Goal: Task Accomplishment & Management: Manage account settings

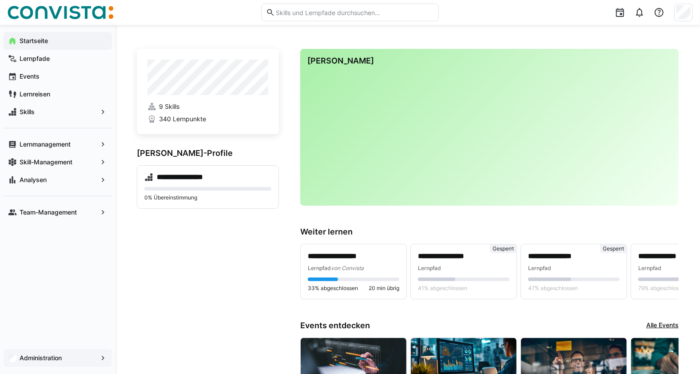
click at [72, 360] on span "Administration" at bounding box center [57, 358] width 79 height 9
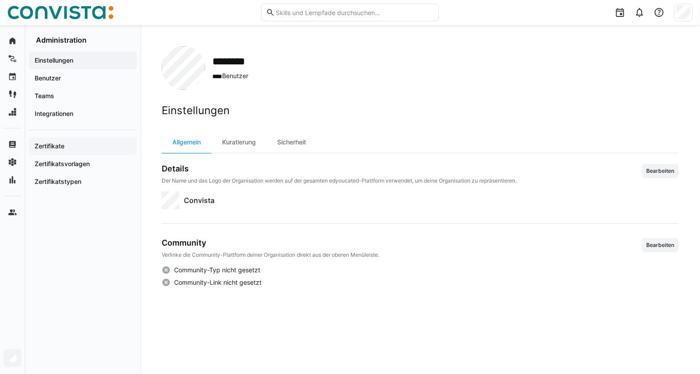
click at [74, 149] on span "Zertifikate" at bounding box center [82, 146] width 99 height 9
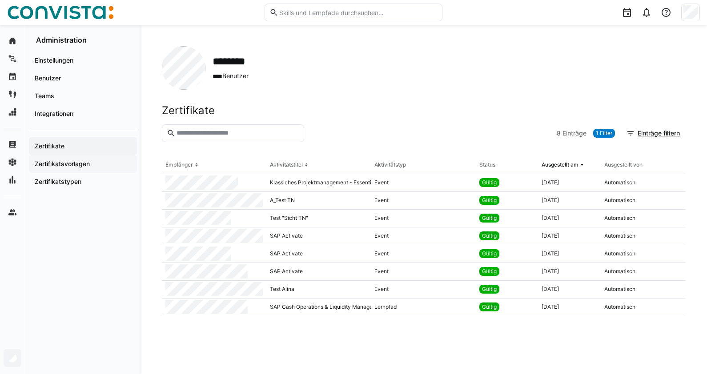
click at [96, 162] on span "Zertifikatsvorlagen" at bounding box center [82, 164] width 99 height 9
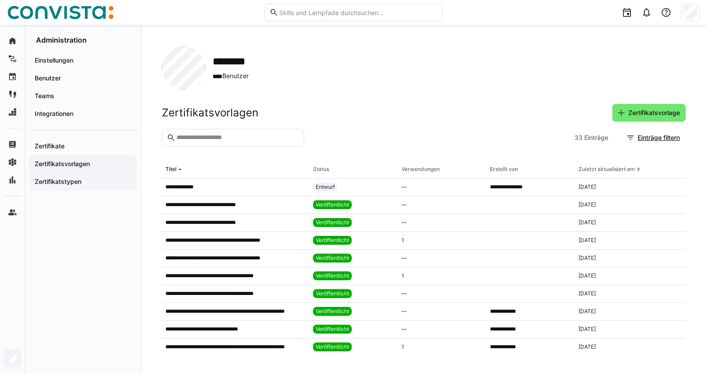
click at [84, 186] on span "Zertifikatstypen" at bounding box center [82, 181] width 99 height 9
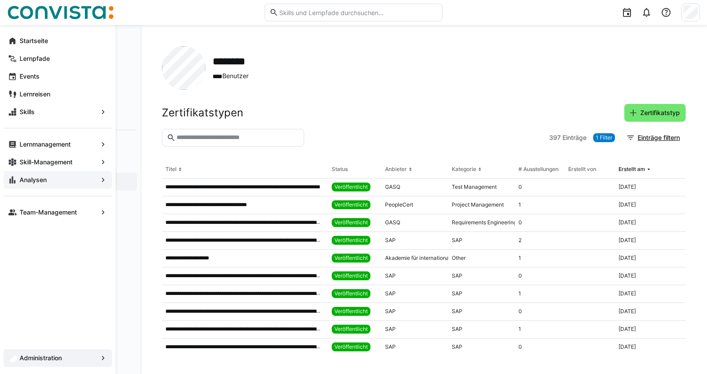
click at [57, 177] on span "Analysen" at bounding box center [57, 180] width 79 height 9
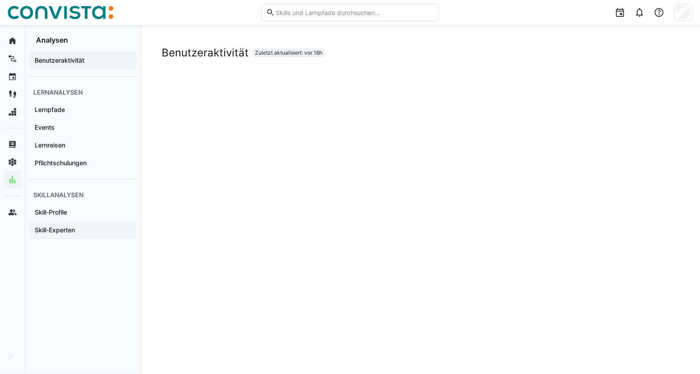
click at [82, 231] on span "Skill-Experten" at bounding box center [82, 230] width 99 height 9
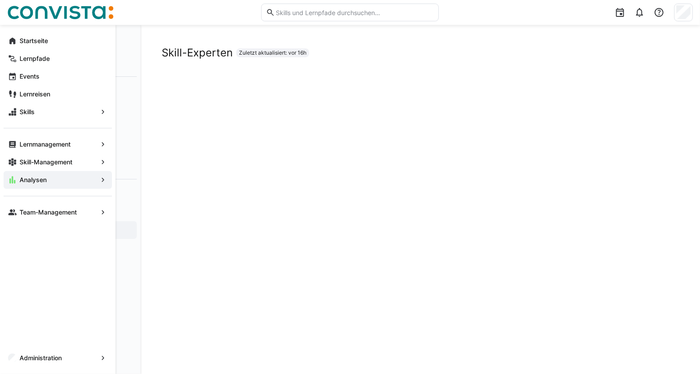
click at [12, 182] on eds-icon at bounding box center [12, 180] width 9 height 9
click at [0, 0] on app-navigation-label "Administration" at bounding box center [0, 0] width 0 height 0
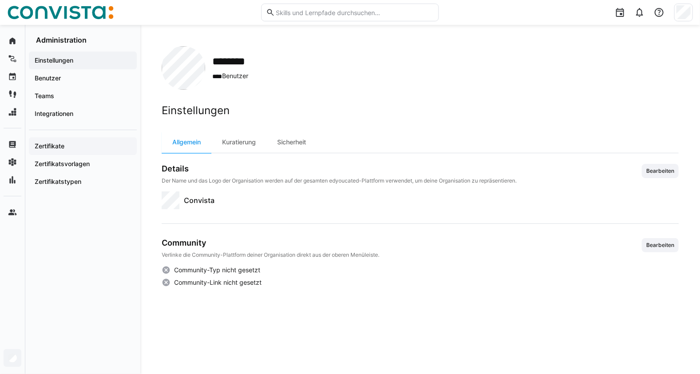
click at [0, 0] on app-navigation-label "Zertifikate" at bounding box center [0, 0] width 0 height 0
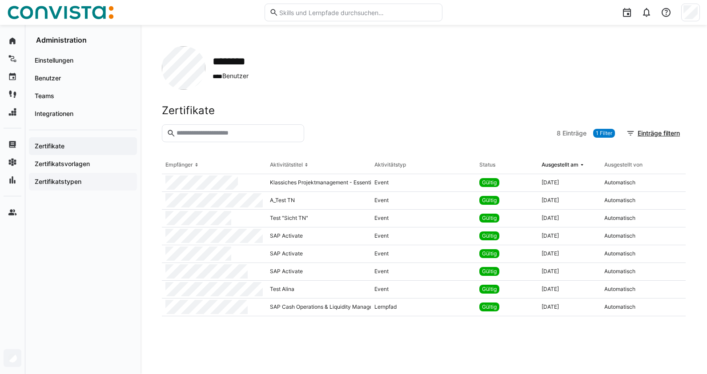
click at [0, 0] on app-navigation-label "Zertifikatstypen" at bounding box center [0, 0] width 0 height 0
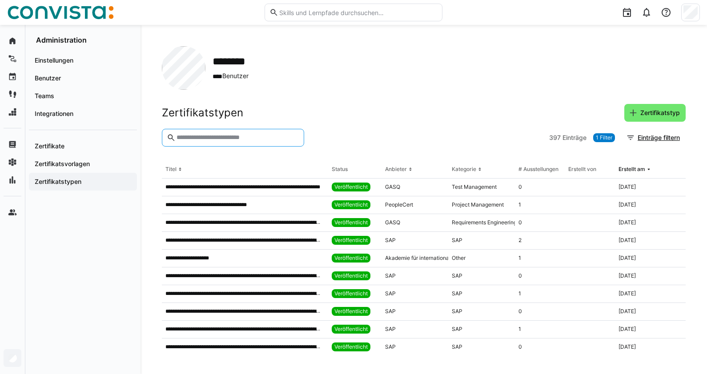
click at [192, 138] on input "text" at bounding box center [238, 138] width 124 height 8
click at [476, 171] on eds-icon at bounding box center [479, 169] width 7 height 7
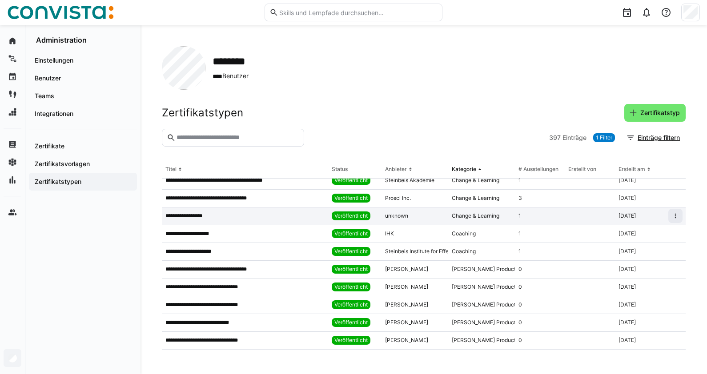
scroll to position [512, 0]
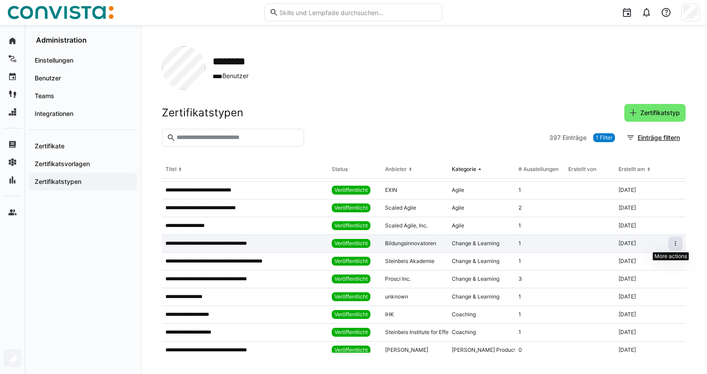
click at [671, 242] on eds-icon at bounding box center [674, 243] width 7 height 7
click at [639, 265] on div "Bearbeiten" at bounding box center [644, 262] width 54 height 7
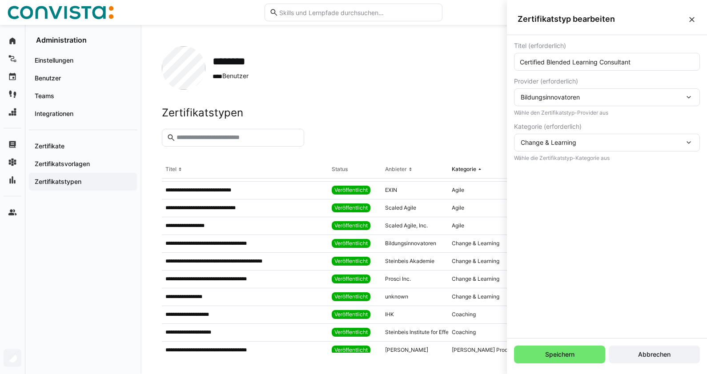
click at [599, 142] on div "Change & Learning" at bounding box center [602, 143] width 164 height 8
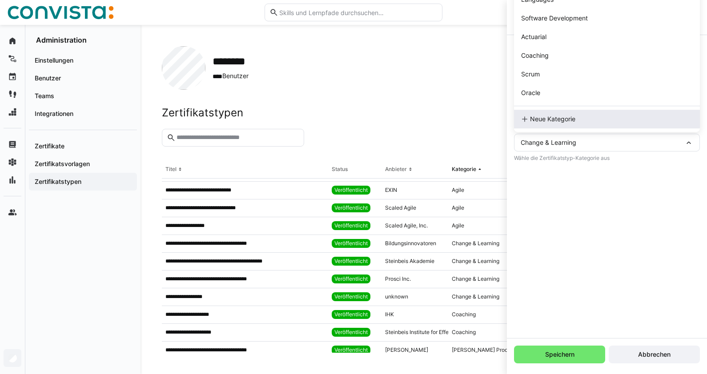
click at [555, 122] on span "Neue Kategorie" at bounding box center [552, 119] width 45 height 9
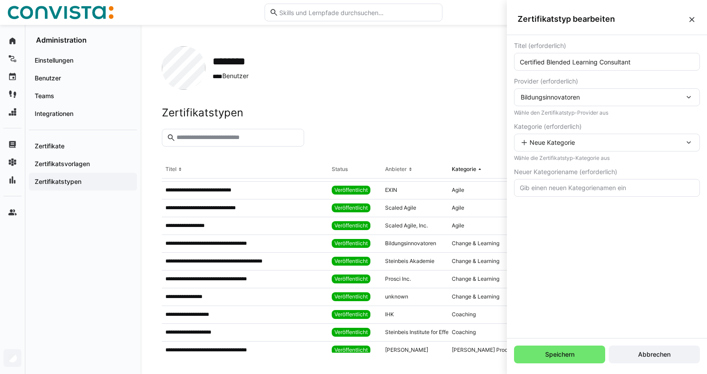
click at [564, 187] on input "text" at bounding box center [607, 188] width 176 height 8
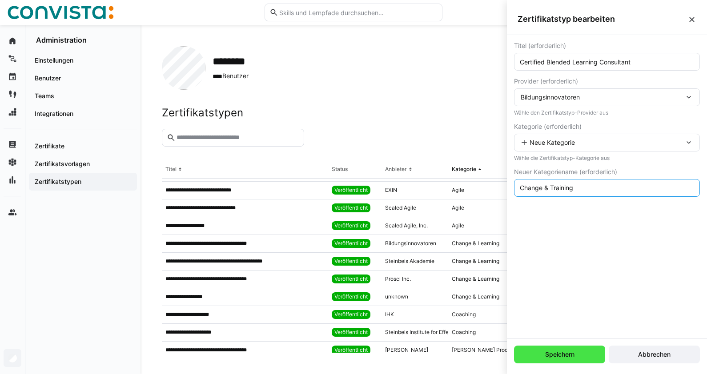
type input "Change & Training"
click at [551, 357] on span "Speichern" at bounding box center [559, 354] width 32 height 9
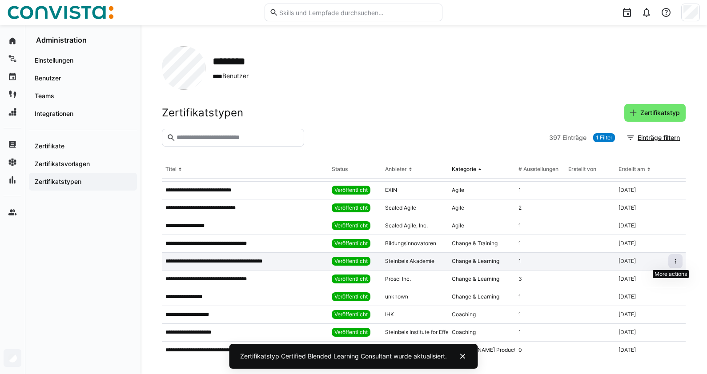
click at [668, 263] on span at bounding box center [675, 261] width 14 height 14
click at [644, 280] on div "Bearbeiten" at bounding box center [644, 279] width 54 height 7
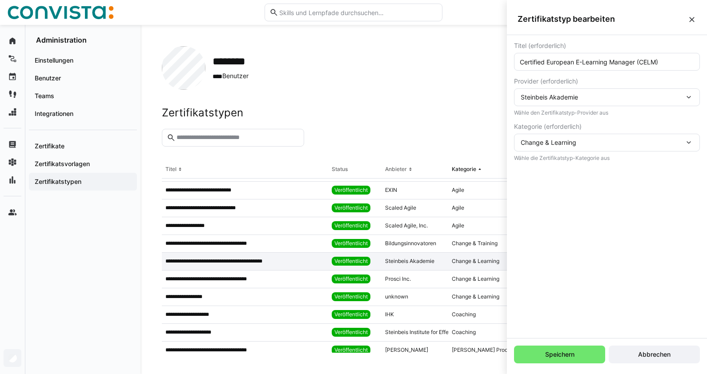
click at [573, 144] on span "Change & Learning" at bounding box center [548, 143] width 56 height 8
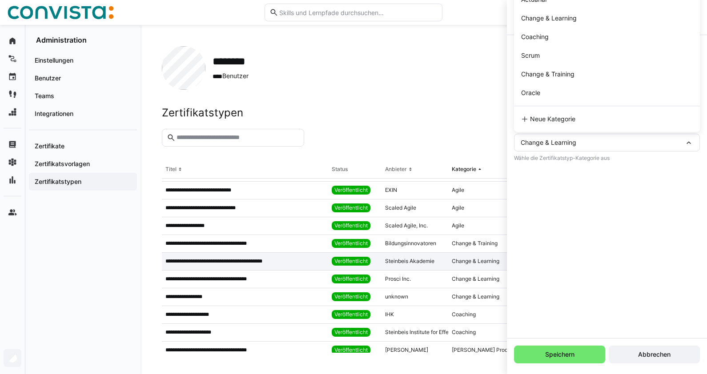
click at [585, 189] on div "Titel (erforderlich) Certified European E-Learning Manager (CELM) Provider (erf…" at bounding box center [607, 186] width 200 height 303
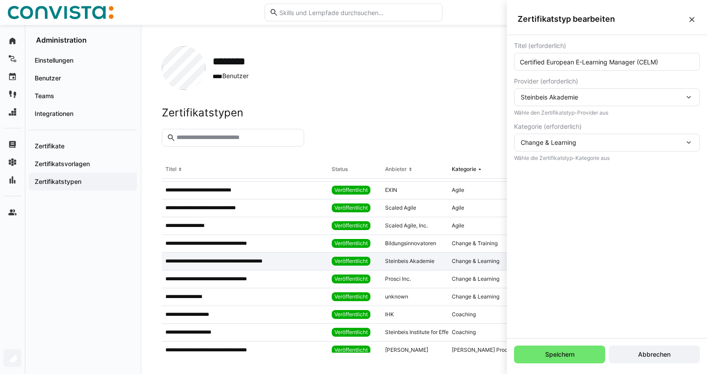
click at [591, 144] on div "Change & Learning" at bounding box center [602, 143] width 164 height 8
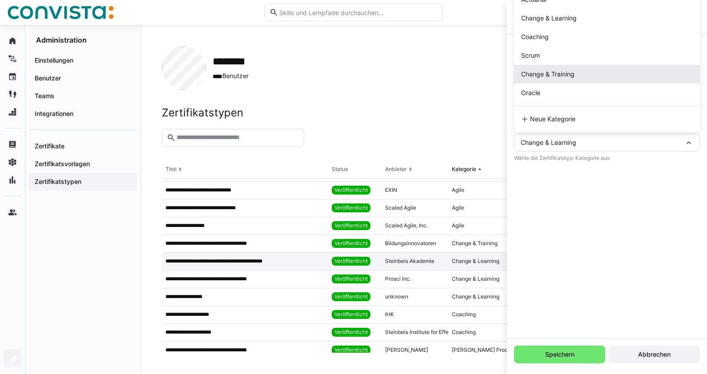
click at [574, 78] on div "Change & Training" at bounding box center [547, 74] width 53 height 9
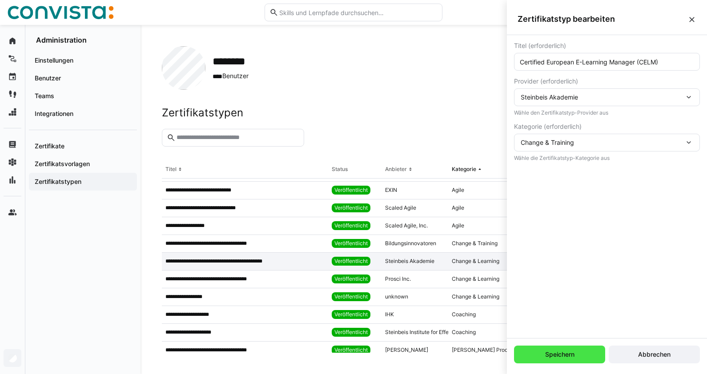
click at [556, 357] on span "Speichern" at bounding box center [559, 354] width 32 height 9
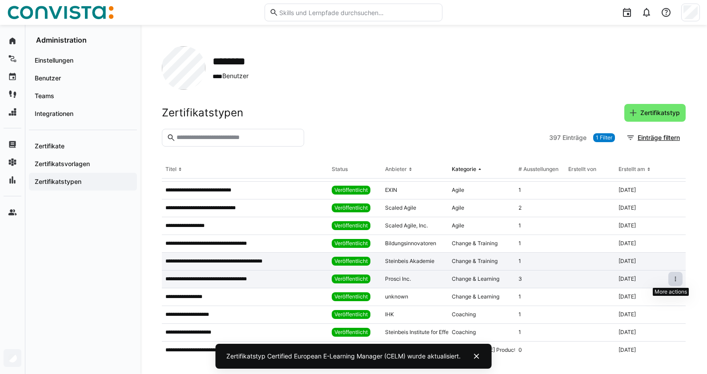
click at [672, 280] on eds-icon at bounding box center [674, 279] width 7 height 7
click at [640, 300] on div "Bearbeiten" at bounding box center [644, 297] width 54 height 7
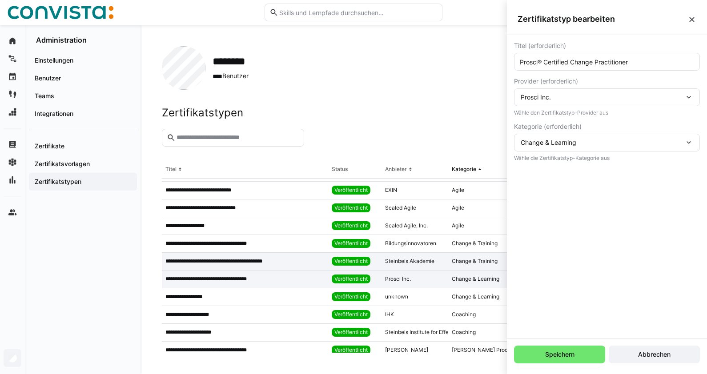
click at [571, 146] on span "Change & Learning" at bounding box center [548, 143] width 56 height 8
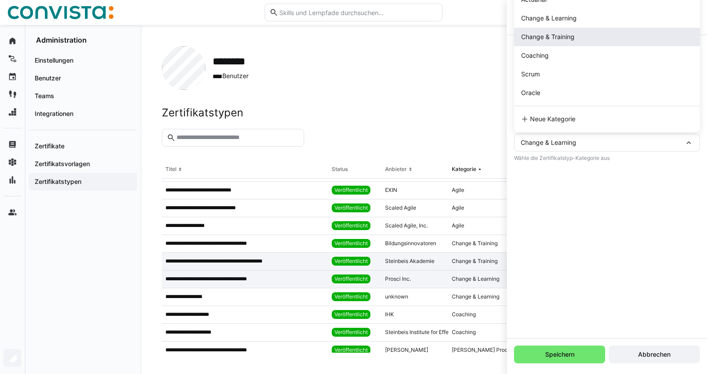
click at [567, 40] on span "Change & Training" at bounding box center [547, 37] width 53 height 8
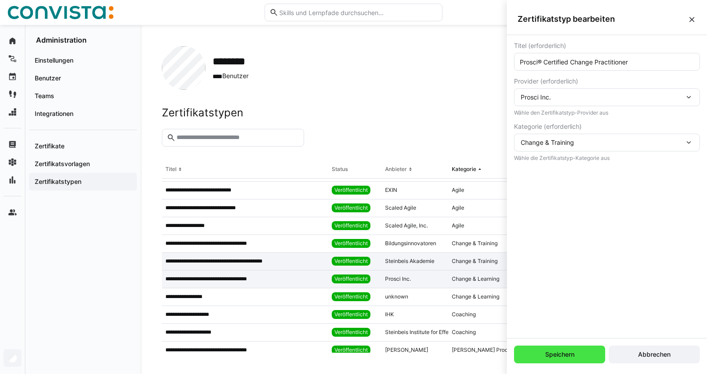
click at [574, 357] on span "Speichern" at bounding box center [559, 354] width 32 height 9
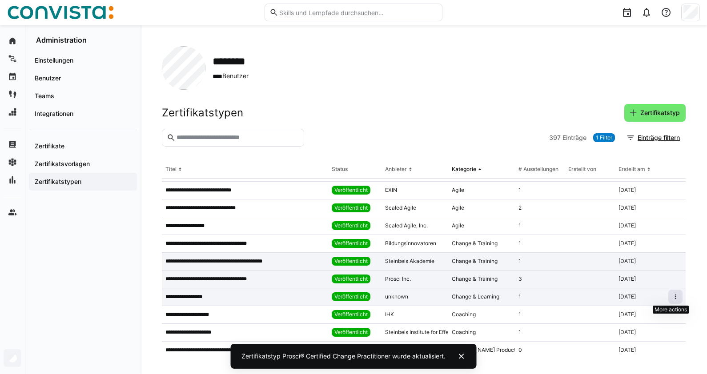
click at [671, 299] on eds-icon at bounding box center [674, 296] width 7 height 7
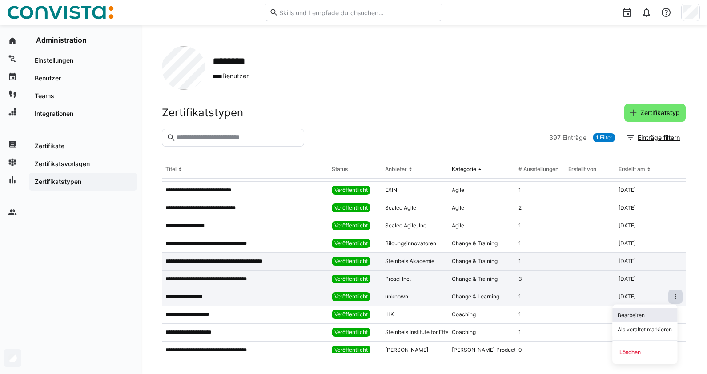
click at [626, 320] on span "Bearbeiten" at bounding box center [644, 315] width 65 height 14
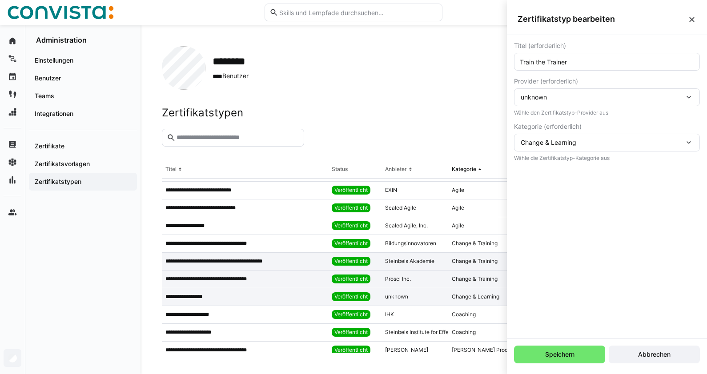
click at [565, 146] on div "Change & Learning" at bounding box center [548, 142] width 56 height 9
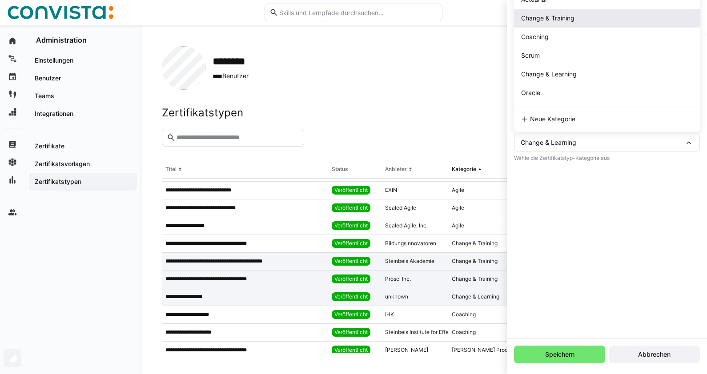
click at [563, 22] on span "Change & Training" at bounding box center [547, 18] width 53 height 8
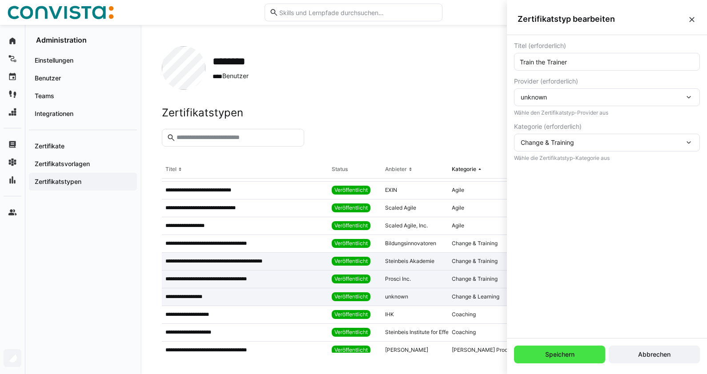
click at [569, 357] on span "Speichern" at bounding box center [559, 354] width 32 height 9
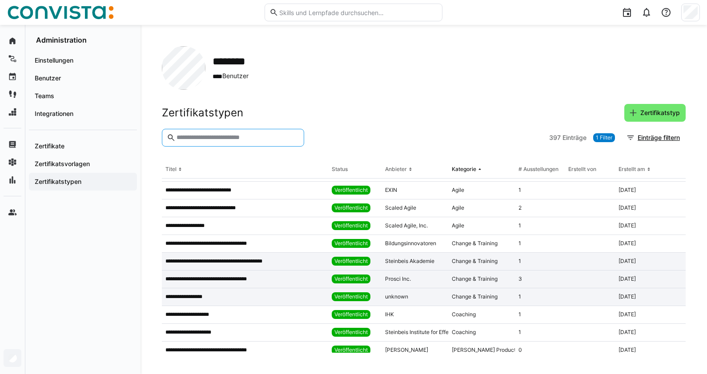
click at [212, 138] on input "text" at bounding box center [238, 138] width 124 height 8
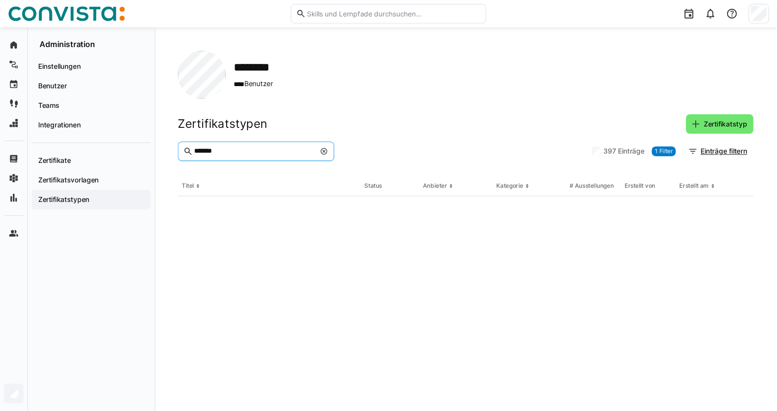
scroll to position [0, 0]
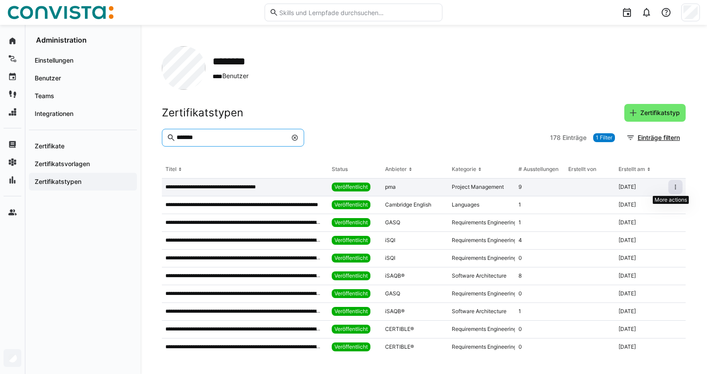
type input "*******"
click at [671, 187] on eds-icon at bounding box center [674, 187] width 7 height 7
click at [643, 204] on div "Bearbeiten" at bounding box center [644, 205] width 54 height 7
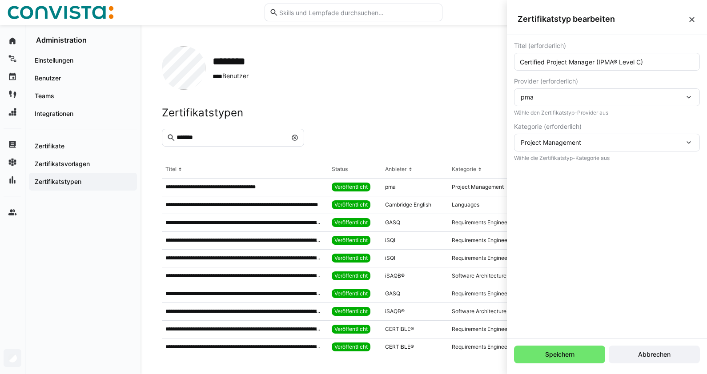
click at [555, 100] on div "pma" at bounding box center [602, 97] width 164 height 8
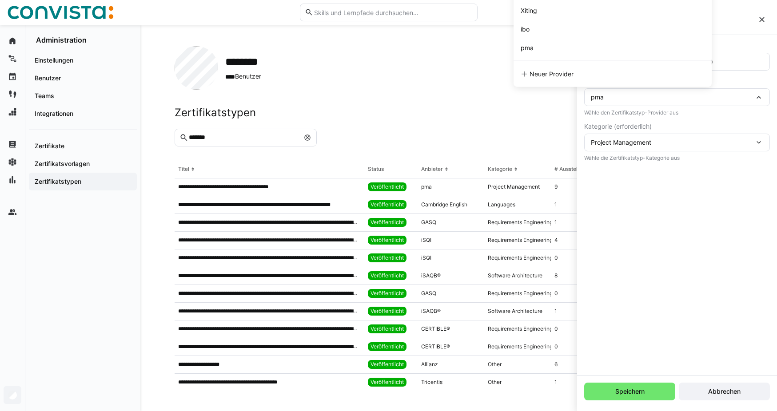
click at [535, 115] on div "Zertifikatstypen Zertifikatstyp" at bounding box center [459, 113] width 569 height 18
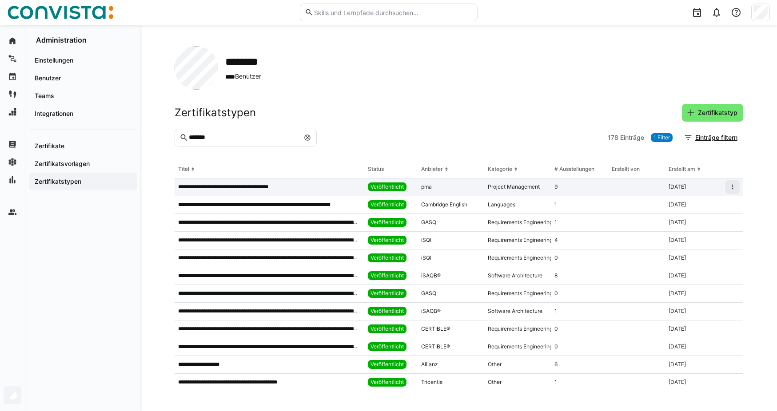
drag, startPoint x: 432, startPoint y: 189, endPoint x: 443, endPoint y: 184, distance: 12.5
click at [432, 188] on div "pma" at bounding box center [451, 188] width 67 height 18
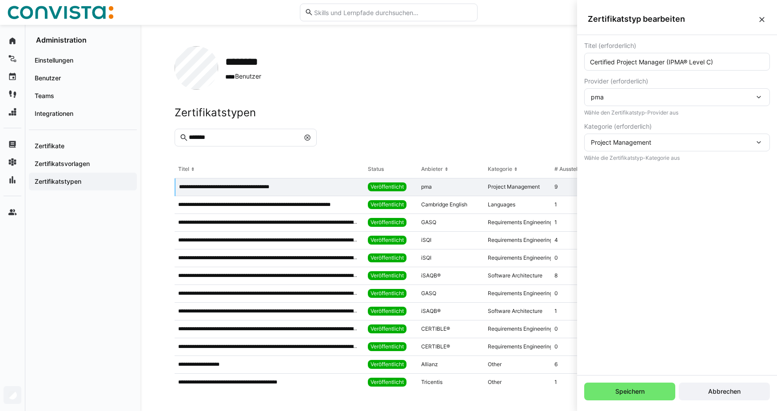
click at [623, 98] on div "pma" at bounding box center [673, 97] width 164 height 8
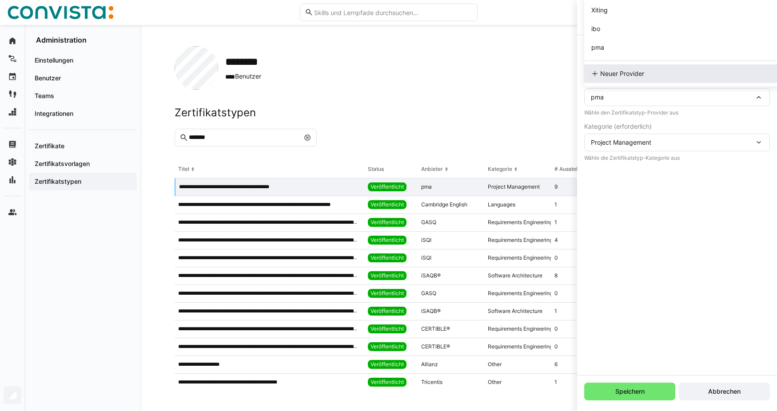
click at [627, 74] on span "Neuer Provider" at bounding box center [622, 73] width 44 height 9
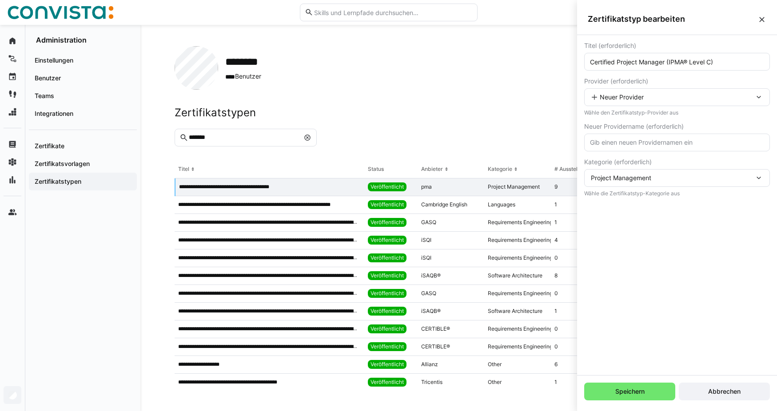
click at [604, 146] on input "text" at bounding box center [677, 143] width 176 height 8
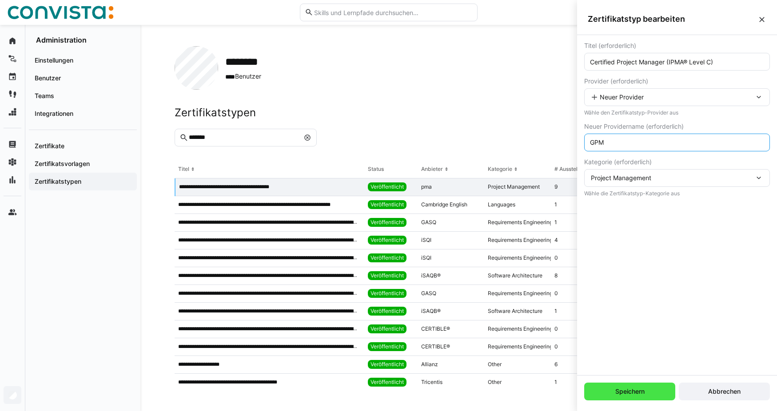
type input "GPM"
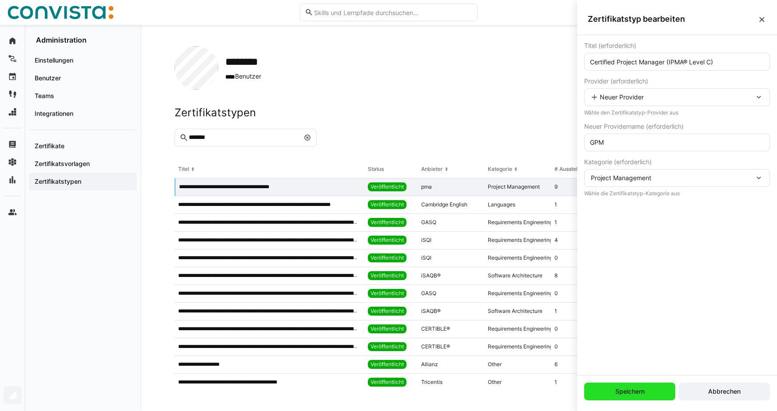
click at [621, 374] on span "Speichern" at bounding box center [630, 391] width 32 height 9
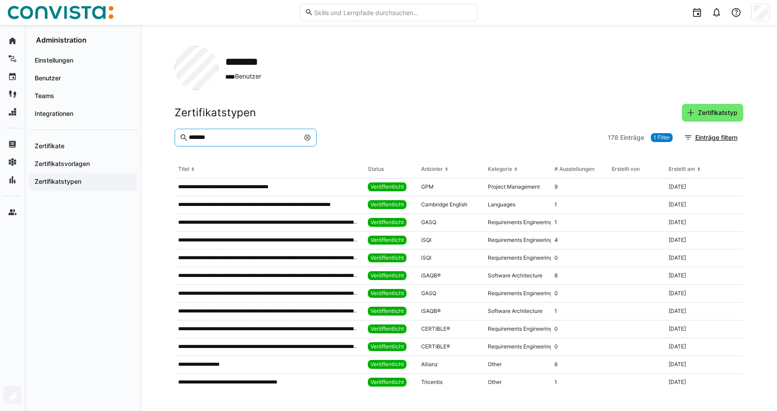
drag, startPoint x: 216, startPoint y: 141, endPoint x: 161, endPoint y: 132, distance: 55.3
click at [161, 132] on div "**********" at bounding box center [458, 218] width 637 height 387
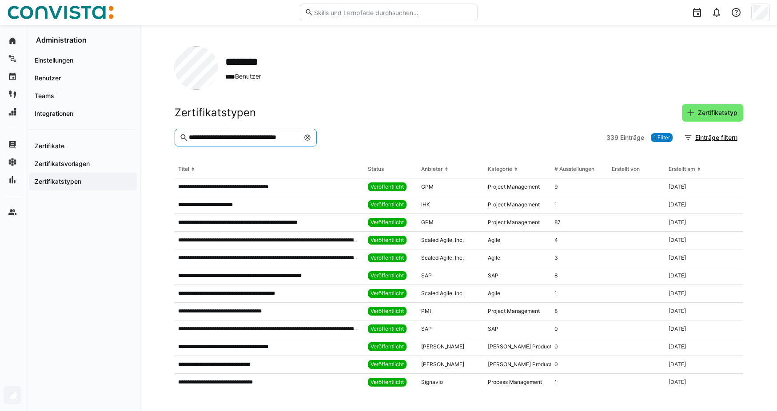
scroll to position [0, 4]
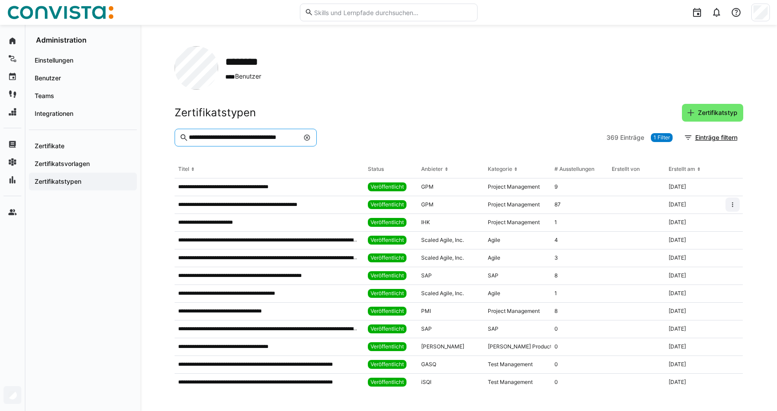
type input "**********"
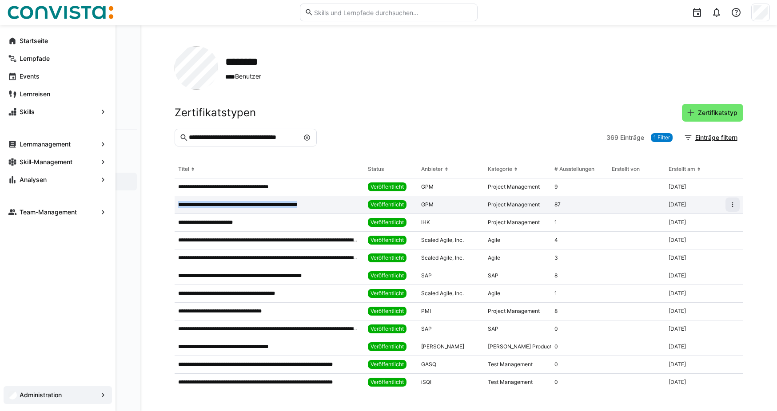
drag, startPoint x: 177, startPoint y: 207, endPoint x: 325, endPoint y: 204, distance: 147.6
click at [325, 204] on div "**********" at bounding box center [270, 205] width 190 height 18
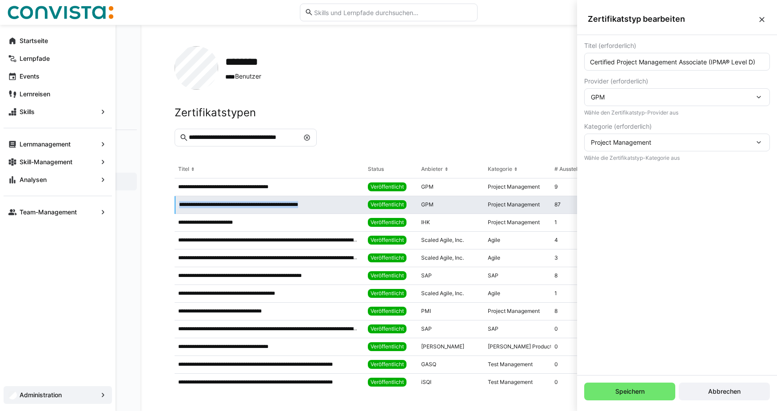
copy p "**********"
click at [423, 120] on div "Zertifikatstypen Zertifikatstyp" at bounding box center [459, 113] width 569 height 18
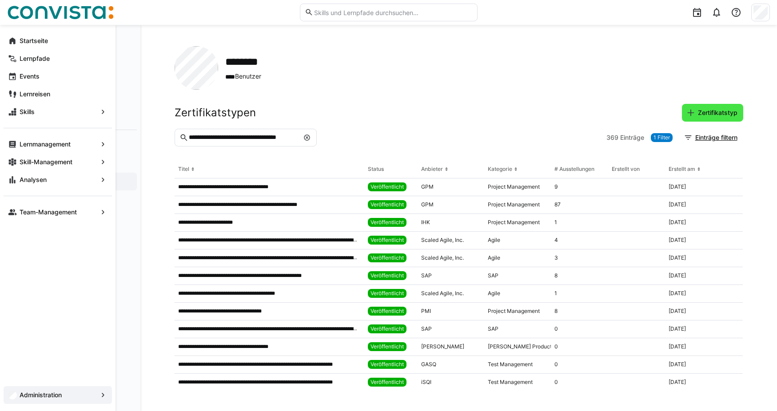
click at [703, 114] on span "Zertifikatstyp" at bounding box center [718, 112] width 42 height 9
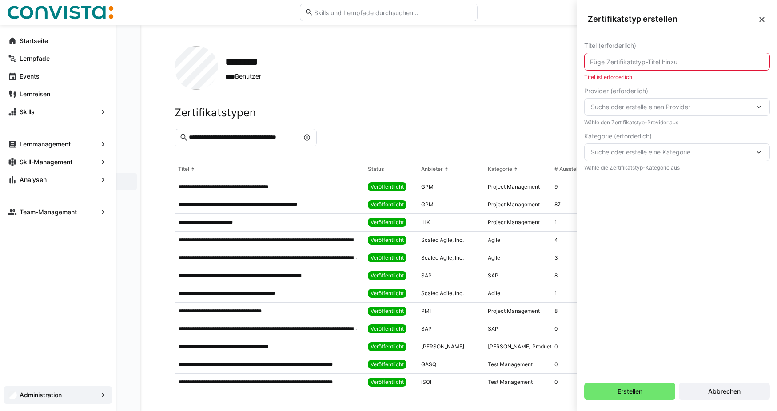
click at [631, 64] on input "text" at bounding box center [677, 62] width 176 height 8
paste input "Certified Project Management Associate (IPMA® Level D)"
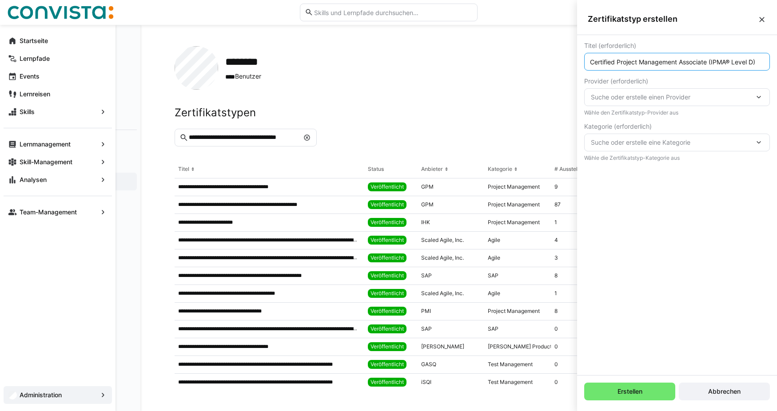
type input "Certified Project Management Associate (IPMA® Level D)"
click at [639, 95] on span "Suche oder erstelle einen Provider" at bounding box center [673, 97] width 164 height 9
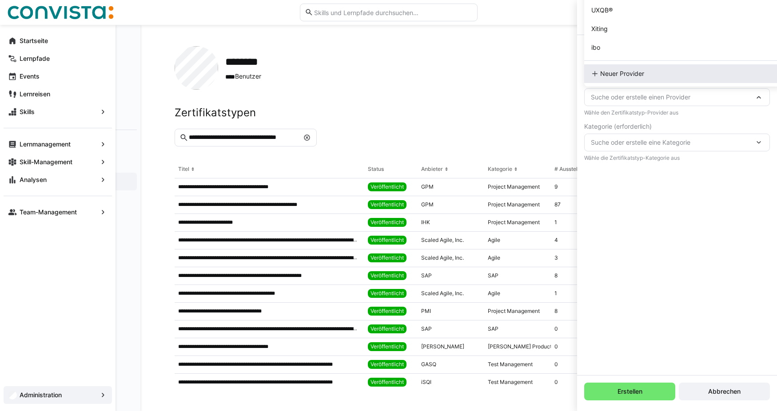
click at [631, 76] on span "Neuer Provider" at bounding box center [622, 73] width 44 height 9
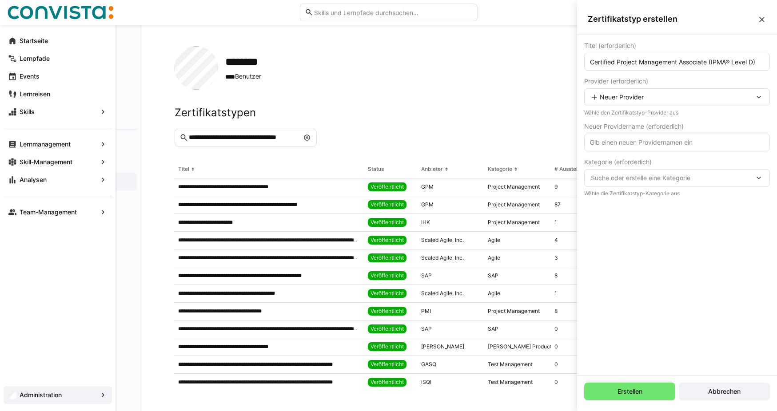
click at [618, 100] on span "Neuer Provider" at bounding box center [622, 97] width 44 height 9
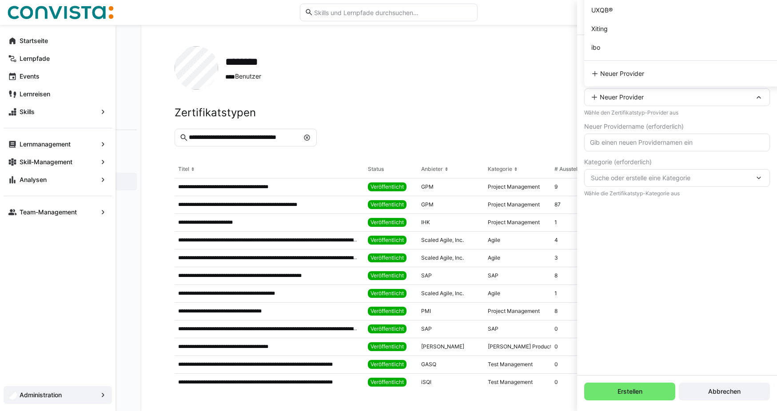
click at [609, 143] on input "text" at bounding box center [677, 143] width 176 height 8
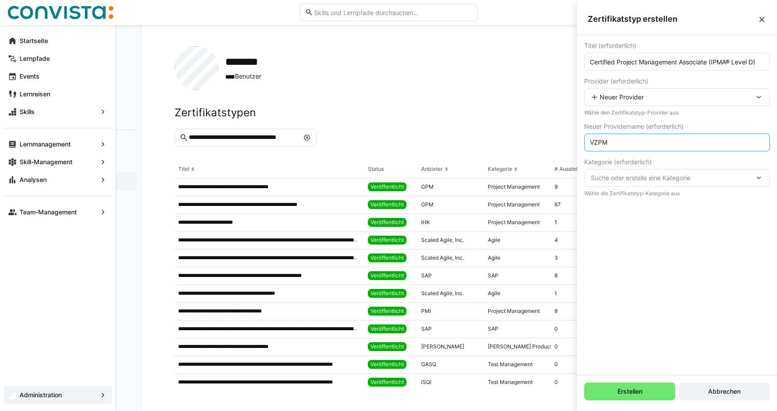
type input "VZPM"
click at [635, 181] on span "Suche oder erstelle eine Kategorie" at bounding box center [673, 178] width 164 height 9
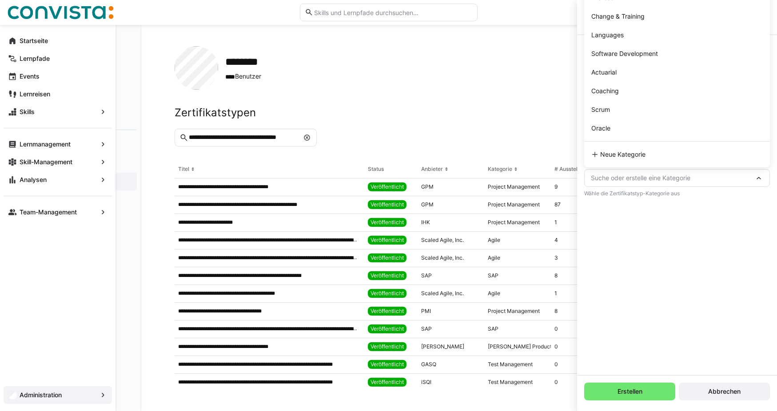
click at [668, 221] on div "Titel (erforderlich) Certified Project Management Associate (IPMA® Level D) Pro…" at bounding box center [677, 205] width 200 height 340
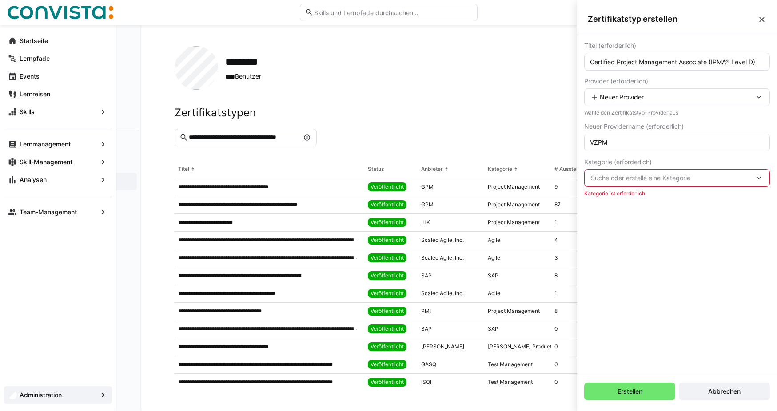
click at [645, 178] on span "Suche oder erstelle eine Kategorie" at bounding box center [673, 178] width 164 height 9
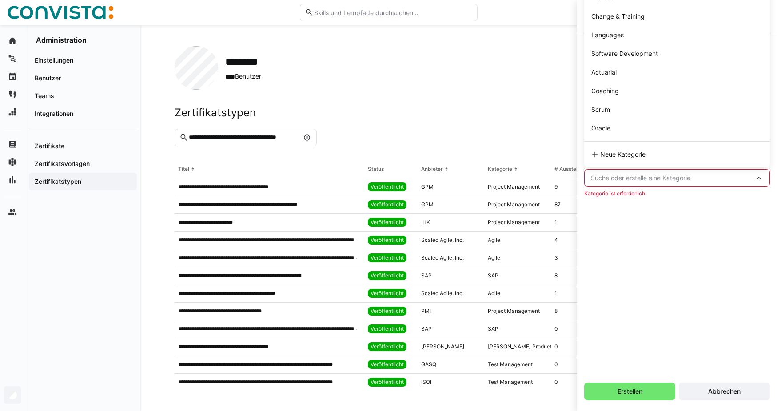
click at [604, 178] on span "Suche oder erstelle eine Kategorie" at bounding box center [673, 178] width 164 height 9
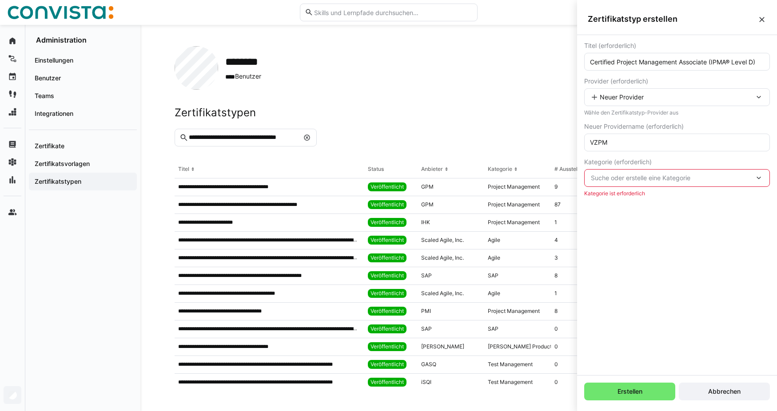
click at [604, 178] on span "Suche oder erstelle eine Kategorie" at bounding box center [673, 178] width 164 height 9
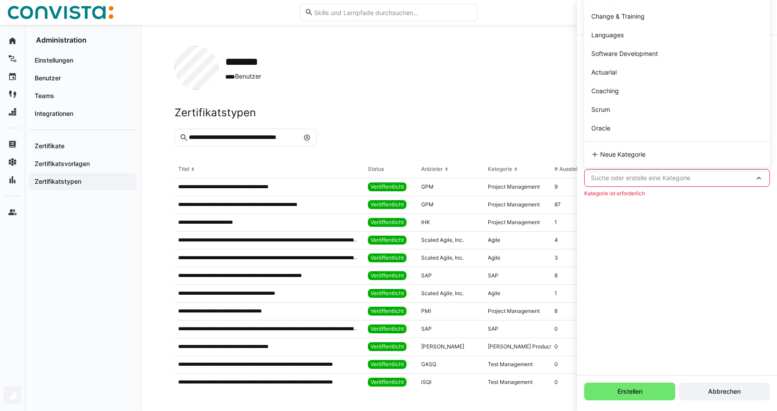
click at [645, 245] on div "Titel (erforderlich) Certified Project Management Associate (IPMA® Level D) Pro…" at bounding box center [677, 205] width 200 height 340
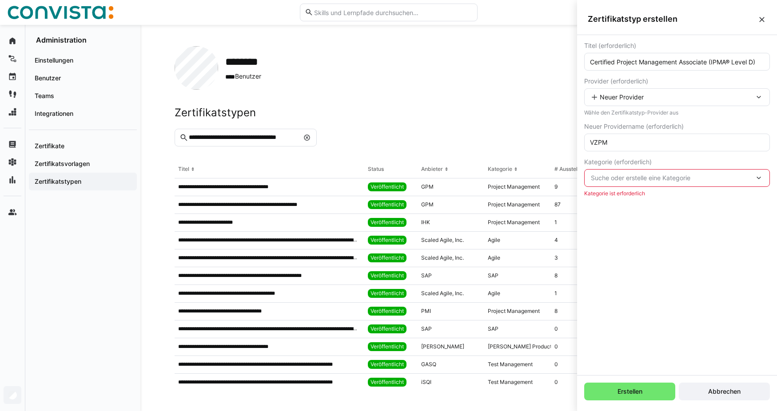
click at [626, 179] on span "Suche oder erstelle eine Kategorie" at bounding box center [673, 178] width 164 height 9
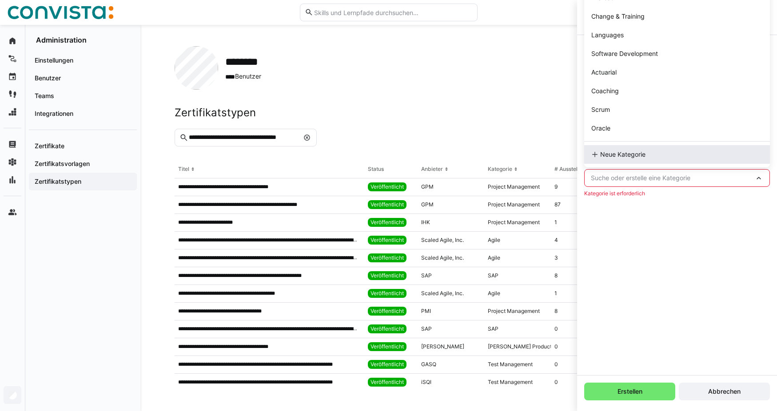
click at [615, 157] on span "Neue Kategorie" at bounding box center [622, 154] width 45 height 9
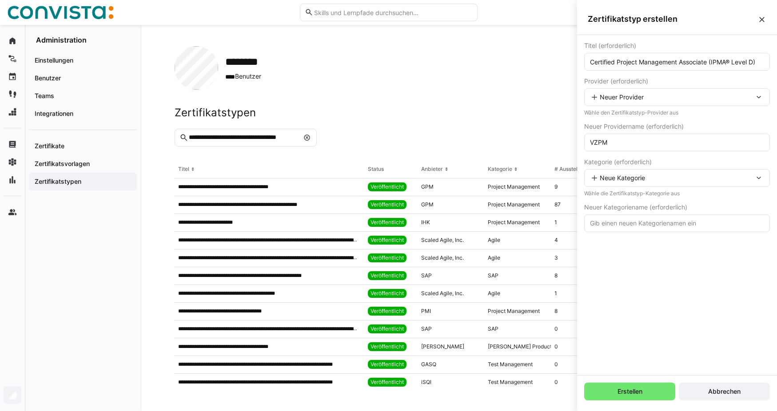
click at [623, 183] on div "Neue Kategorie" at bounding box center [677, 178] width 186 height 18
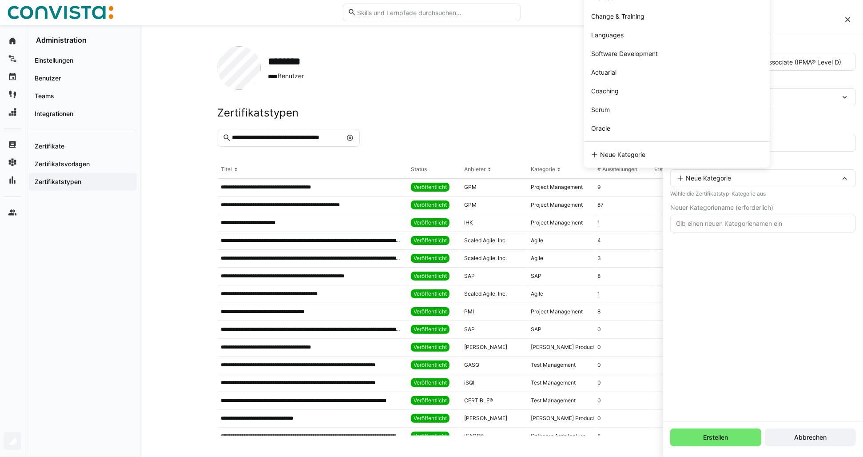
click at [706, 290] on div "Titel (erforderlich) Certified Project Management Associate (IPMA® Level D) Pro…" at bounding box center [763, 228] width 200 height 386
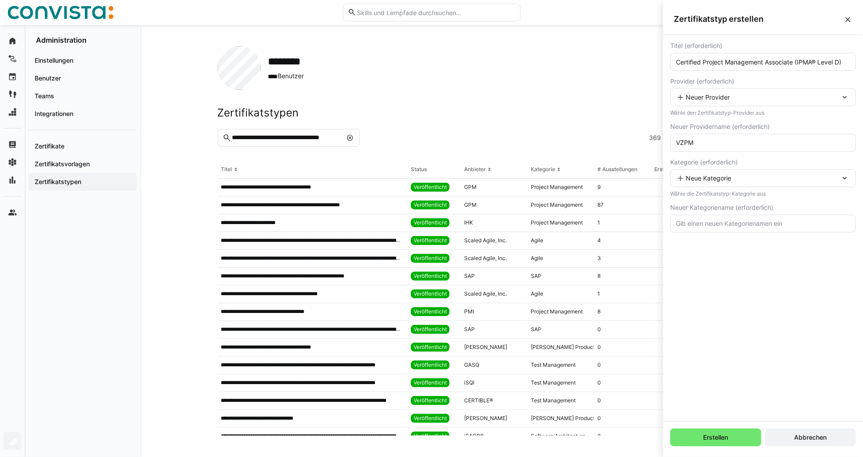
click at [706, 96] on span "Neuer Provider" at bounding box center [708, 97] width 44 height 9
click at [706, 98] on span "Neuer Provider" at bounding box center [708, 97] width 44 height 9
click at [698, 148] on eds-input "VZPM" at bounding box center [764, 143] width 186 height 18
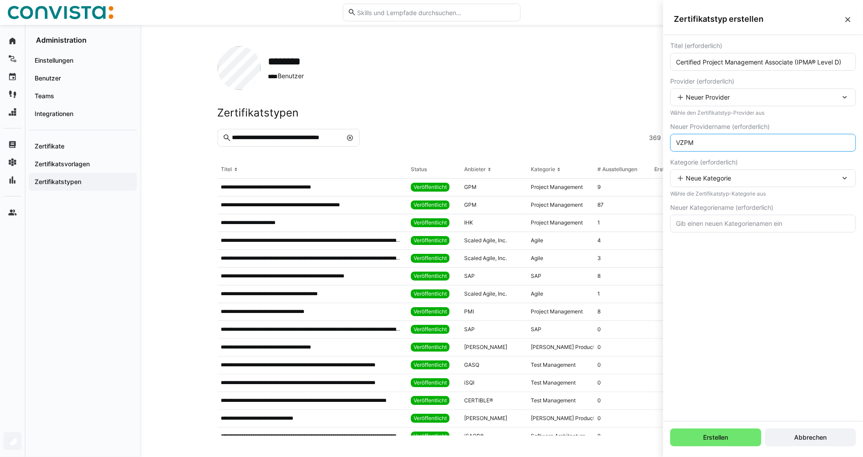
click at [706, 181] on span "Neue Kategorie" at bounding box center [708, 178] width 45 height 9
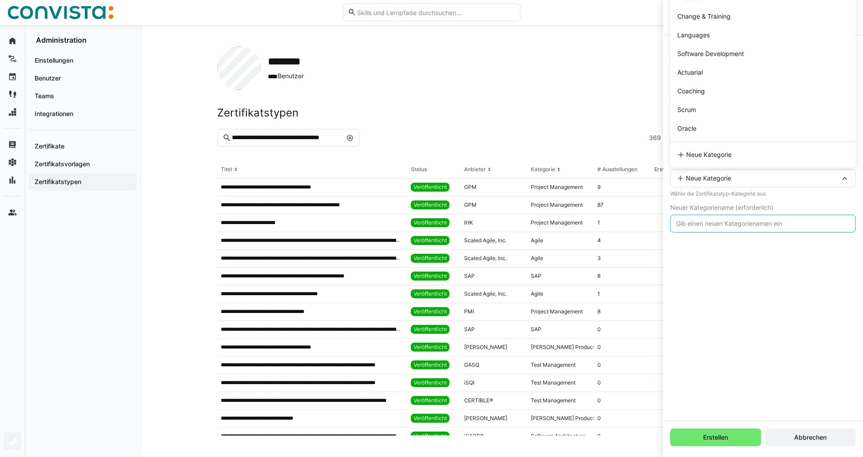
click at [706, 224] on input "text" at bounding box center [763, 224] width 176 height 8
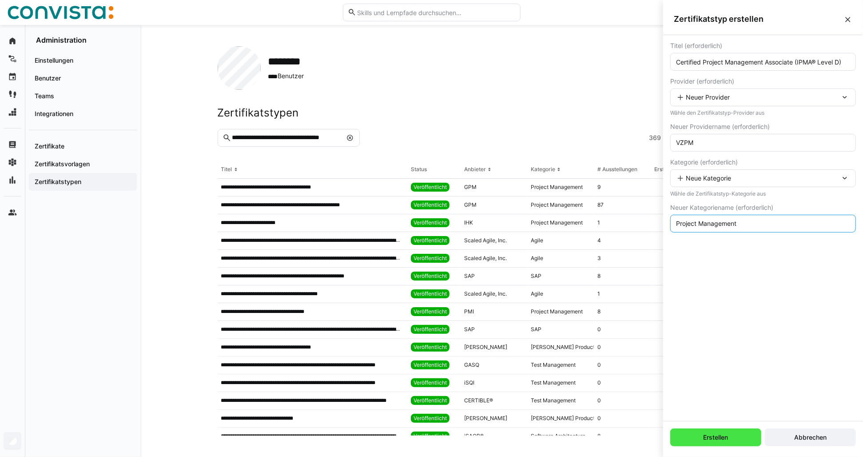
type input "Project Management"
click at [701, 374] on span "Erstellen" at bounding box center [716, 437] width 91 height 18
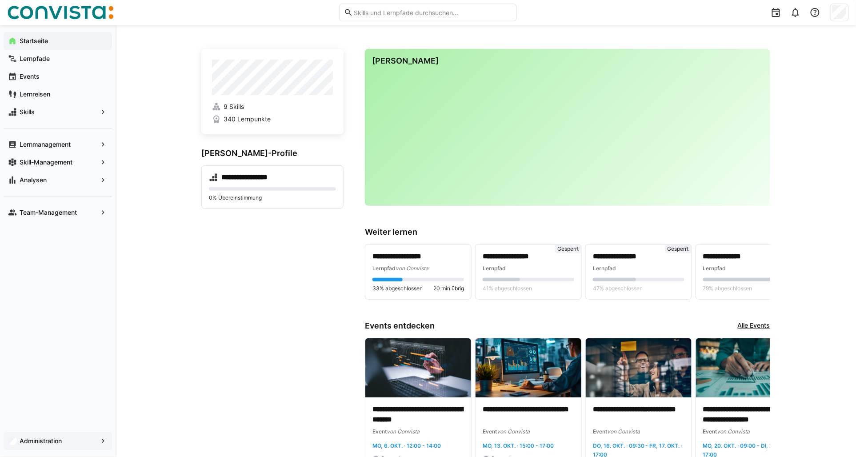
click at [0, 0] on app-navigation-label "Administration" at bounding box center [0, 0] width 0 height 0
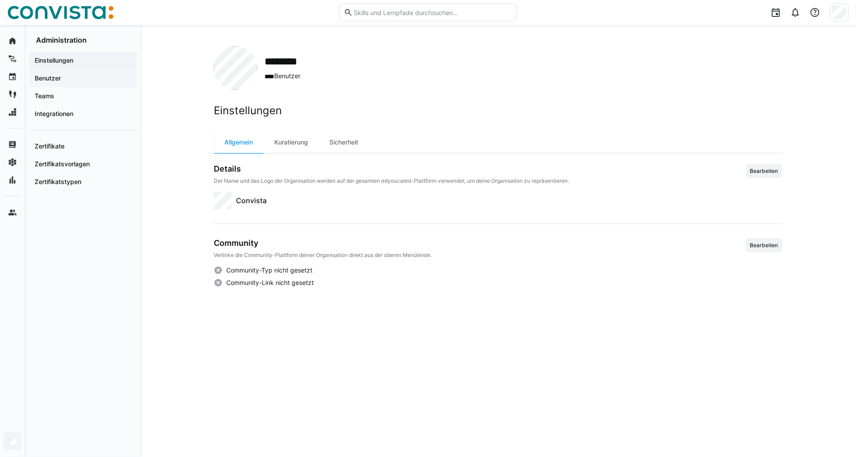
click at [61, 80] on span "Benutzer" at bounding box center [82, 78] width 99 height 9
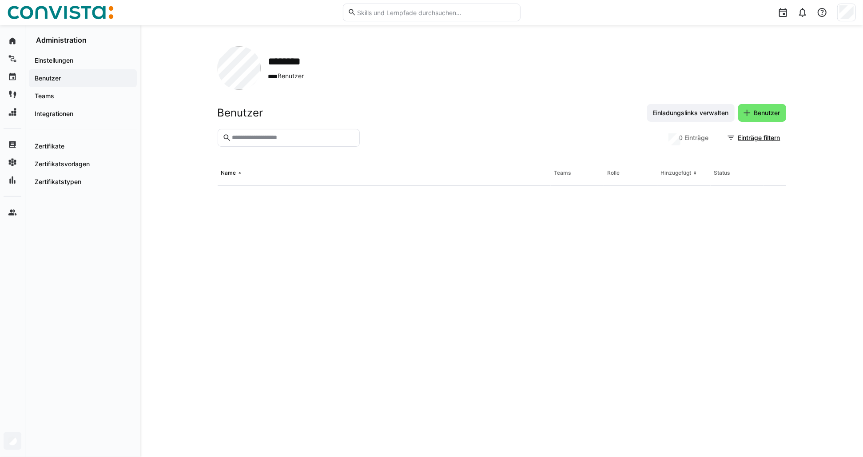
click at [264, 136] on input "text" at bounding box center [293, 138] width 124 height 8
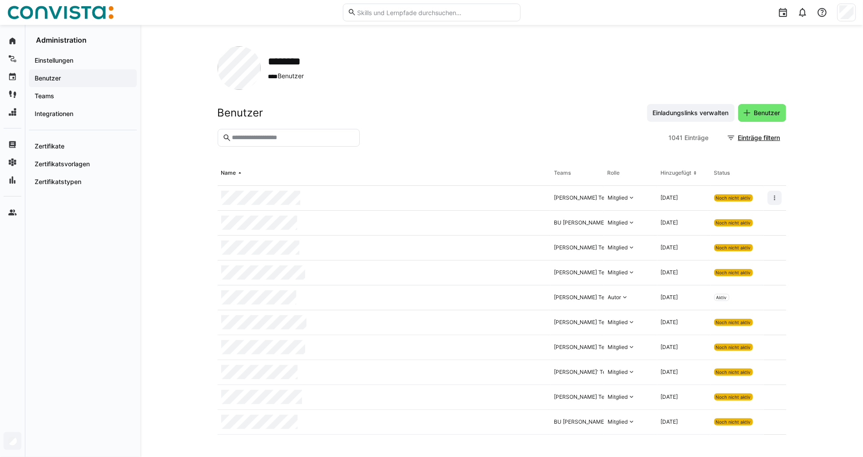
click at [248, 137] on input "text" at bounding box center [293, 138] width 124 height 8
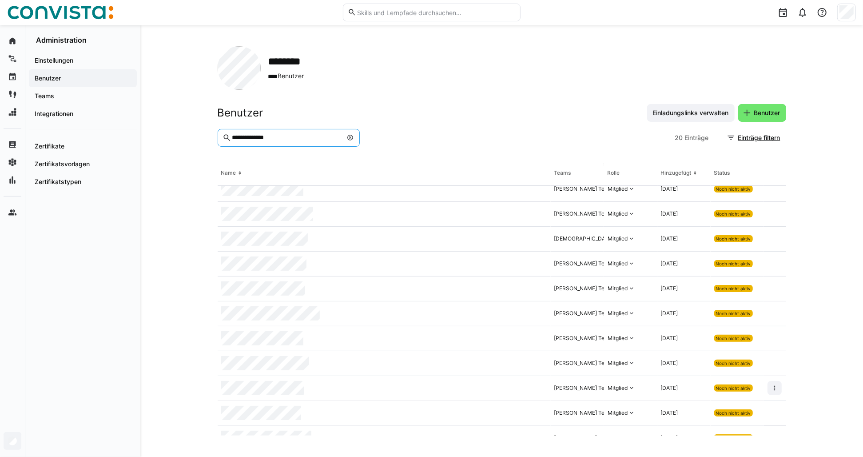
scroll to position [148, 0]
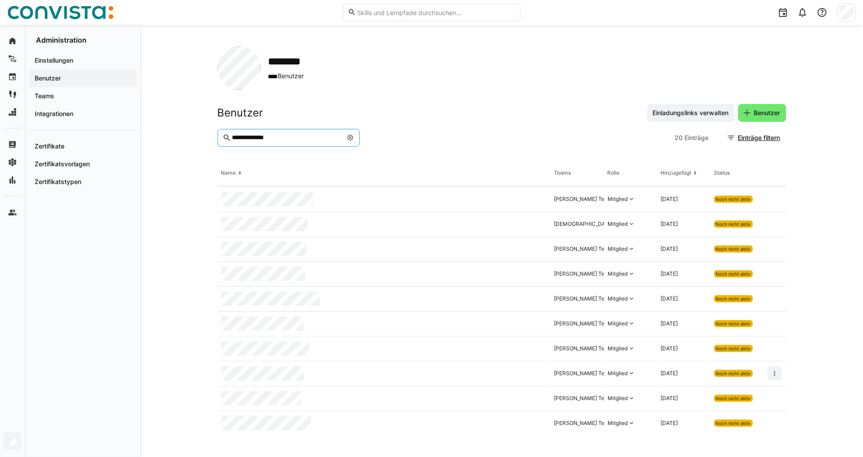
type input "**********"
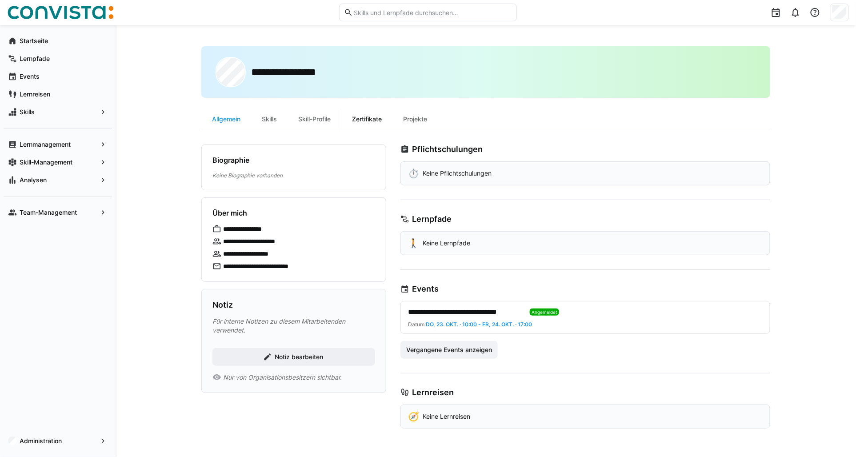
click at [365, 121] on div "Zertifikate" at bounding box center [366, 118] width 51 height 21
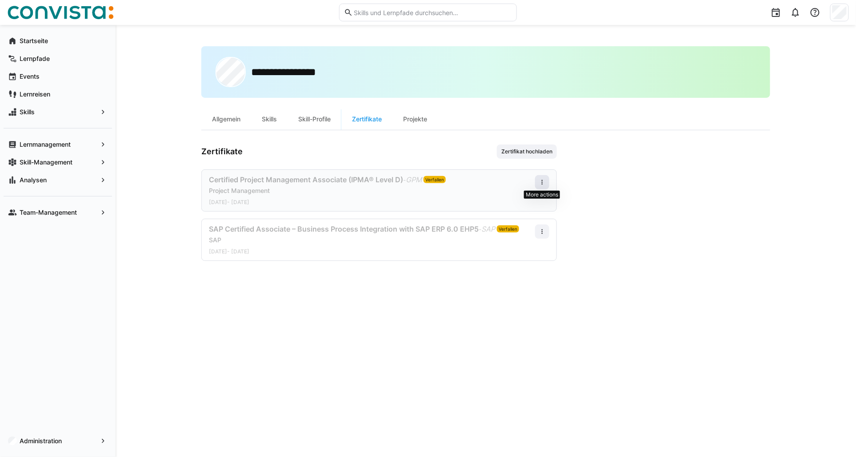
click at [543, 185] on span at bounding box center [542, 182] width 14 height 14
click at [523, 219] on div "Bearbeiten" at bounding box center [526, 220] width 36 height 7
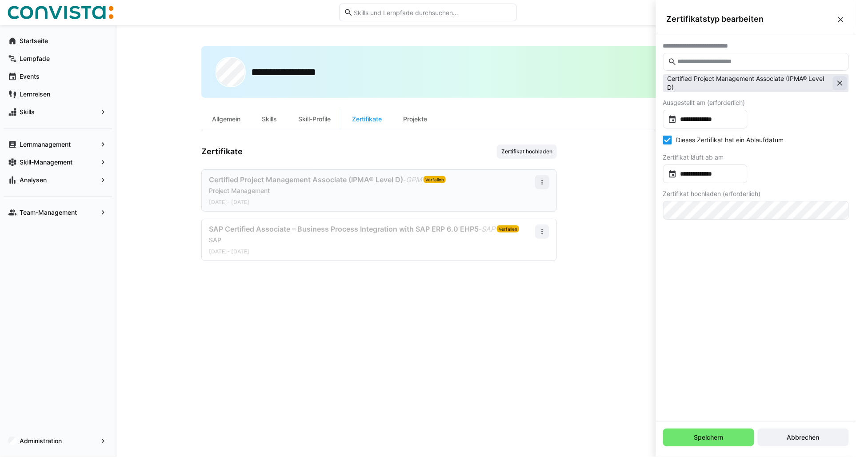
click at [842, 84] on eds-icon at bounding box center [839, 83] width 9 height 9
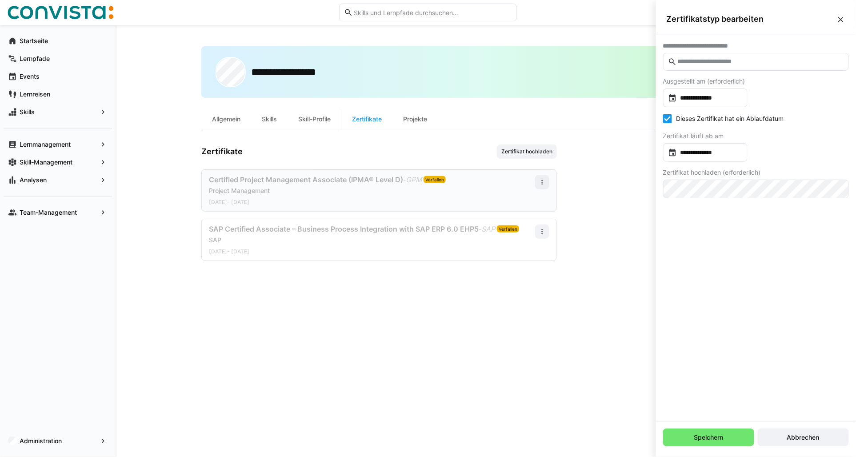
click at [727, 60] on input "text" at bounding box center [760, 62] width 167 height 8
type input "*"
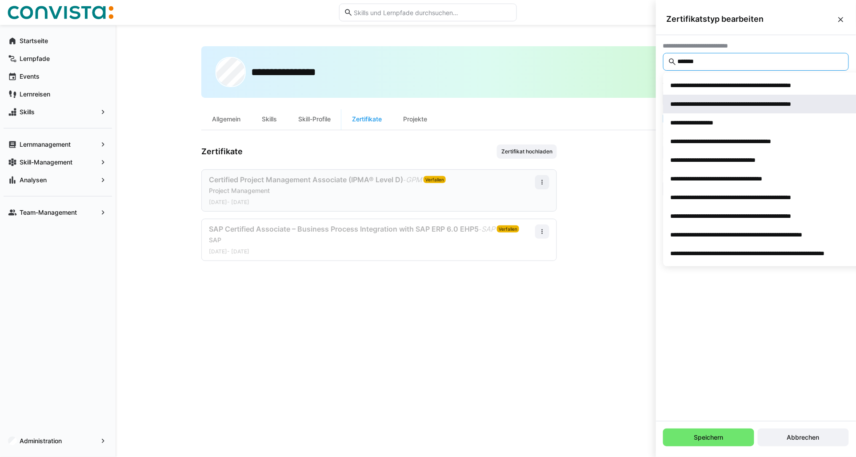
type input "*******"
click at [751, 100] on div "**********" at bounding box center [755, 104] width 168 height 9
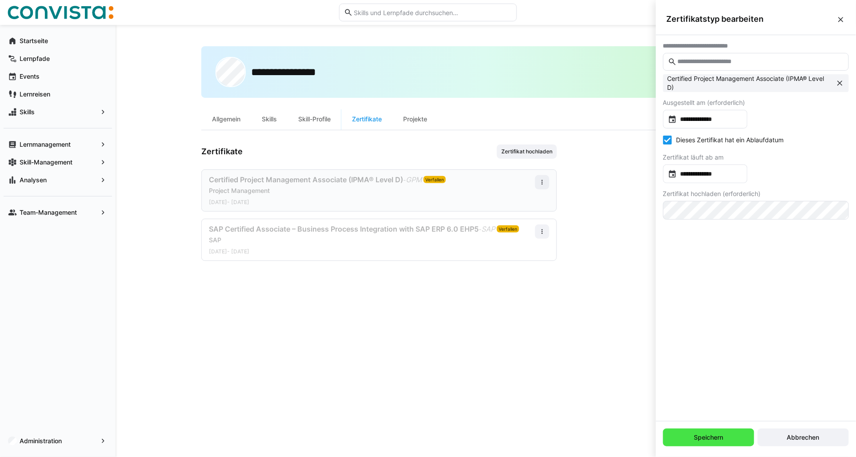
click at [704, 440] on span "Speichern" at bounding box center [709, 437] width 32 height 9
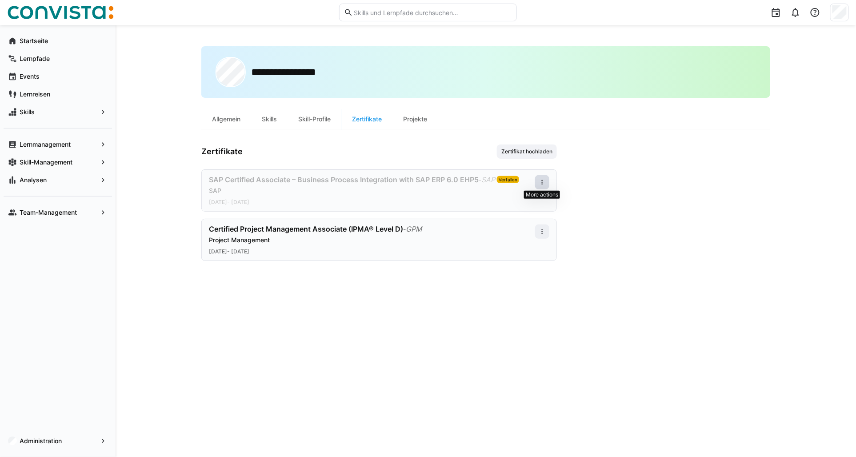
click at [540, 180] on eds-icon at bounding box center [542, 182] width 7 height 7
click at [521, 220] on div "Bearbeiten" at bounding box center [526, 220] width 36 height 7
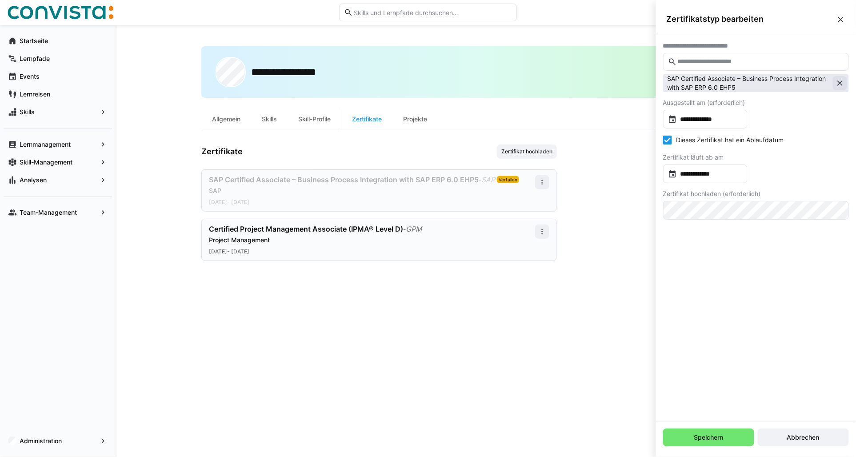
click at [837, 79] on eds-icon at bounding box center [839, 83] width 9 height 9
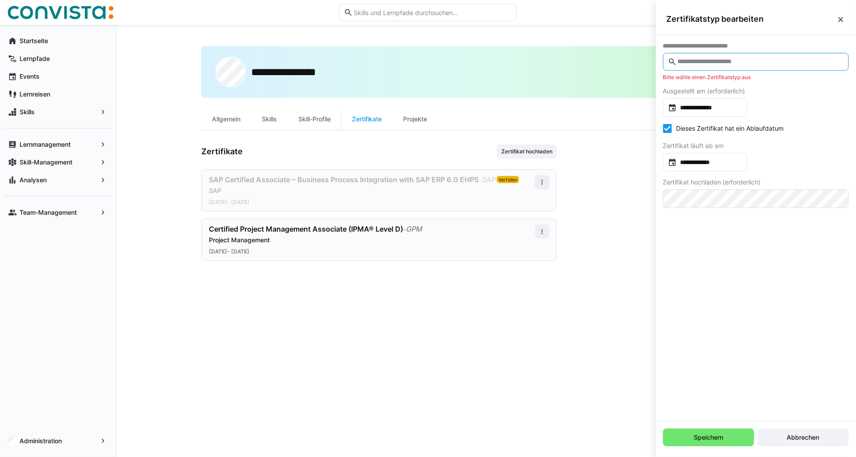
click at [717, 63] on input "text" at bounding box center [760, 62] width 167 height 8
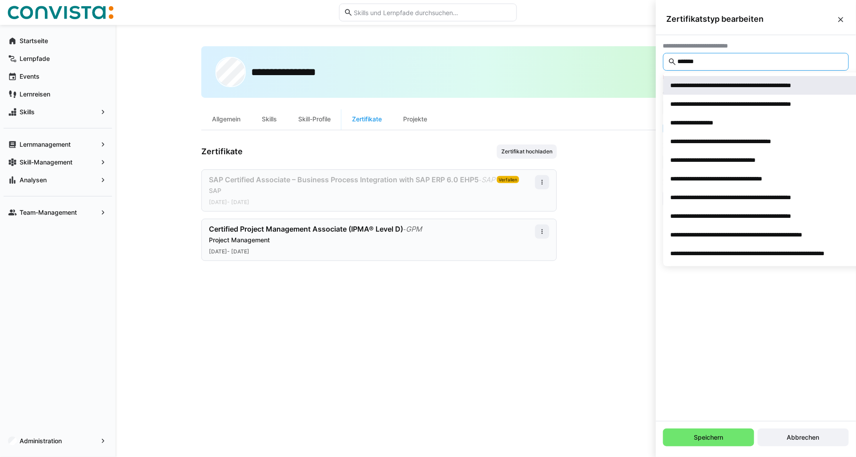
type input "*******"
click at [707, 84] on div "**********" at bounding box center [755, 85] width 168 height 9
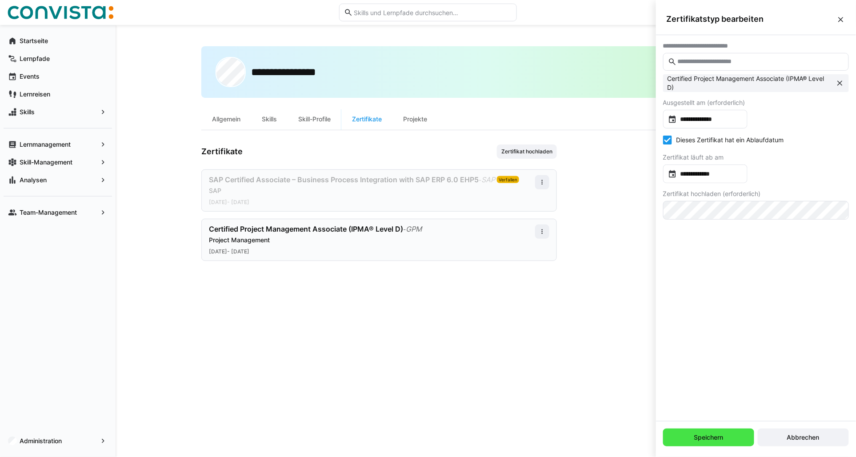
click at [707, 435] on span "Speichern" at bounding box center [709, 437] width 32 height 9
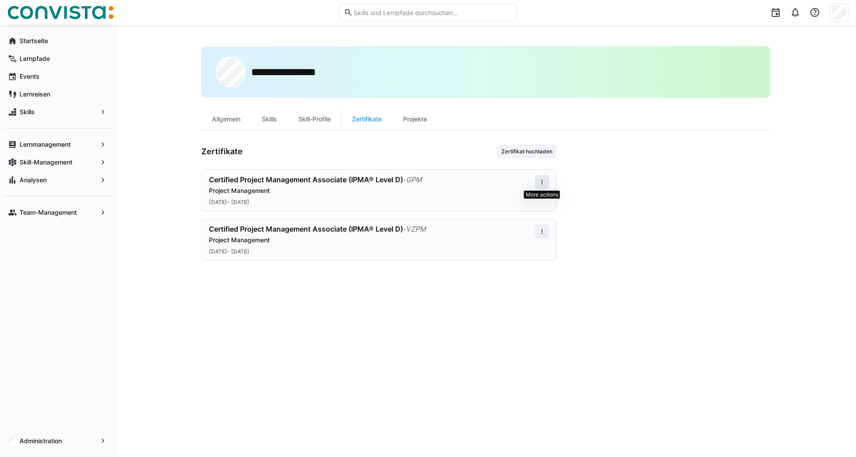
click at [543, 183] on eds-icon at bounding box center [542, 182] width 7 height 7
click at [526, 217] on div "Bearbeiten" at bounding box center [526, 220] width 36 height 7
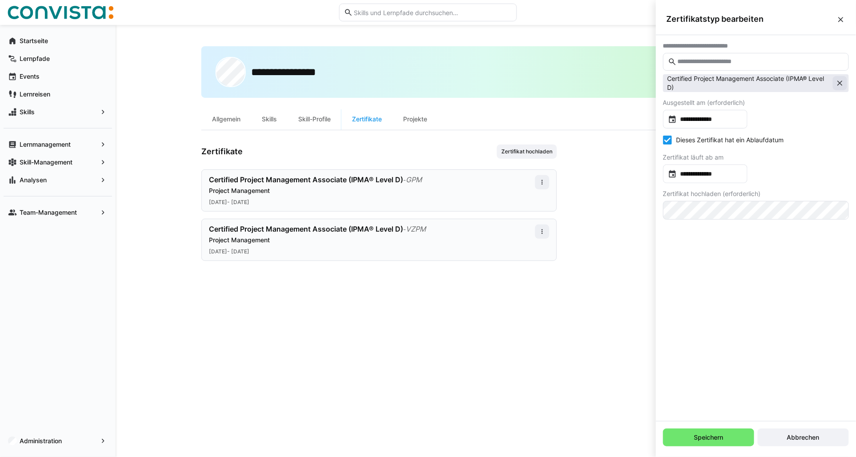
click at [841, 81] on eds-icon at bounding box center [839, 83] width 9 height 9
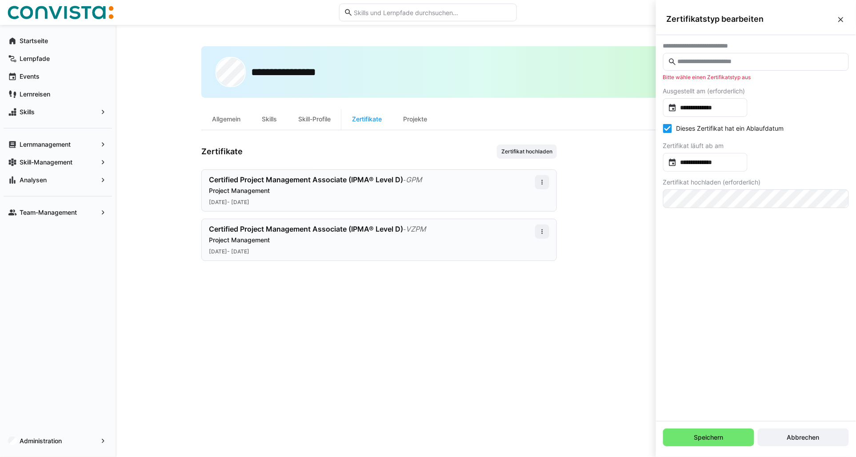
click at [724, 61] on input "text" at bounding box center [760, 62] width 167 height 8
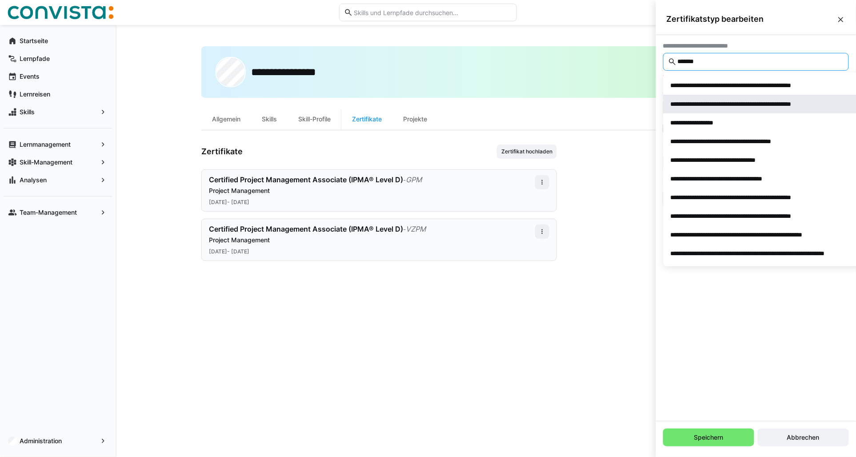
type input "*******"
click at [717, 102] on div "**********" at bounding box center [755, 104] width 168 height 9
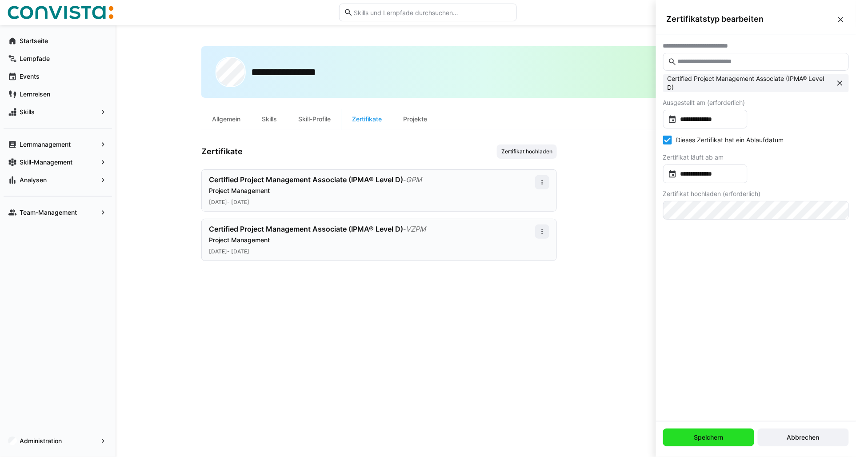
click at [709, 438] on span "Speichern" at bounding box center [709, 437] width 32 height 9
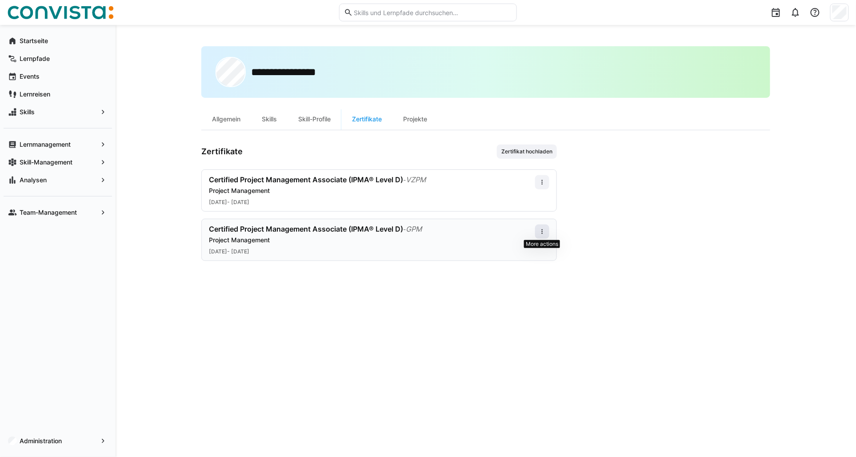
click at [544, 232] on eds-icon at bounding box center [542, 231] width 7 height 7
click at [513, 265] on div "Bearbeiten" at bounding box center [526, 270] width 46 height 18
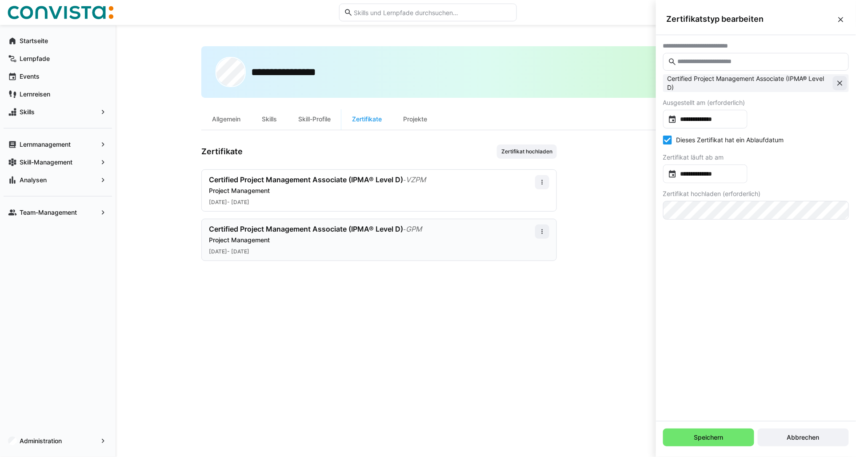
click at [836, 83] on eds-icon at bounding box center [839, 83] width 9 height 9
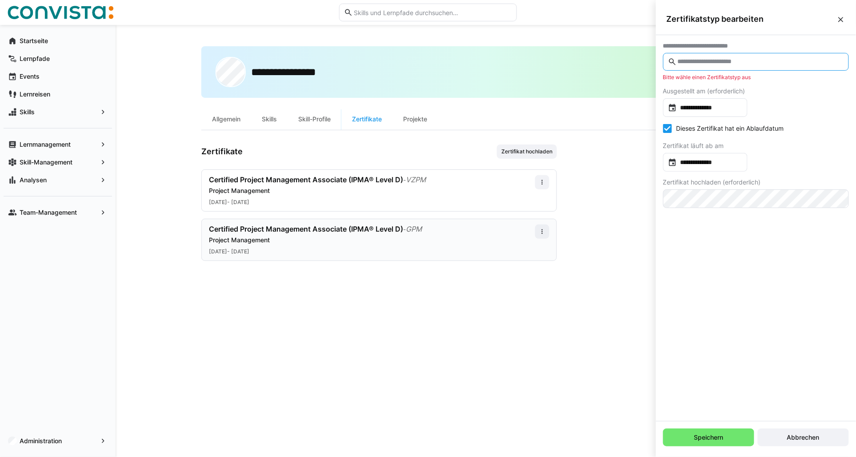
click at [723, 64] on input "text" at bounding box center [760, 62] width 167 height 8
click at [696, 61] on input "text" at bounding box center [760, 62] width 167 height 8
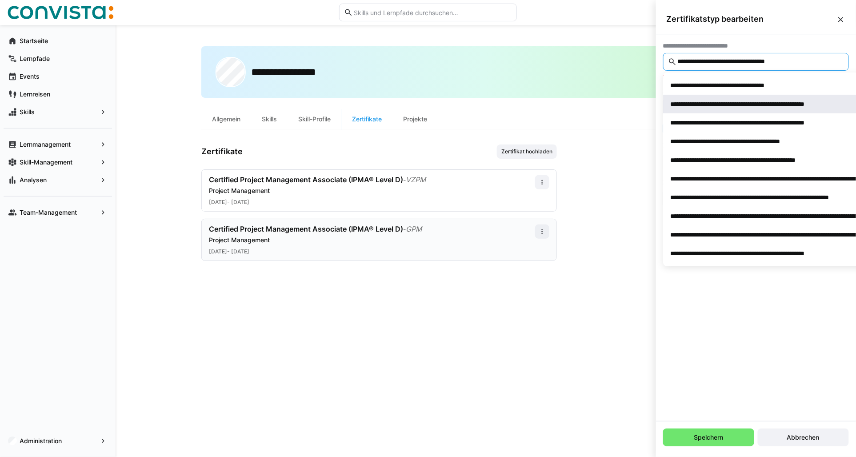
type input "**********"
click at [731, 109] on span "**********" at bounding box center [837, 104] width 349 height 19
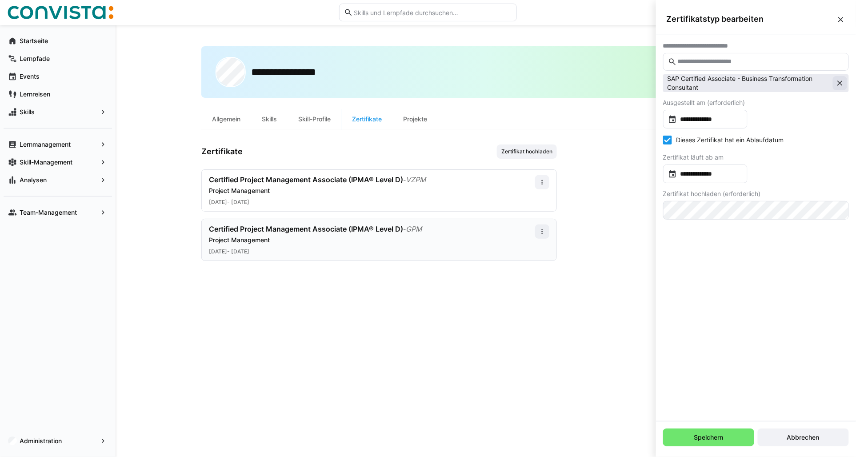
click at [846, 85] on button at bounding box center [840, 83] width 14 height 14
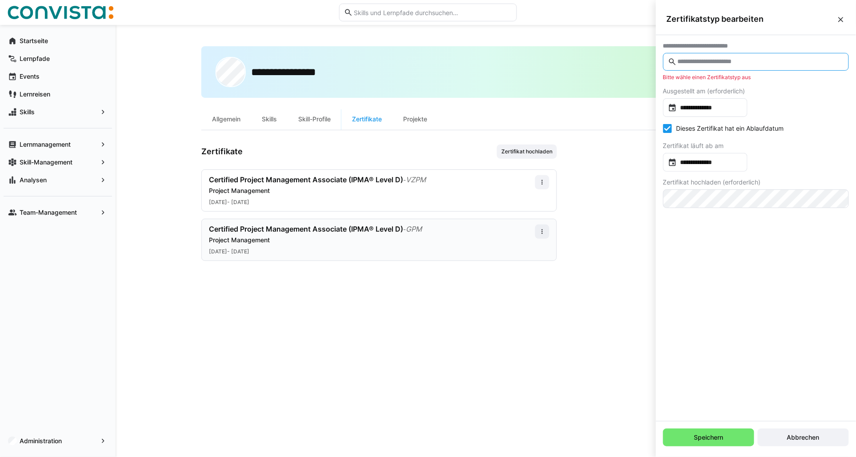
click at [747, 61] on input "text" at bounding box center [760, 62] width 167 height 8
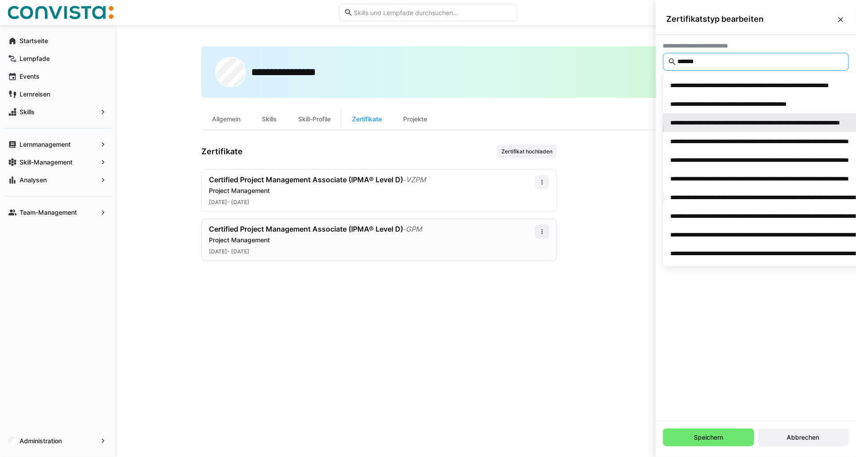
type input "*******"
click at [758, 126] on div "**********" at bounding box center [787, 122] width 232 height 9
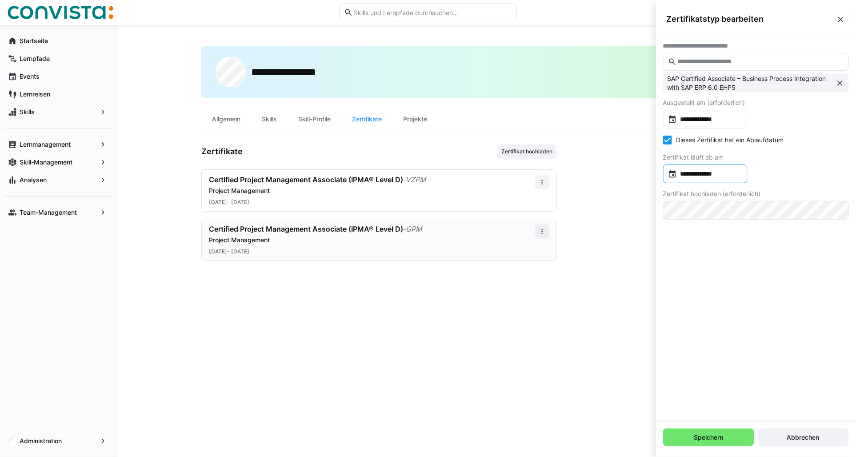
click at [714, 175] on input "**********" at bounding box center [710, 173] width 66 height 9
click at [692, 202] on span "JAN. 1999" at bounding box center [682, 202] width 19 height 7
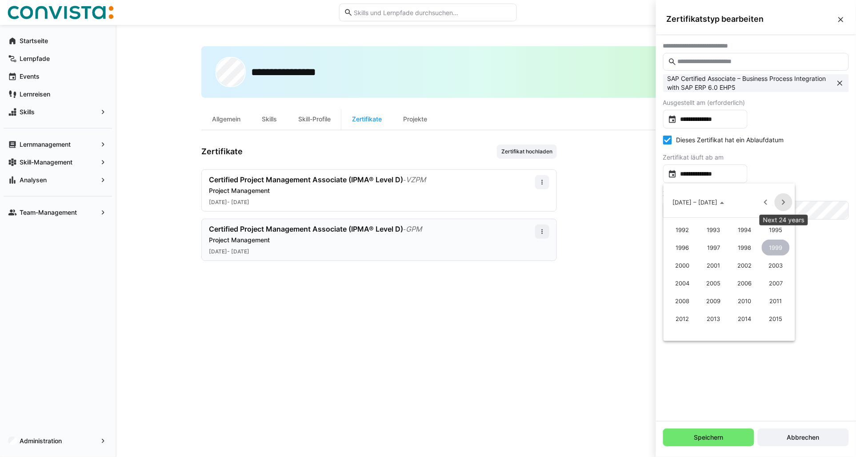
click at [783, 208] on span "Next 24 years" at bounding box center [784, 202] width 18 height 18
click at [718, 261] on span "2025" at bounding box center [713, 265] width 28 height 16
click at [750, 246] on span "MÄRZ" at bounding box center [745, 248] width 28 height 16
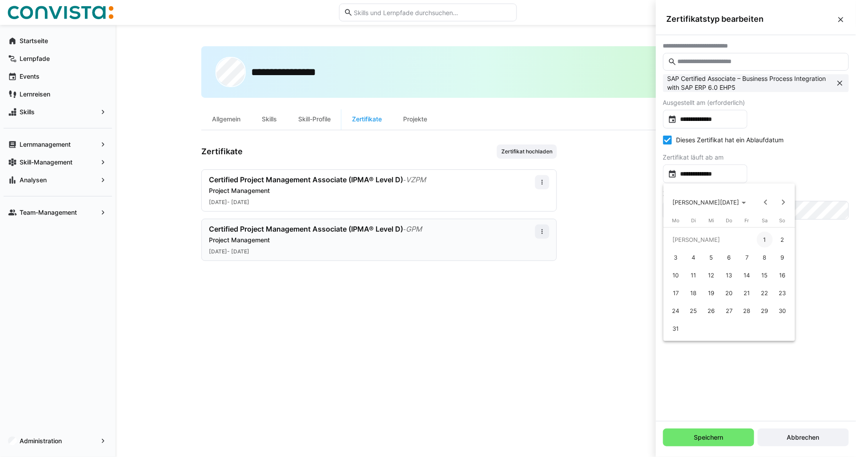
click at [675, 331] on span "31" at bounding box center [676, 328] width 16 height 16
type input "**********"
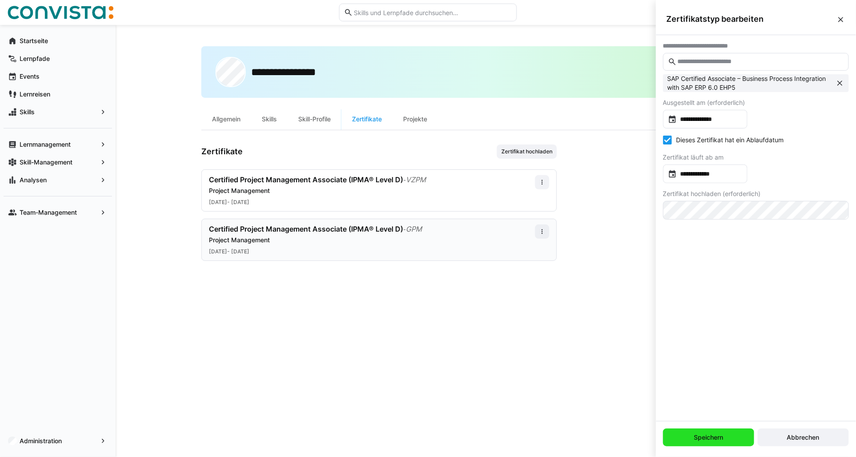
click at [695, 441] on span "Speichern" at bounding box center [709, 437] width 32 height 9
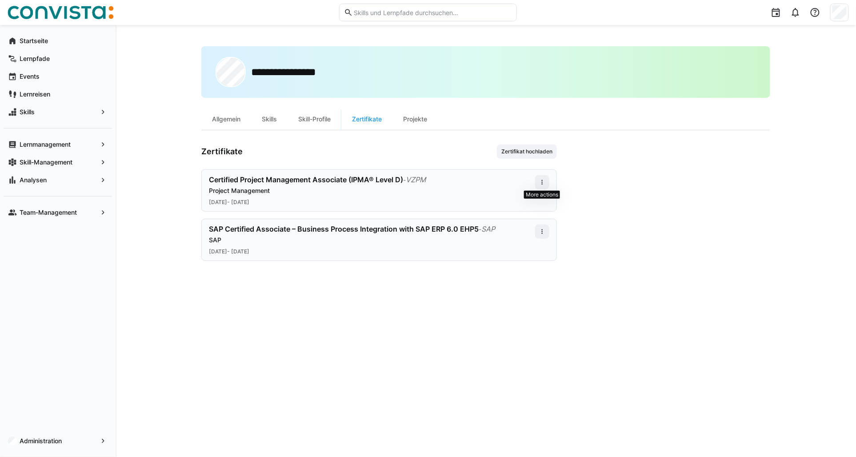
drag, startPoint x: 540, startPoint y: 184, endPoint x: 530, endPoint y: 188, distance: 10.7
click at [540, 184] on eds-icon at bounding box center [542, 182] width 7 height 7
click at [526, 218] on div "Bearbeiten" at bounding box center [526, 220] width 36 height 7
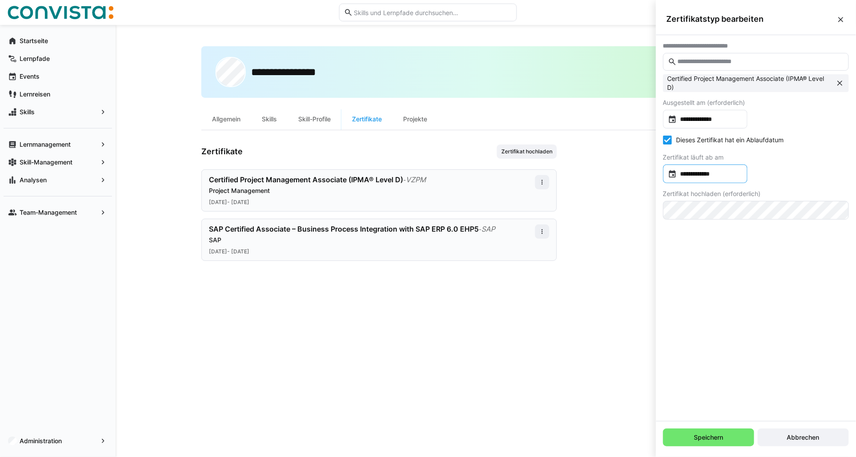
click at [707, 175] on input "**********" at bounding box center [710, 173] width 66 height 9
click at [703, 205] on span "MÄRZ 2025" at bounding box center [706, 202] width 67 height 7
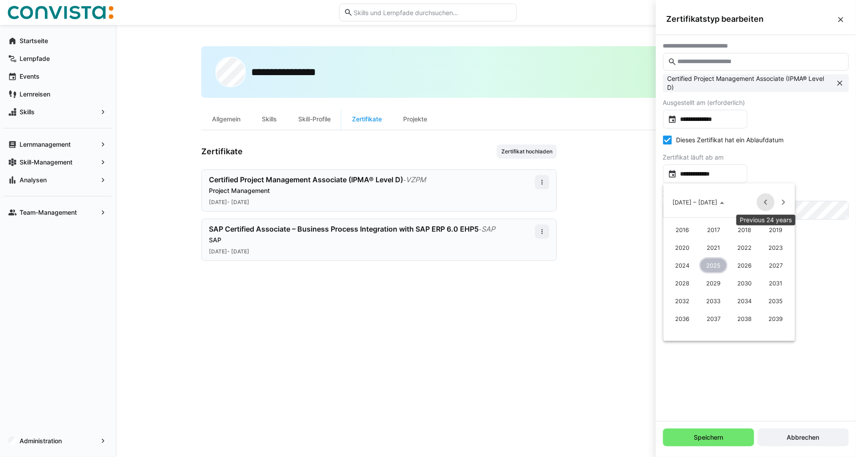
click at [763, 203] on span "Previous 24 years" at bounding box center [766, 202] width 18 height 18
click at [780, 246] on span "1999" at bounding box center [776, 248] width 28 height 16
click at [685, 244] on span "JAN." at bounding box center [682, 248] width 28 height 16
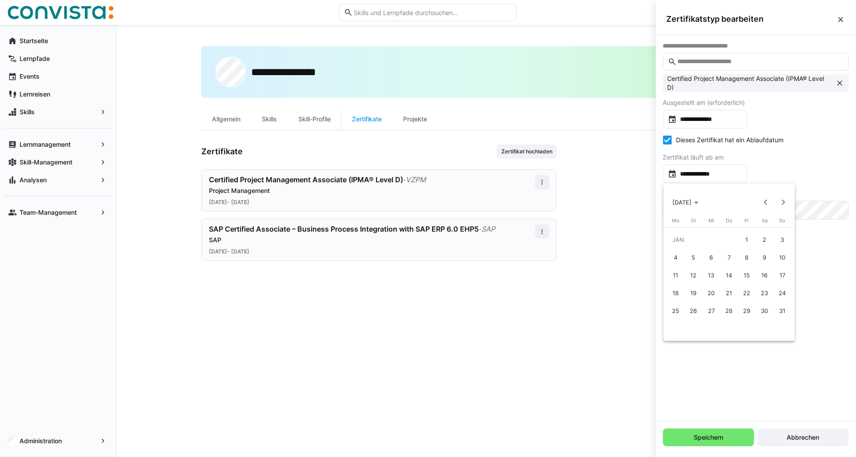
click at [749, 241] on span "1" at bounding box center [747, 240] width 16 height 16
type input "**********"
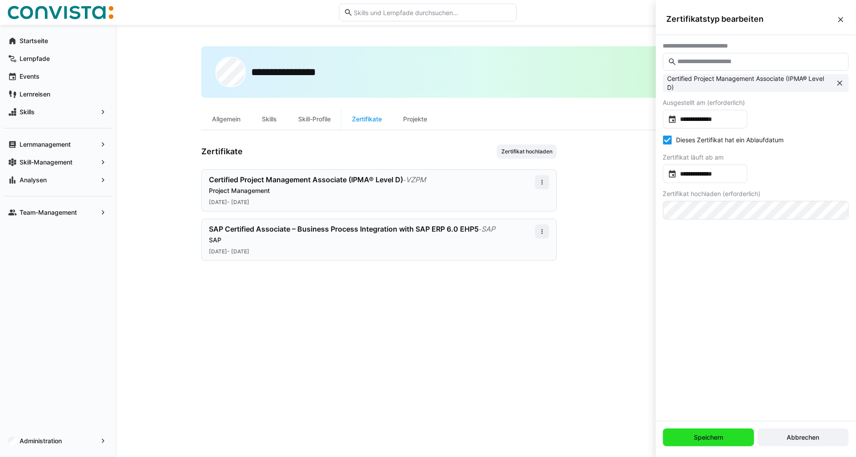
click at [709, 439] on span "Speichern" at bounding box center [709, 437] width 32 height 9
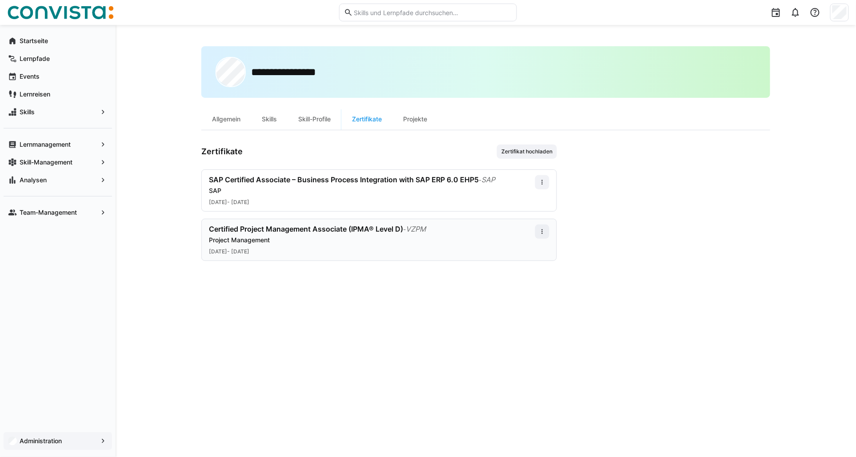
click at [0, 0] on app-navigation-label "Administration" at bounding box center [0, 0] width 0 height 0
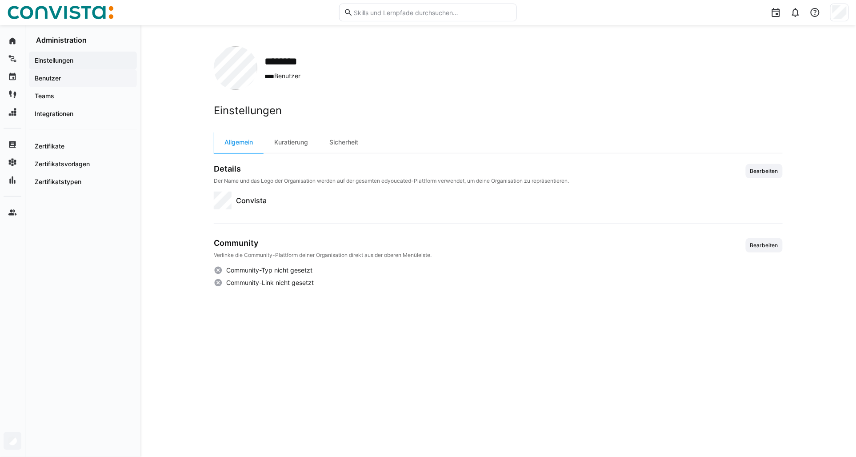
click at [58, 81] on span "Benutzer" at bounding box center [82, 78] width 99 height 9
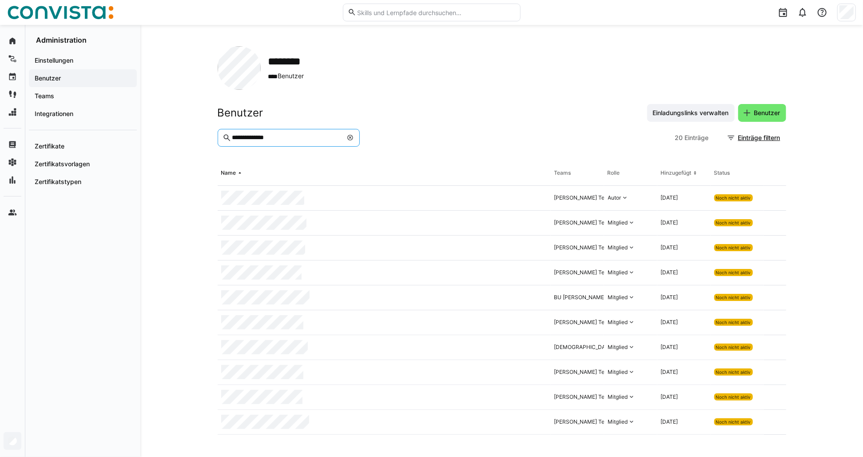
drag, startPoint x: 217, startPoint y: 136, endPoint x: 208, endPoint y: 136, distance: 8.9
click at [208, 136] on div "**********" at bounding box center [501, 241] width 723 height 432
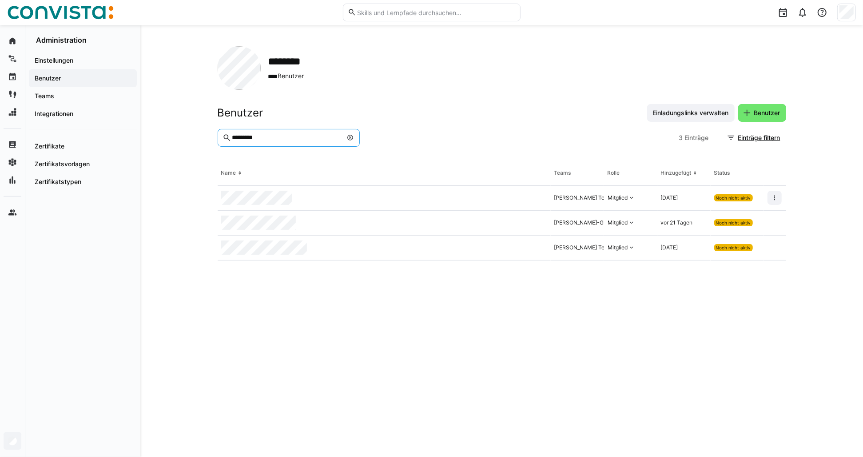
type input "*********"
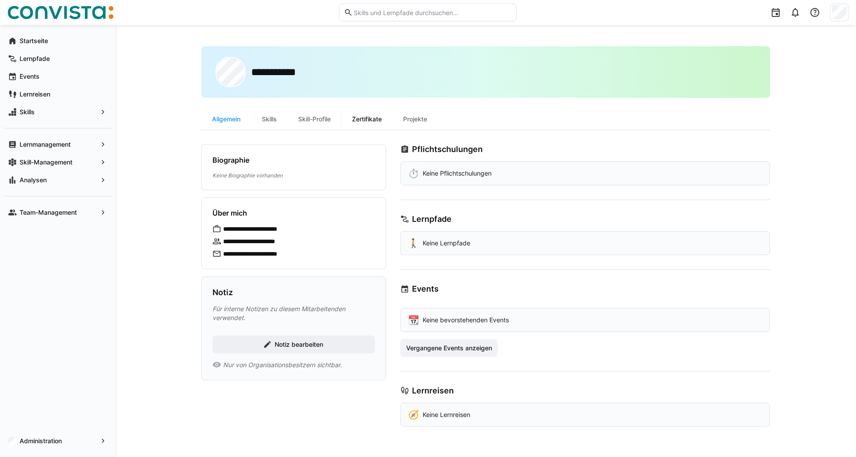
click at [388, 122] on div "Zertifikate" at bounding box center [366, 118] width 51 height 21
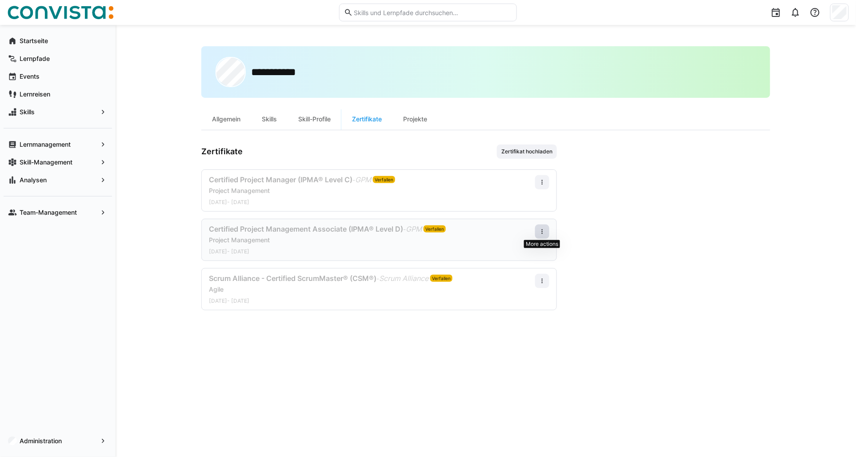
click at [539, 232] on eds-icon at bounding box center [542, 231] width 7 height 7
click at [524, 267] on div "Bearbeiten" at bounding box center [526, 269] width 36 height 7
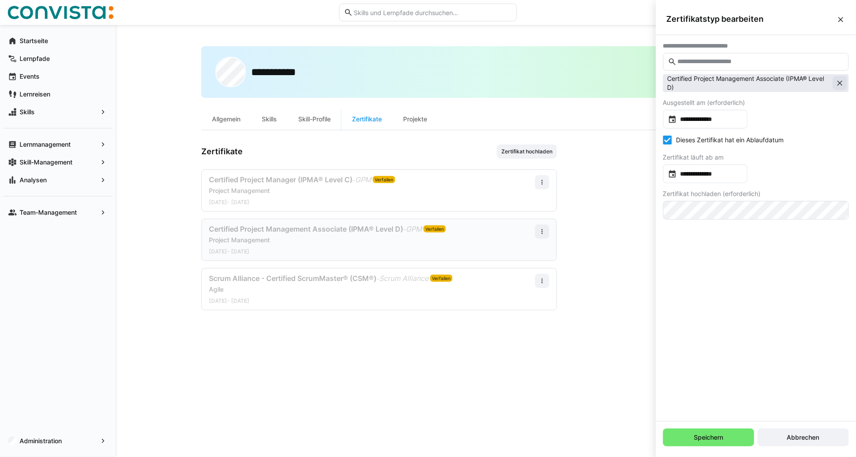
click at [838, 84] on eds-icon at bounding box center [839, 83] width 9 height 9
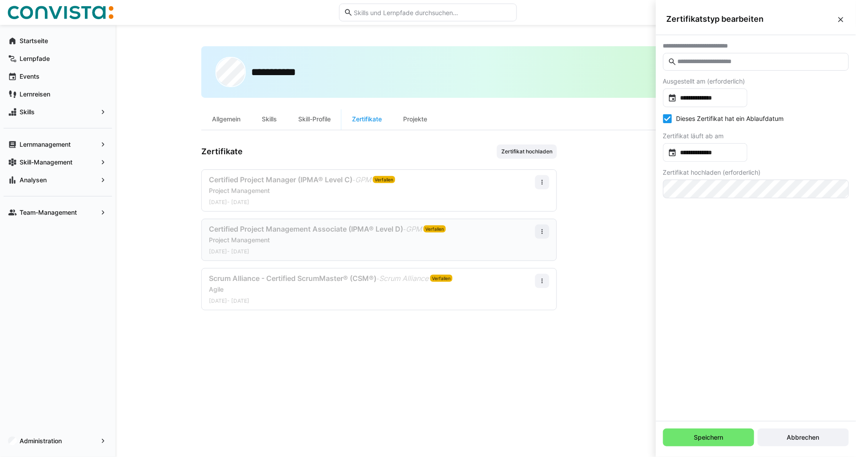
click at [745, 56] on eds-input at bounding box center [756, 62] width 186 height 18
click at [743, 61] on input "text" at bounding box center [760, 62] width 167 height 8
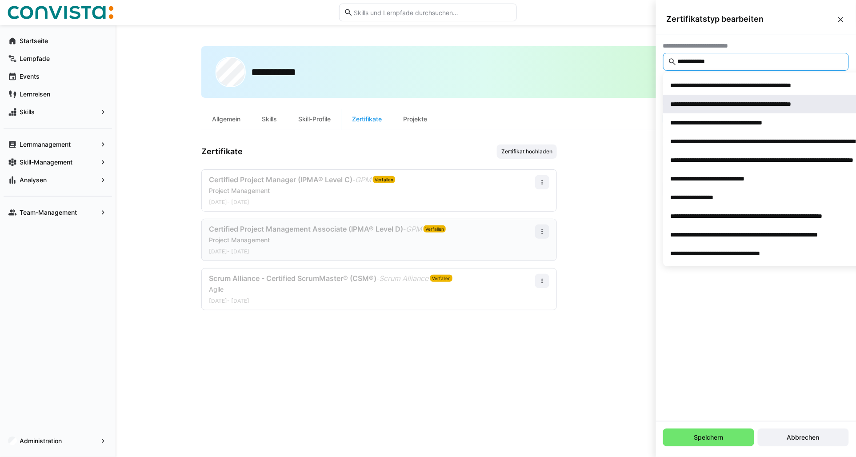
type input "**********"
click at [762, 104] on div "**********" at bounding box center [755, 104] width 168 height 9
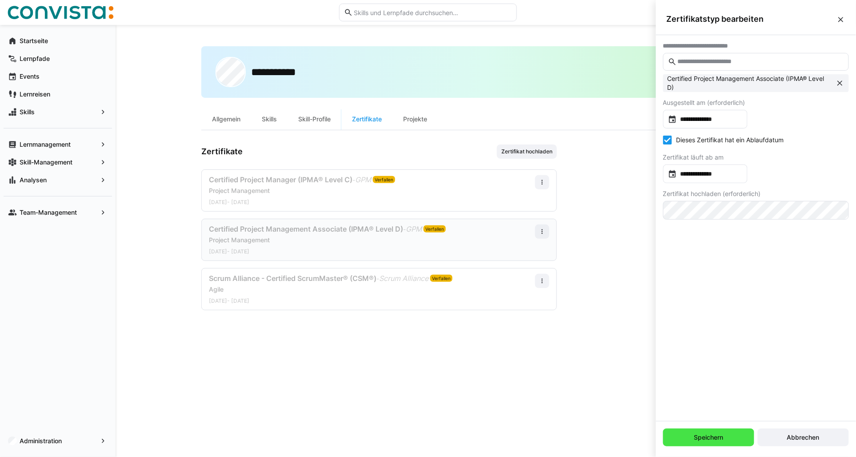
click at [707, 440] on span "Speichern" at bounding box center [709, 437] width 32 height 9
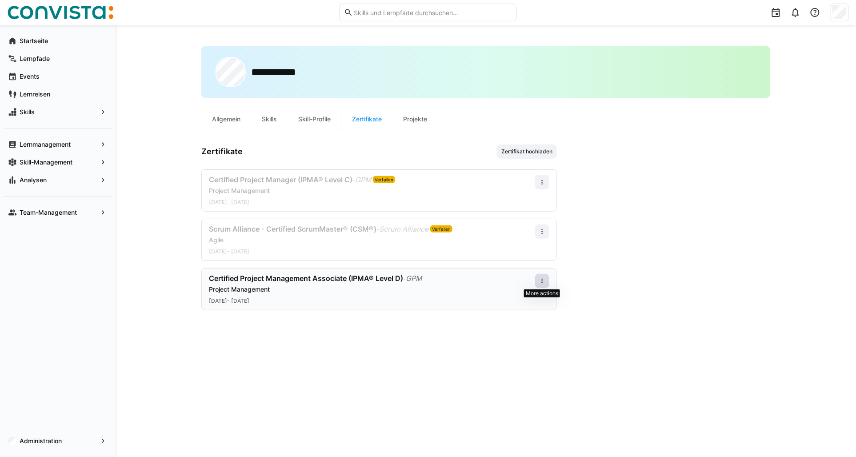
click at [539, 285] on span at bounding box center [542, 281] width 14 height 14
click at [525, 313] on div "Bearbeiten" at bounding box center [526, 319] width 46 height 18
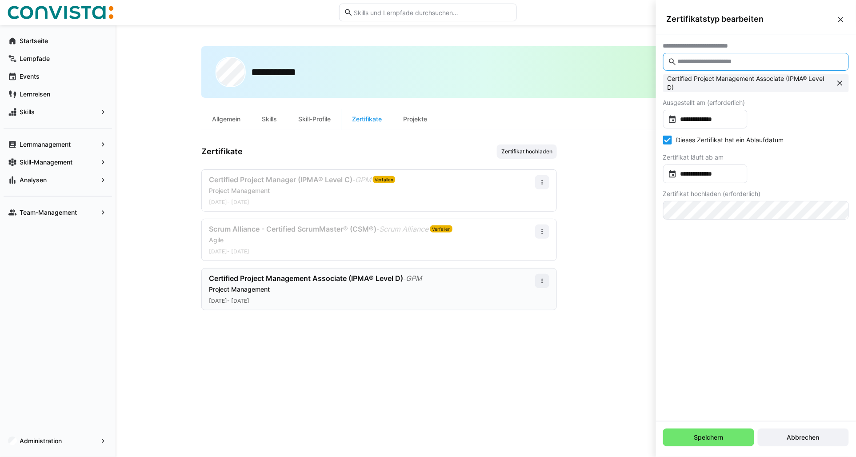
click at [727, 59] on input "text" at bounding box center [760, 62] width 167 height 8
drag, startPoint x: 843, startPoint y: 87, endPoint x: 767, endPoint y: 81, distance: 76.2
click at [840, 87] on eds-icon at bounding box center [839, 83] width 9 height 9
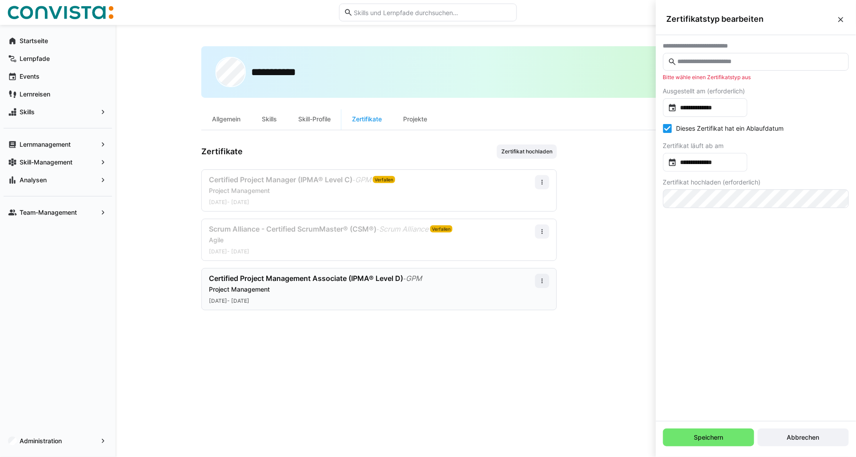
drag, startPoint x: 731, startPoint y: 64, endPoint x: 739, endPoint y: 64, distance: 7.6
click at [730, 64] on input "text" at bounding box center [760, 62] width 167 height 8
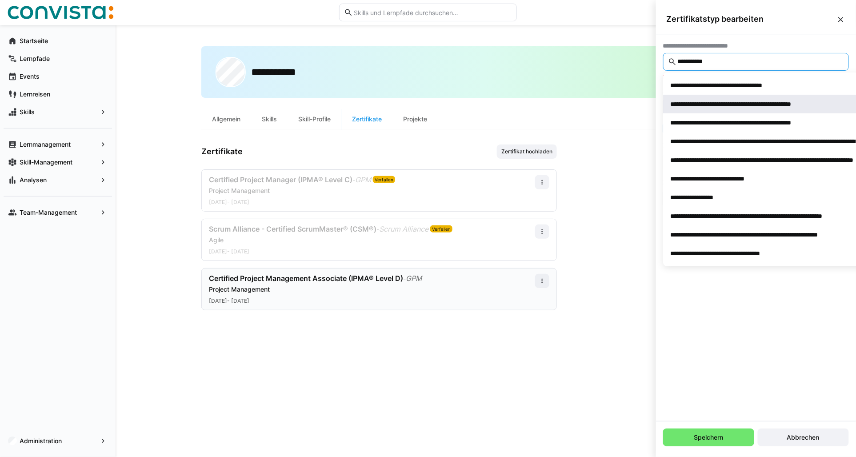
type input "**********"
click at [755, 108] on span "**********" at bounding box center [797, 104] width 268 height 19
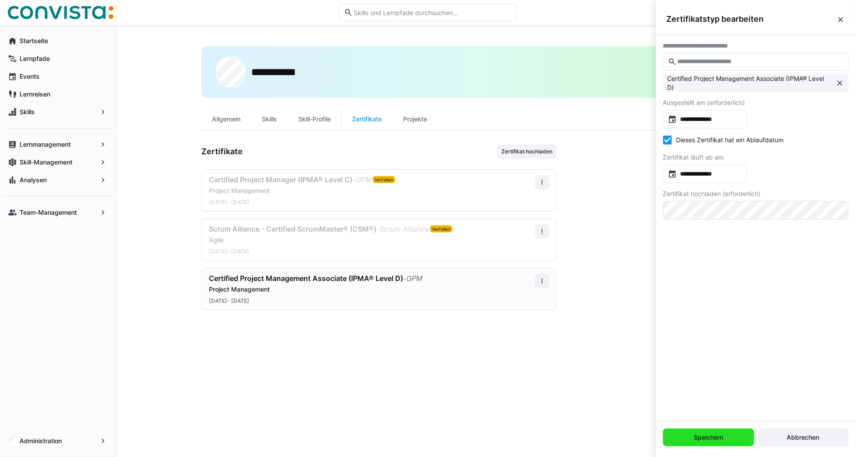
click at [691, 434] on span "Speichern" at bounding box center [708, 437] width 91 height 18
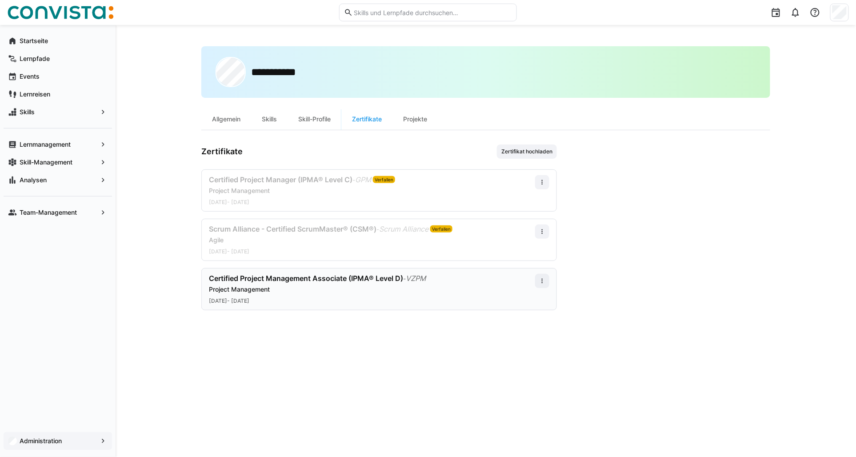
click at [72, 438] on span "Administration" at bounding box center [57, 440] width 79 height 9
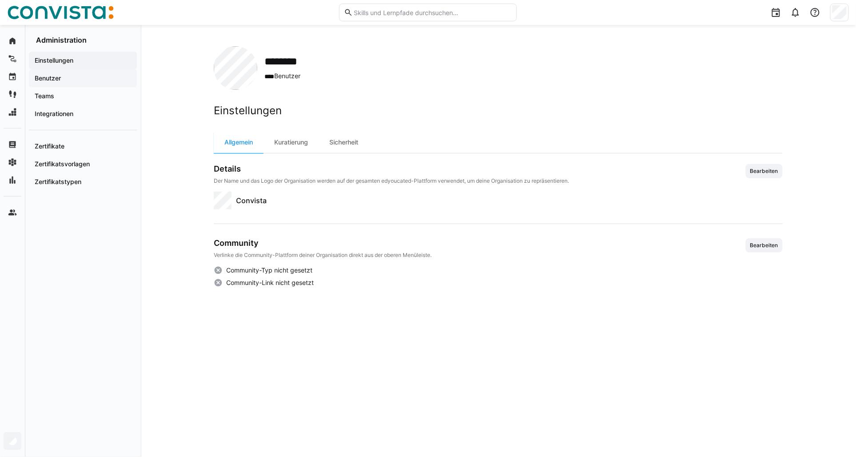
click at [0, 0] on app-navigation-label "Benutzer" at bounding box center [0, 0] width 0 height 0
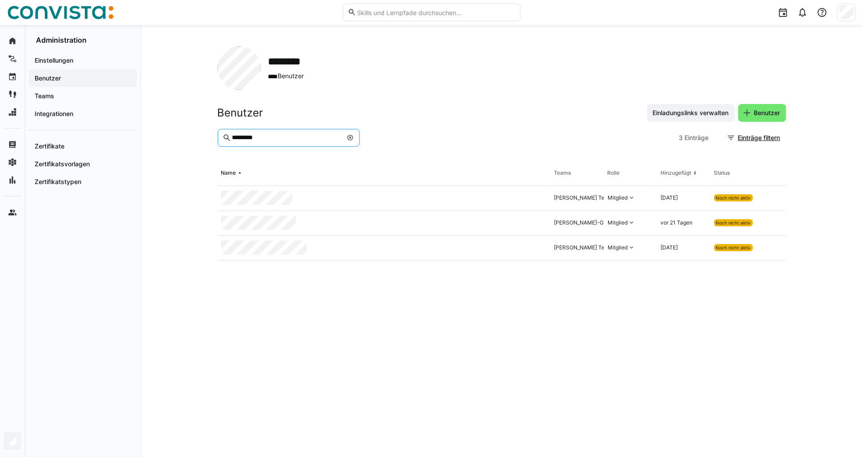
drag, startPoint x: 264, startPoint y: 141, endPoint x: 221, endPoint y: 140, distance: 43.1
click at [221, 140] on eds-input "*********" at bounding box center [289, 138] width 142 height 18
type input "*********"
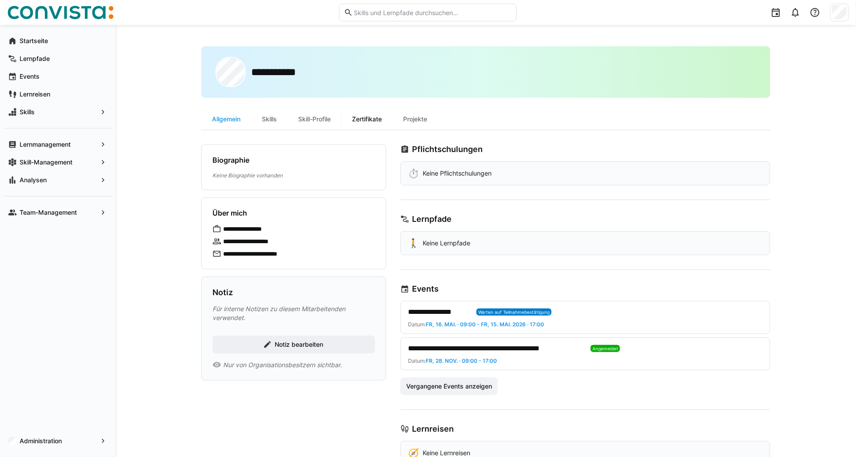
click at [371, 117] on div "Zertifikate" at bounding box center [366, 118] width 51 height 21
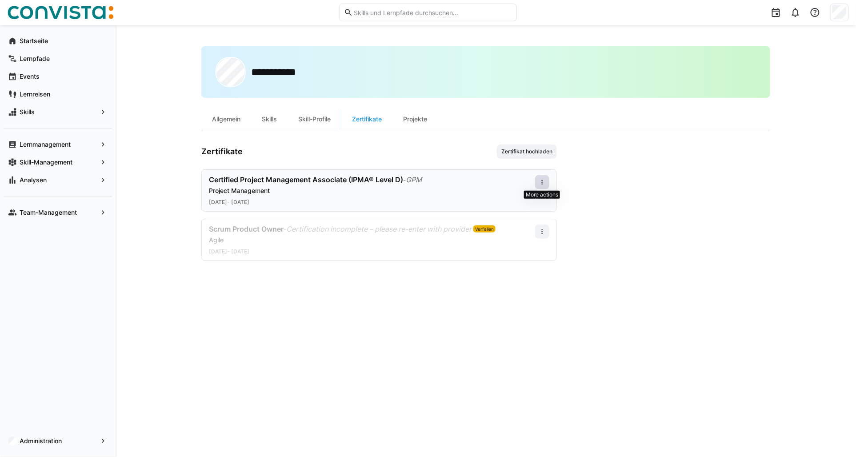
click at [543, 185] on eds-icon at bounding box center [542, 182] width 7 height 7
click at [519, 221] on div "Bearbeiten" at bounding box center [526, 220] width 36 height 7
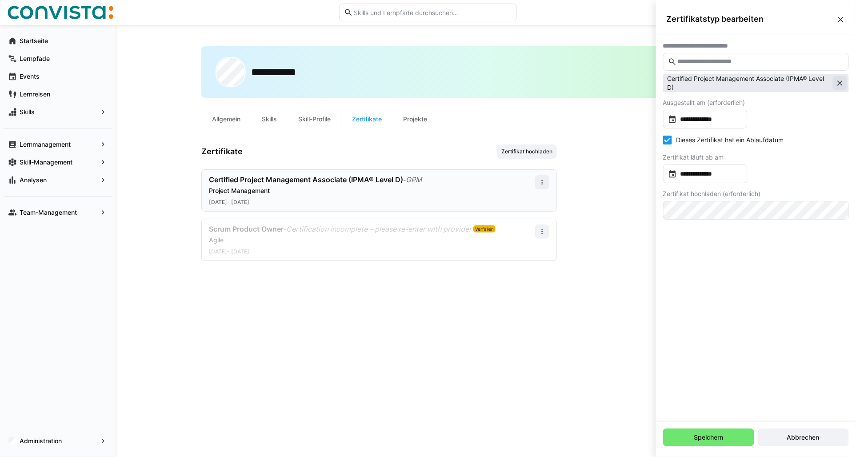
click at [838, 85] on eds-icon at bounding box center [839, 83] width 9 height 9
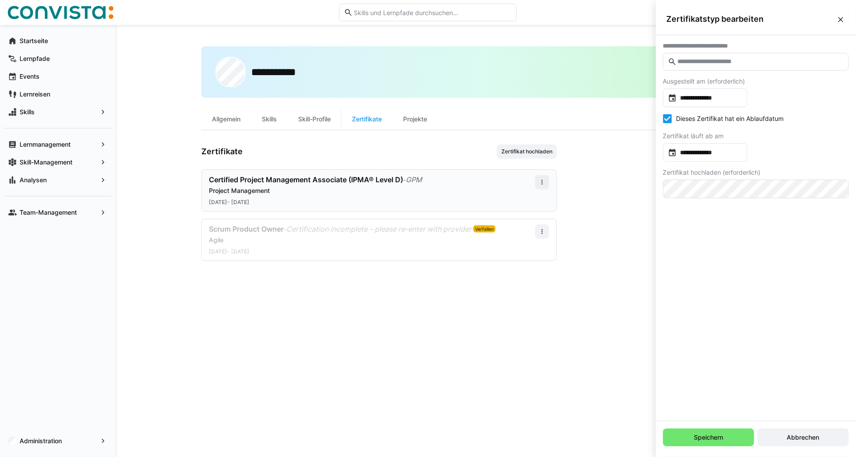
click at [718, 64] on input "text" at bounding box center [760, 62] width 167 height 8
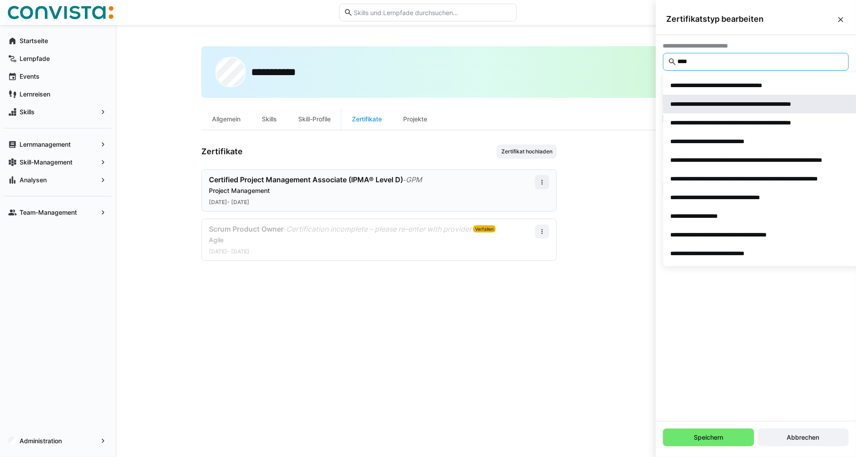
type input "****"
click at [723, 108] on div "**********" at bounding box center [755, 104] width 168 height 9
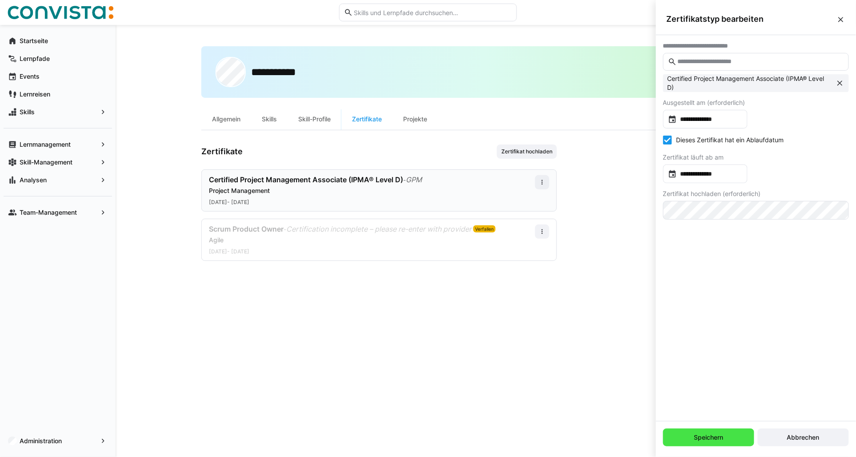
click at [707, 441] on span "Speichern" at bounding box center [709, 437] width 32 height 9
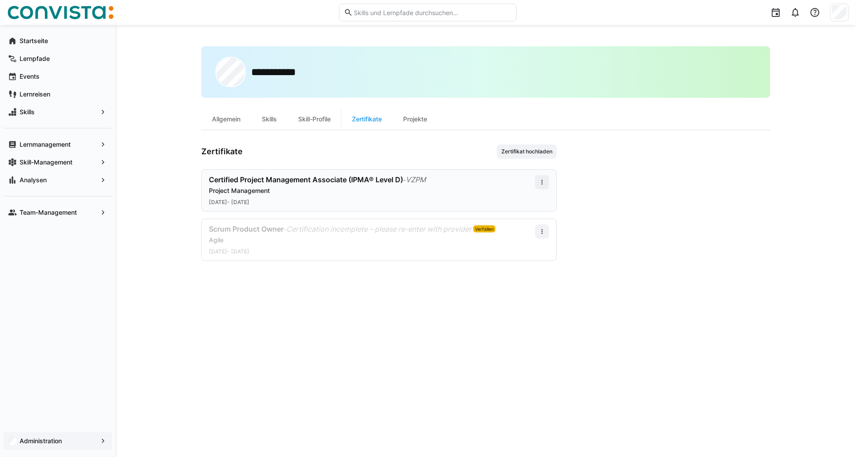
click at [76, 446] on div "Administration" at bounding box center [58, 441] width 108 height 18
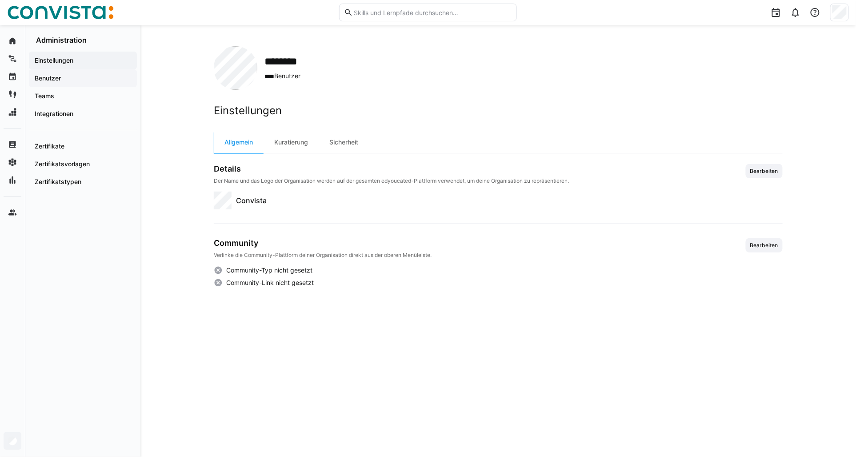
click at [48, 82] on span "Benutzer" at bounding box center [82, 78] width 99 height 9
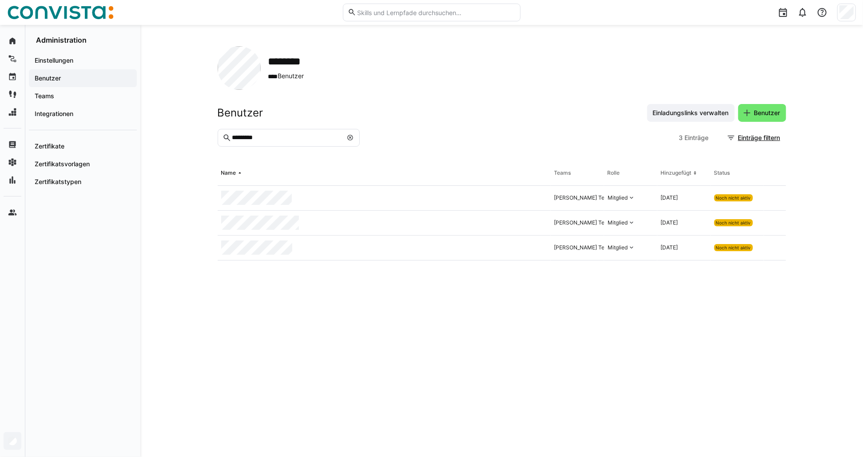
click at [292, 139] on input "*********" at bounding box center [286, 138] width 111 height 8
drag, startPoint x: 230, startPoint y: 136, endPoint x: 166, endPoint y: 131, distance: 63.8
click at [166, 131] on div "******** **** Benutzer Benutzer Einladungslinks verwalten Benutzer ********* 3 …" at bounding box center [501, 241] width 723 height 432
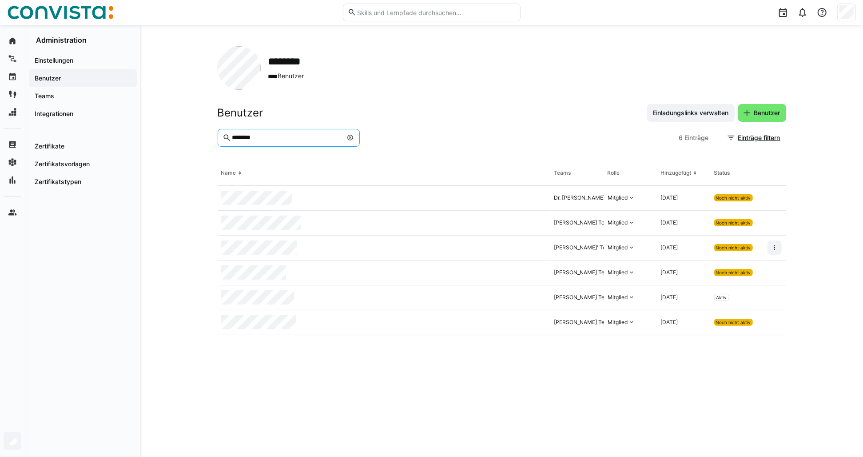
type input "********"
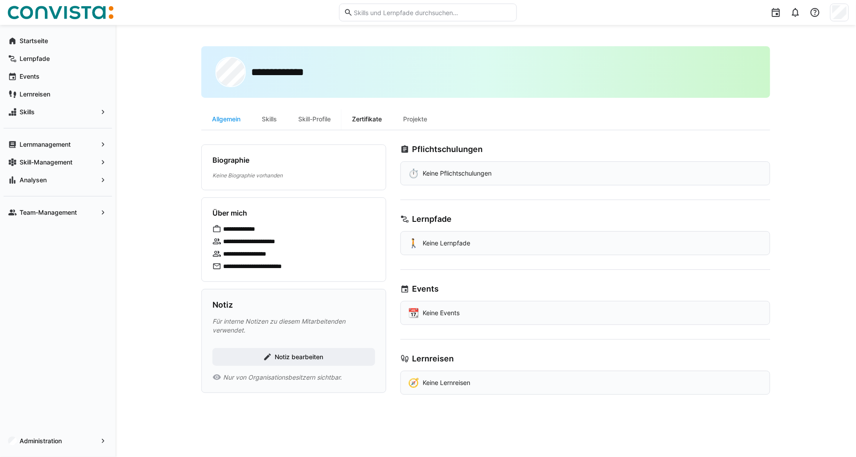
click at [378, 116] on div "Zertifikate" at bounding box center [366, 118] width 51 height 21
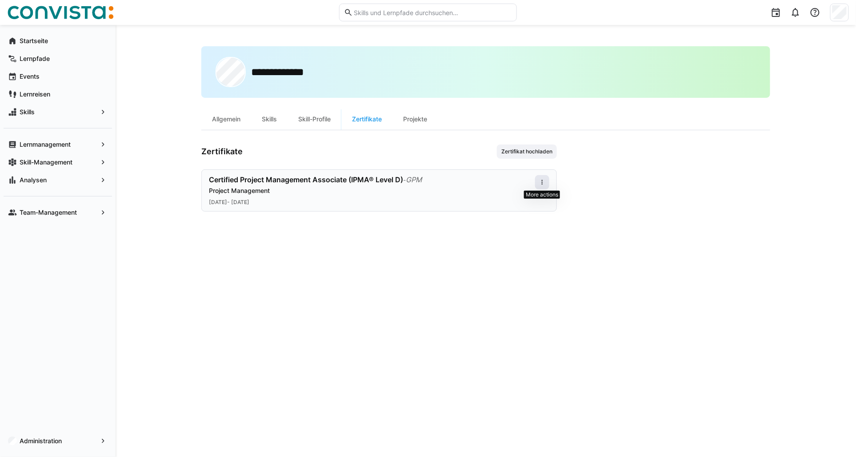
click at [543, 179] on eds-icon at bounding box center [542, 182] width 7 height 7
click at [527, 218] on div "Bearbeiten" at bounding box center [526, 220] width 36 height 7
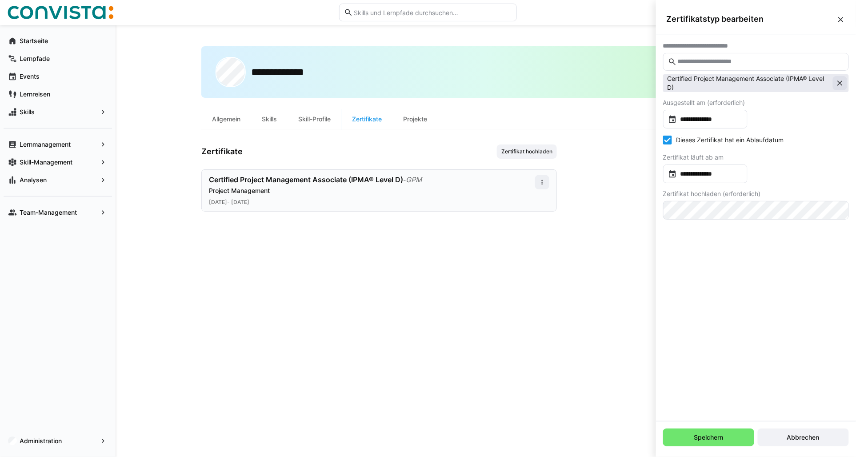
click at [840, 80] on eds-icon at bounding box center [839, 83] width 9 height 9
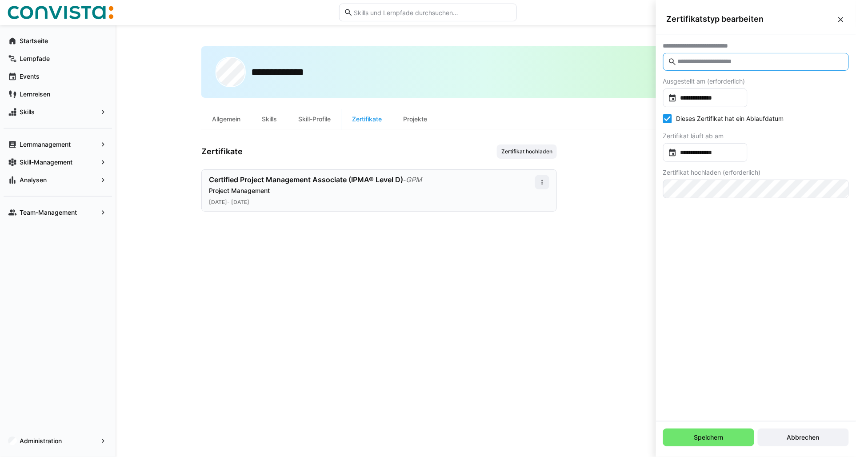
click at [714, 63] on input "text" at bounding box center [760, 62] width 167 height 8
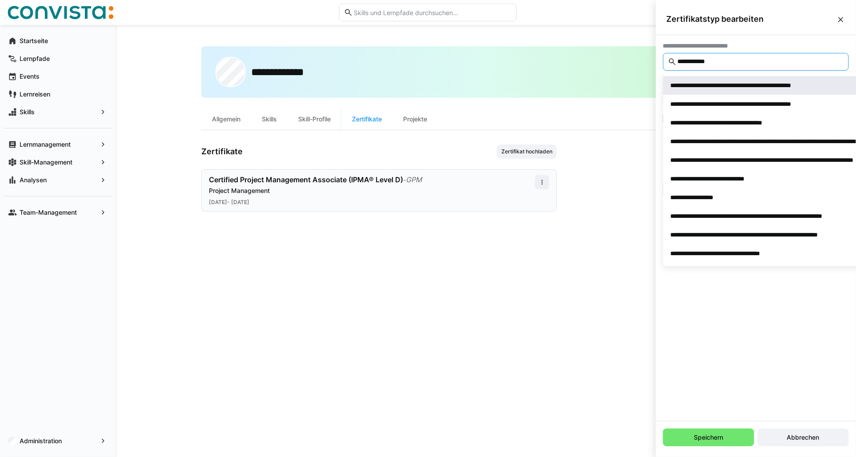
type input "**********"
click at [720, 82] on div "**********" at bounding box center [755, 85] width 168 height 9
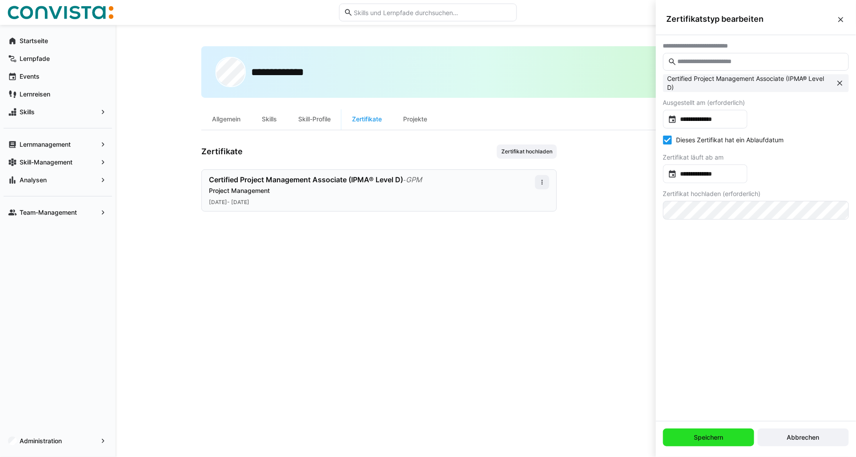
click at [695, 439] on span "Speichern" at bounding box center [709, 437] width 32 height 9
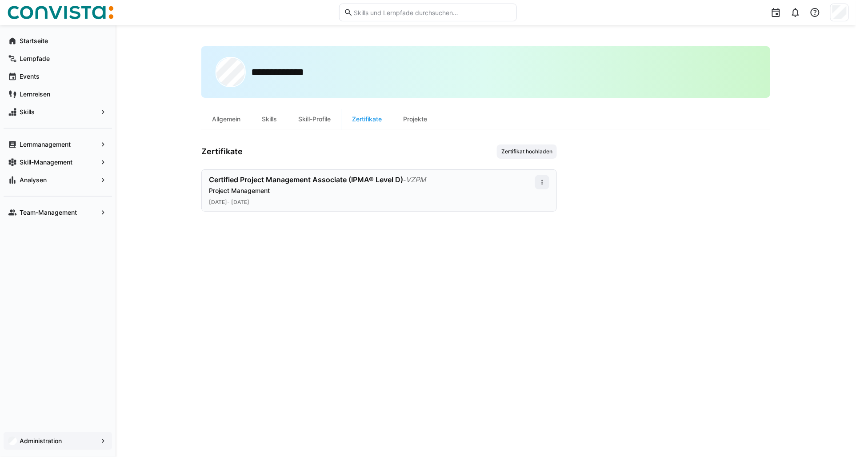
click at [0, 0] on app-navigation-label "Administration" at bounding box center [0, 0] width 0 height 0
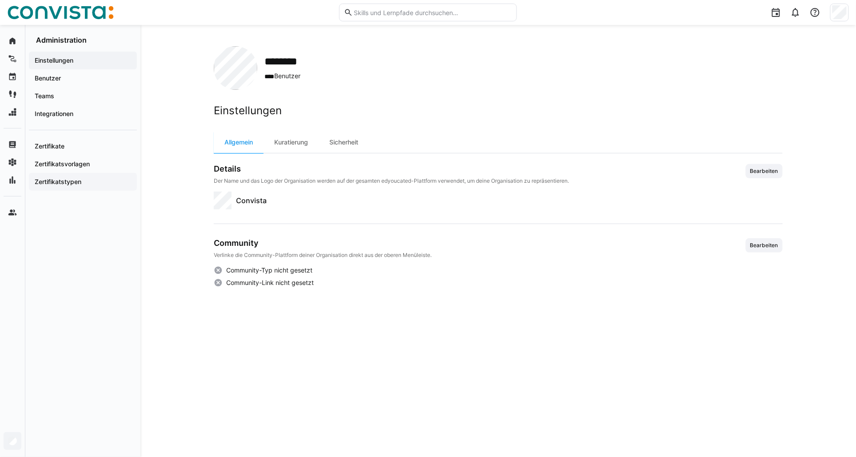
click at [0, 0] on app-navigation-label "Zertifikatstypen" at bounding box center [0, 0] width 0 height 0
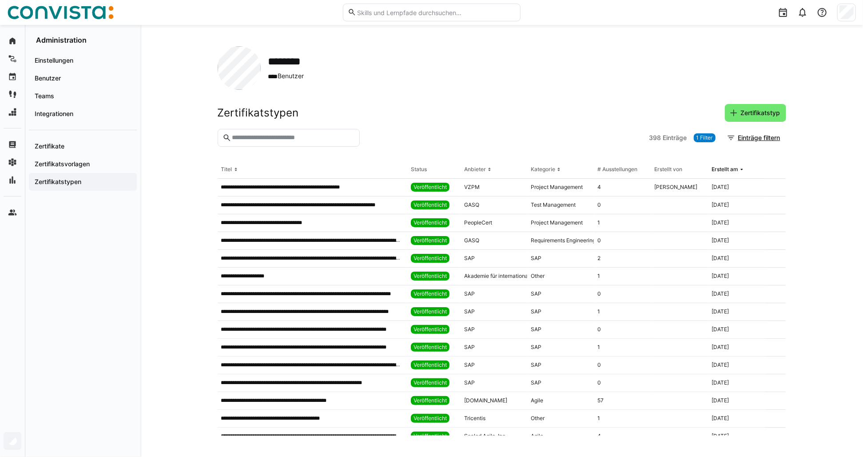
click at [268, 136] on input "text" at bounding box center [293, 138] width 124 height 8
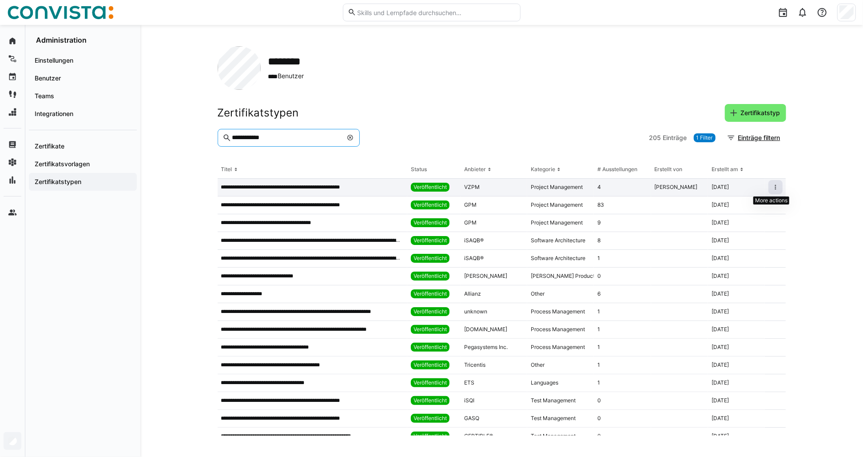
type input "**********"
click at [772, 185] on eds-icon at bounding box center [775, 187] width 7 height 7
click at [750, 208] on div "Bearbeiten" at bounding box center [746, 206] width 54 height 7
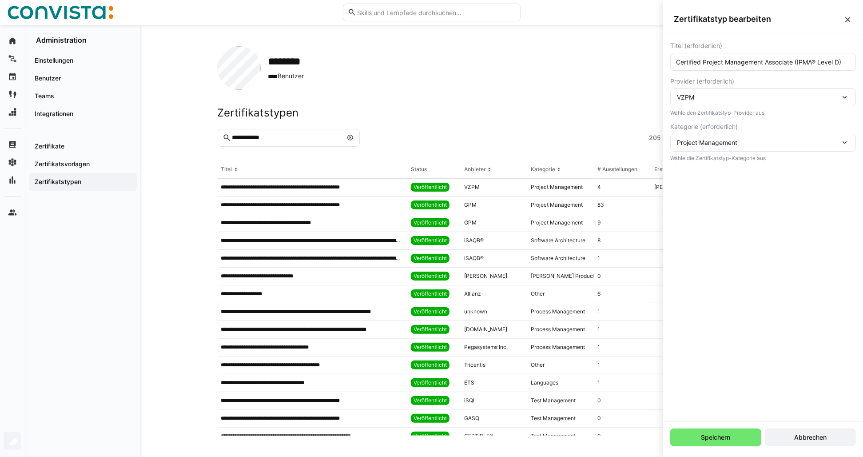
click at [846, 59] on input "Certified Project Management Associate (IPMA® Level D)" at bounding box center [763, 62] width 176 height 8
click at [675, 62] on input "Certified Project Management Associate (IPMA® Level D)" at bounding box center [763, 62] width 176 height 8
type input "VZPM - Certified Project Management Associate (IPMA® Level D)"
click at [703, 443] on span "Speichern" at bounding box center [716, 437] width 91 height 18
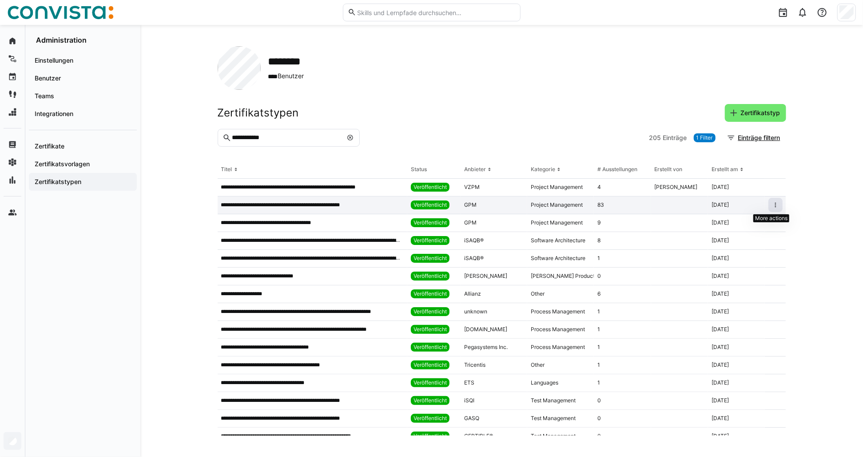
click at [772, 202] on eds-icon at bounding box center [775, 204] width 7 height 7
click at [764, 221] on div "Bearbeiten" at bounding box center [746, 223] width 54 height 7
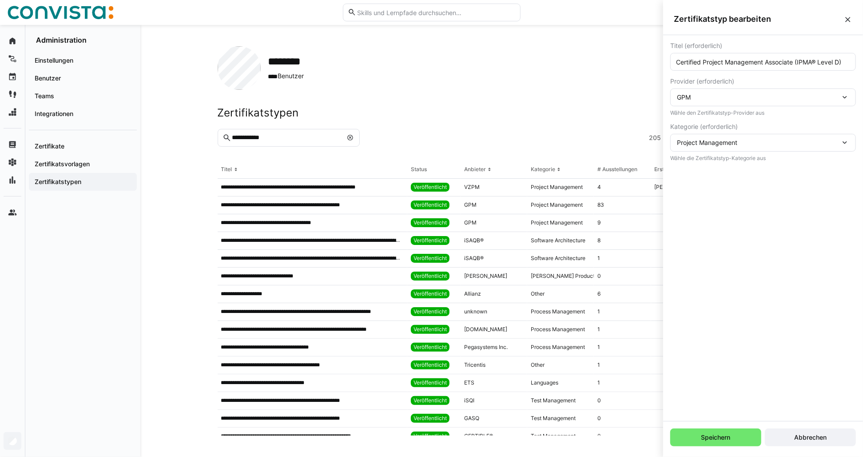
click at [676, 63] on input "Certified Project Management Associate (IPMA® Level D)" at bounding box center [763, 62] width 176 height 8
type input "GPM - Certified Project Management Associate (IPMA® Level D)"
click at [705, 439] on span "Speichern" at bounding box center [716, 437] width 32 height 9
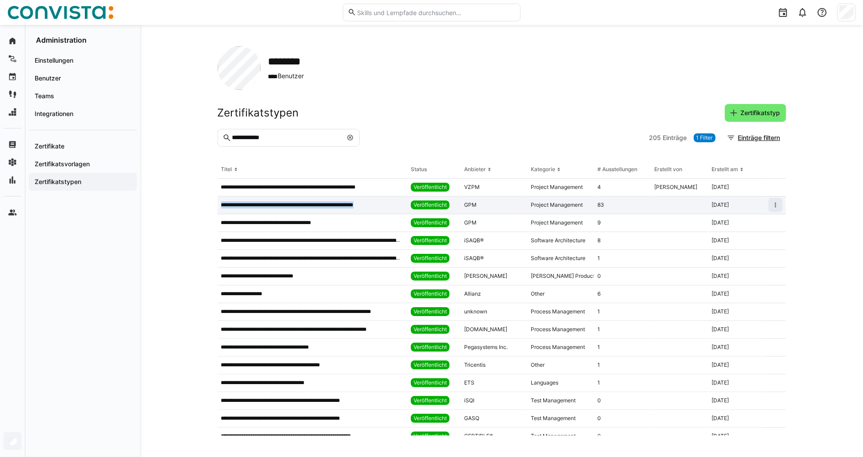
drag, startPoint x: 221, startPoint y: 204, endPoint x: 384, endPoint y: 207, distance: 163.5
click at [384, 207] on app-table-first-column "**********" at bounding box center [312, 204] width 183 height 7
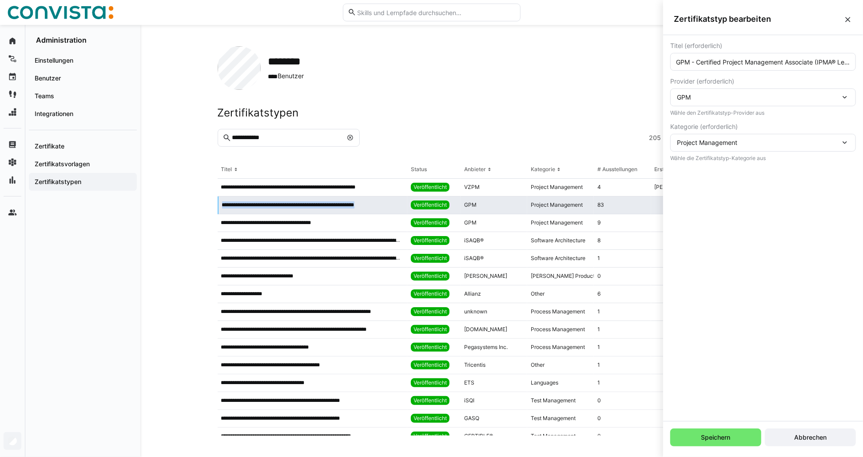
copy p "**********"
click at [611, 140] on div at bounding box center [504, 138] width 283 height 18
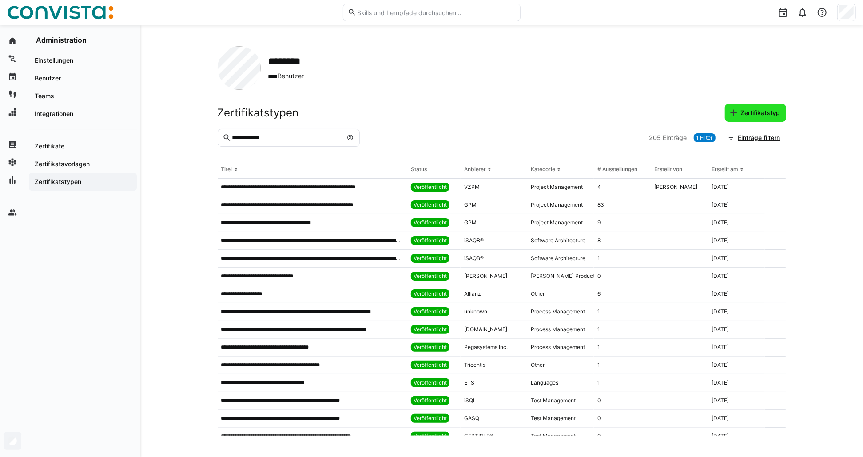
click at [752, 113] on span "Zertifikatstyp" at bounding box center [761, 112] width 42 height 9
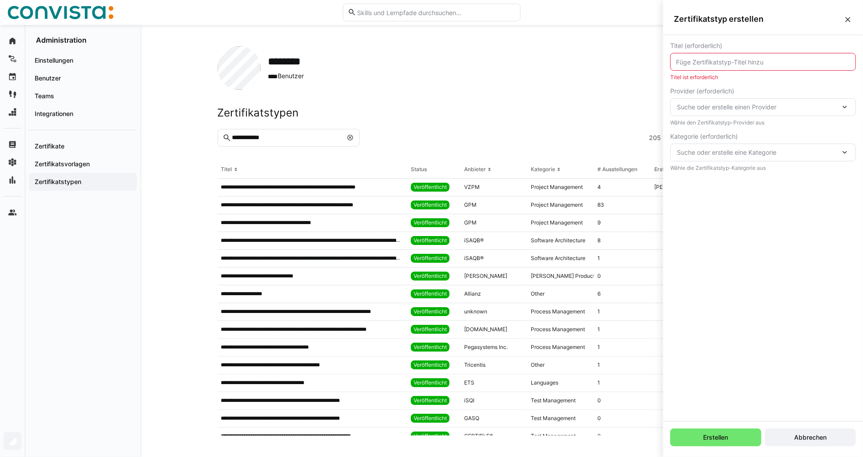
click at [718, 65] on input "text" at bounding box center [763, 62] width 176 height 8
paste input "GPM - Certified Project Management Associate (IPMA® Level D)"
drag, startPoint x: 676, startPoint y: 62, endPoint x: 693, endPoint y: 65, distance: 17.2
click at [681, 62] on input "GPM - Certified Project Management Associate (IPMA® Level D)" at bounding box center [763, 62] width 176 height 8
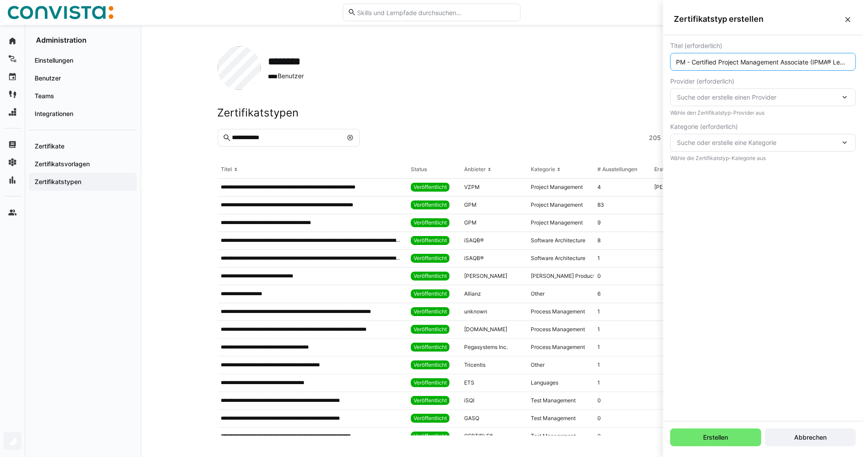
scroll to position [0, 0]
drag, startPoint x: 690, startPoint y: 63, endPoint x: 650, endPoint y: 59, distance: 40.6
click at [650, 59] on body "**********" at bounding box center [431, 228] width 863 height 457
type input "pma - Certified Project Management Associate (IPMA® Level D)"
click at [711, 95] on span "Suche oder erstelle einen Provider" at bounding box center [759, 97] width 164 height 9
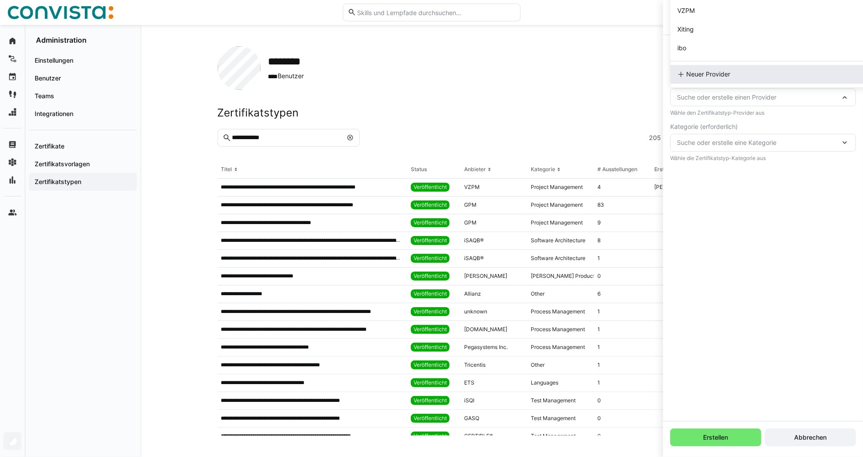
click at [709, 76] on span "Neuer Provider" at bounding box center [709, 74] width 44 height 9
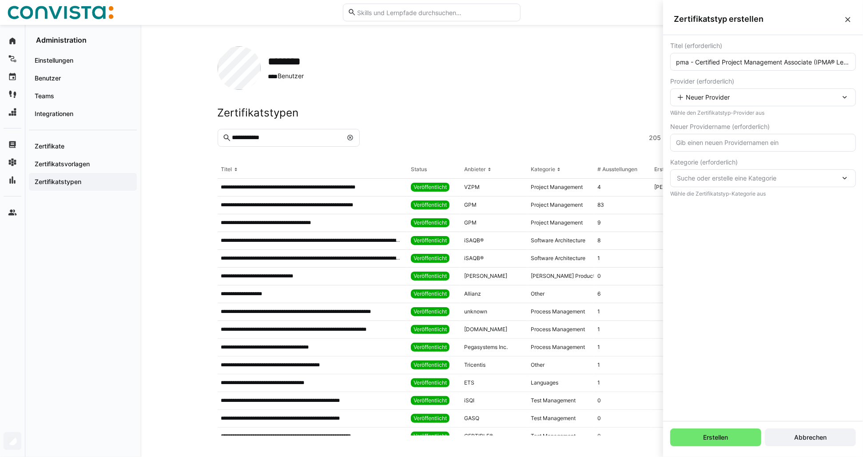
click at [714, 144] on input "text" at bounding box center [763, 143] width 176 height 8
type input "pma"
click at [714, 183] on div "Suche oder erstelle eine Kategorie" at bounding box center [764, 178] width 186 height 18
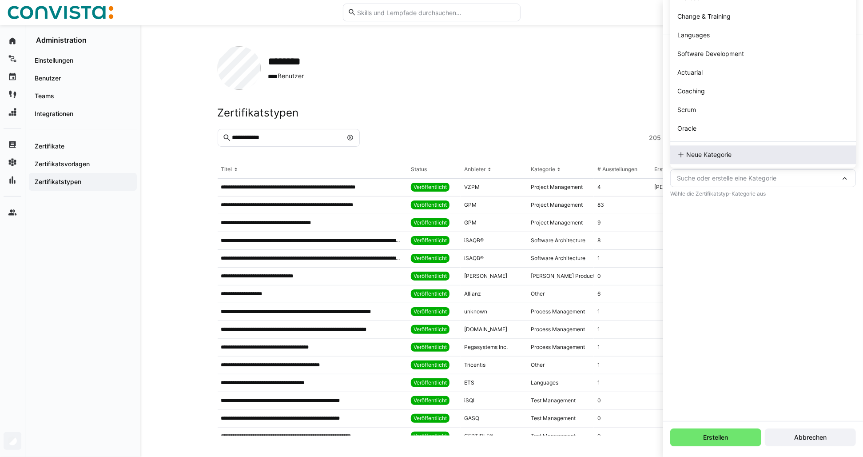
click at [707, 158] on span "Neue Kategorie" at bounding box center [709, 154] width 45 height 9
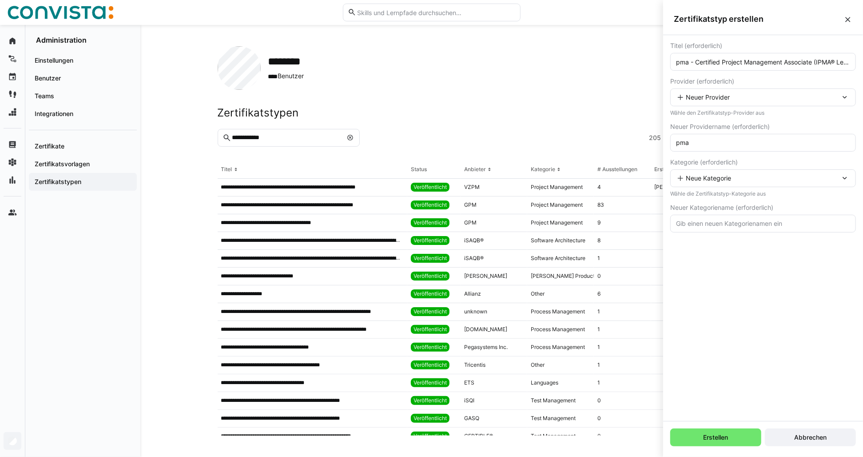
click at [710, 225] on input "text" at bounding box center [763, 224] width 176 height 8
type input "Project Management"
click at [707, 434] on span "Erstellen" at bounding box center [717, 437] width 28 height 9
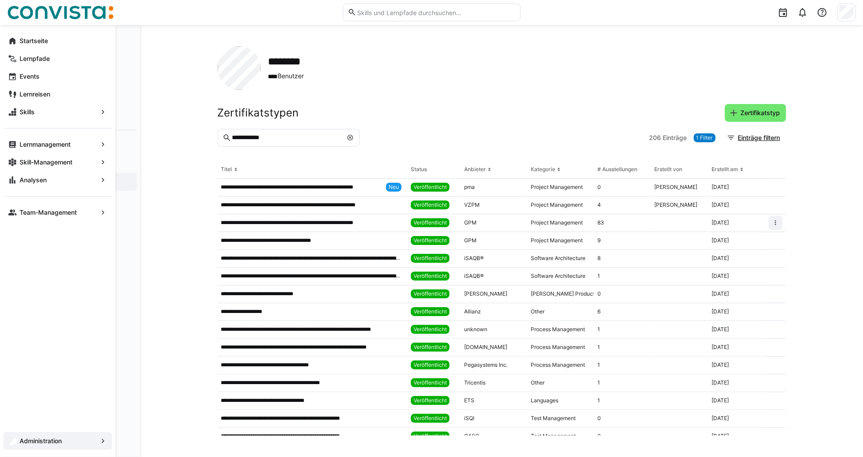
click at [76, 443] on span "Administration" at bounding box center [57, 440] width 79 height 9
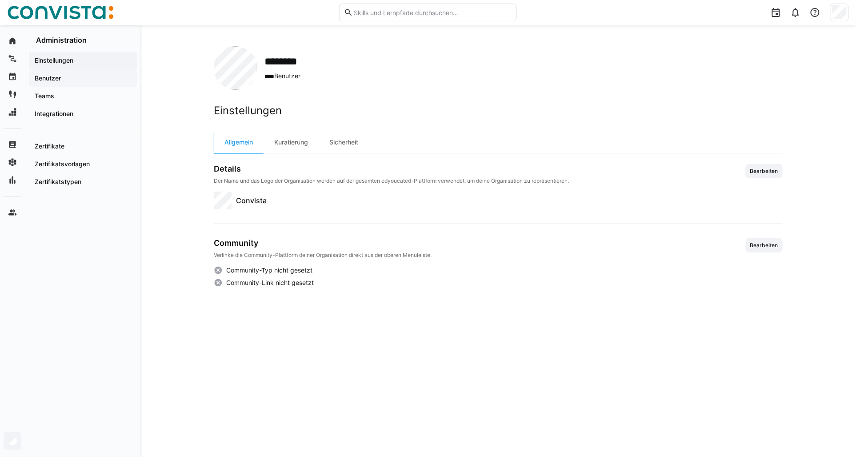
click at [0, 0] on app-navigation-label "Benutzer" at bounding box center [0, 0] width 0 height 0
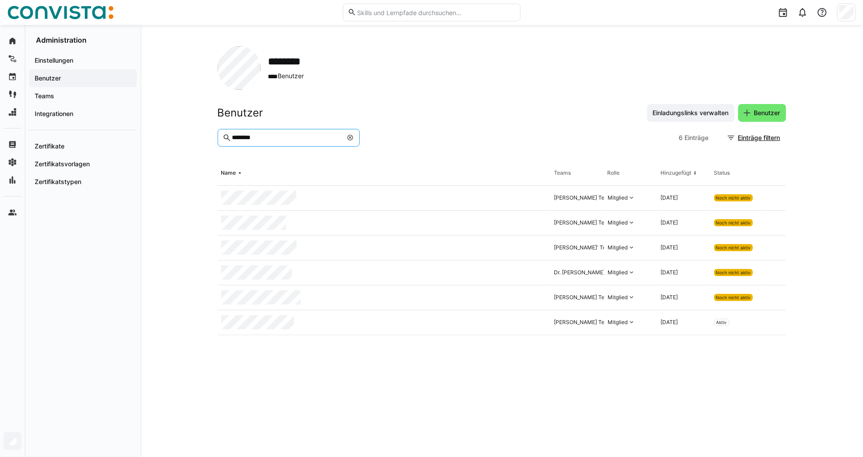
drag, startPoint x: 259, startPoint y: 136, endPoint x: 153, endPoint y: 149, distance: 106.5
click at [165, 148] on div "******** **** Benutzer Benutzer Einladungslinks verwalten Benutzer ******** 6 E…" at bounding box center [501, 241] width 723 height 432
type input "********"
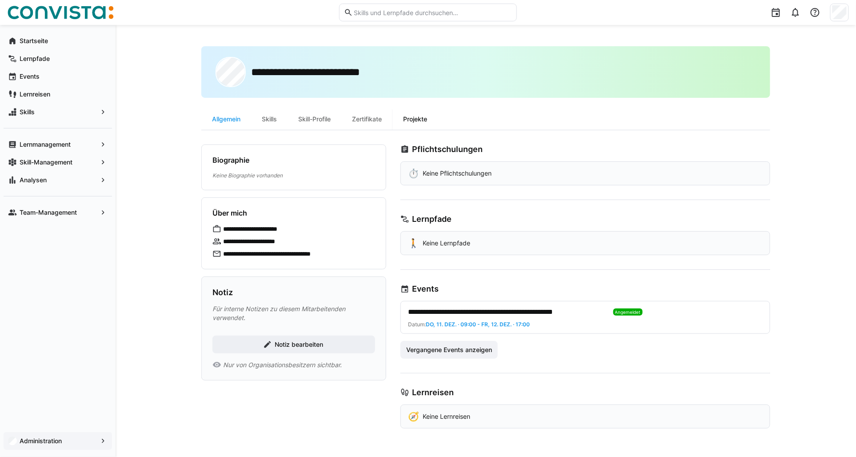
click at [415, 112] on div "Projekte" at bounding box center [414, 118] width 45 height 21
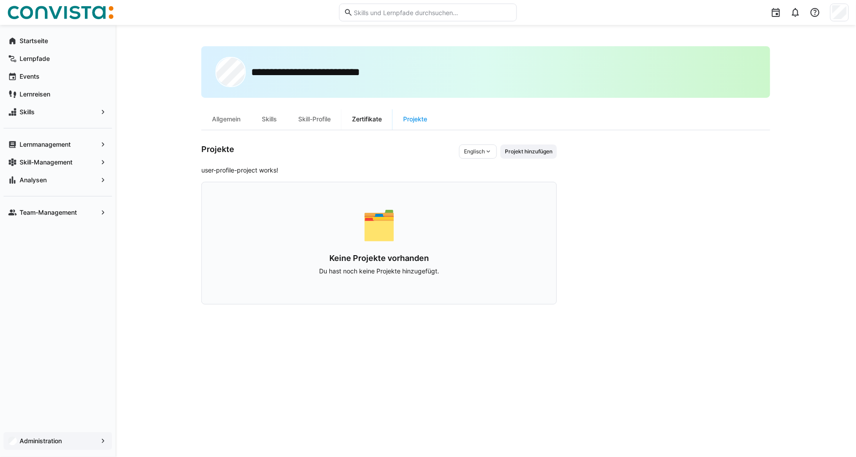
click at [369, 116] on div "Zertifikate" at bounding box center [366, 118] width 51 height 21
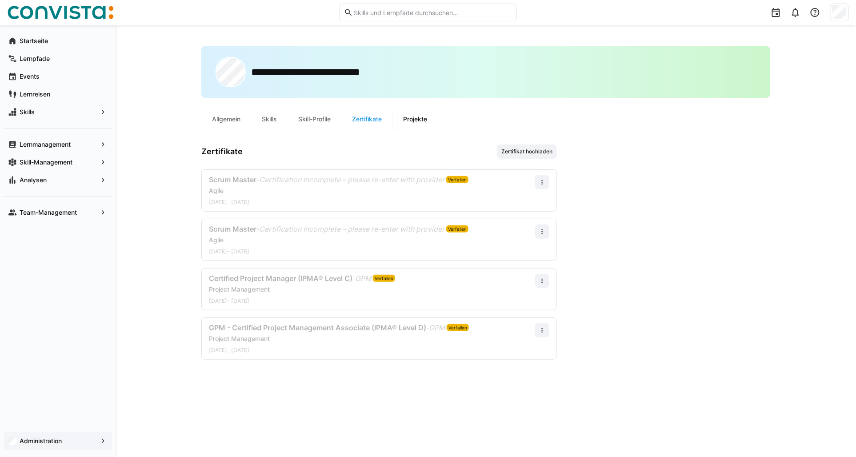
click at [427, 119] on div "Projekte" at bounding box center [414, 118] width 45 height 21
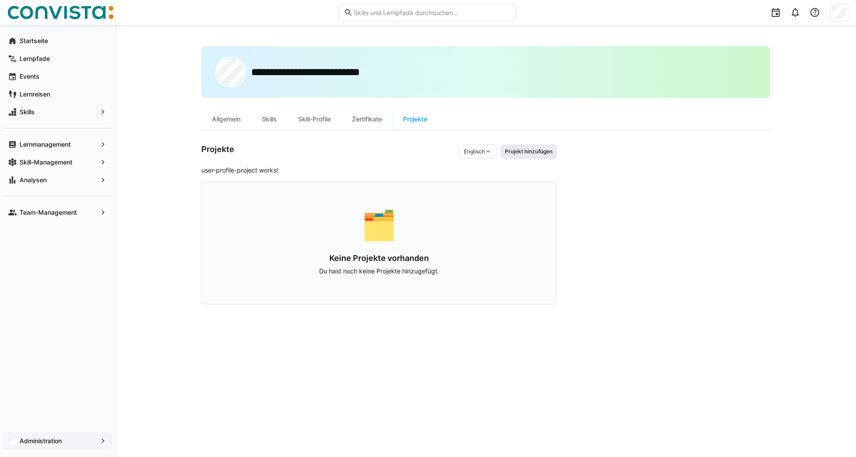
click at [533, 154] on span "Projekt hinzufügen" at bounding box center [528, 151] width 56 height 14
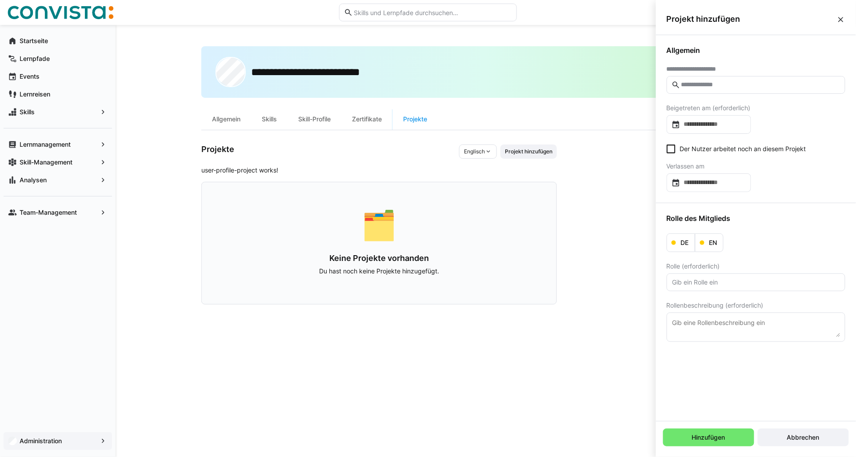
drag, startPoint x: 622, startPoint y: 178, endPoint x: 530, endPoint y: 165, distance: 93.3
click at [622, 178] on app-user-profile-inner-container "Projekte Englisch Projekt hinzufügen user-profile-project works! 🗂️ Keine Proje…" at bounding box center [485, 224] width 569 height 160
click at [379, 122] on div "Zertifikate" at bounding box center [366, 118] width 51 height 21
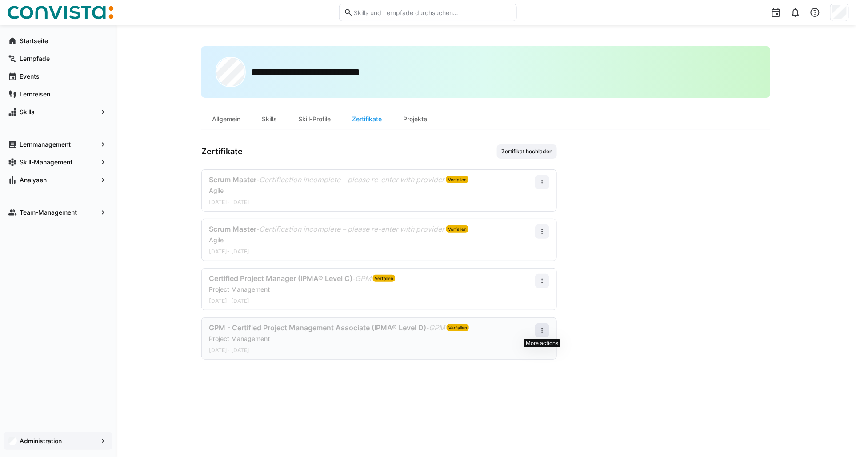
click at [548, 332] on span at bounding box center [542, 330] width 14 height 14
click at [527, 365] on div "Bearbeiten" at bounding box center [526, 368] width 36 height 7
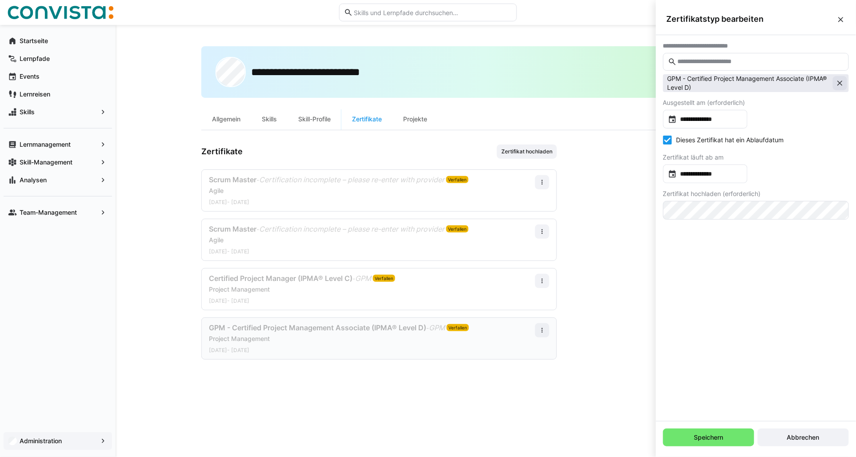
click at [837, 79] on eds-icon at bounding box center [839, 83] width 9 height 9
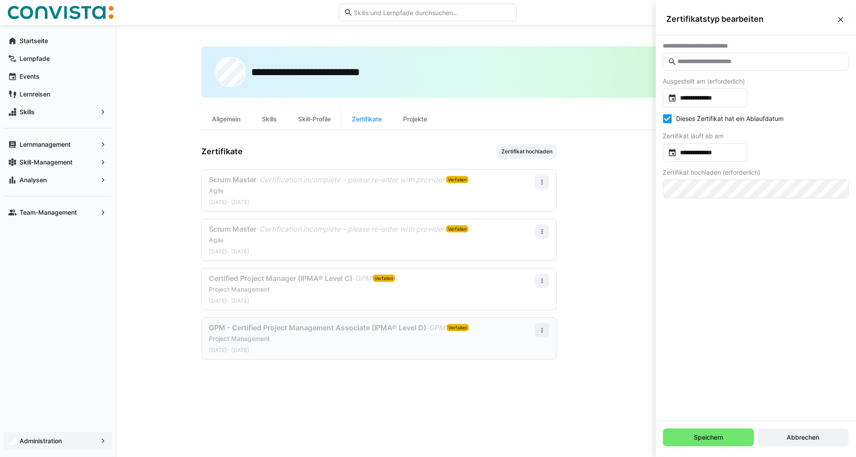
click at [732, 65] on input "text" at bounding box center [760, 62] width 167 height 8
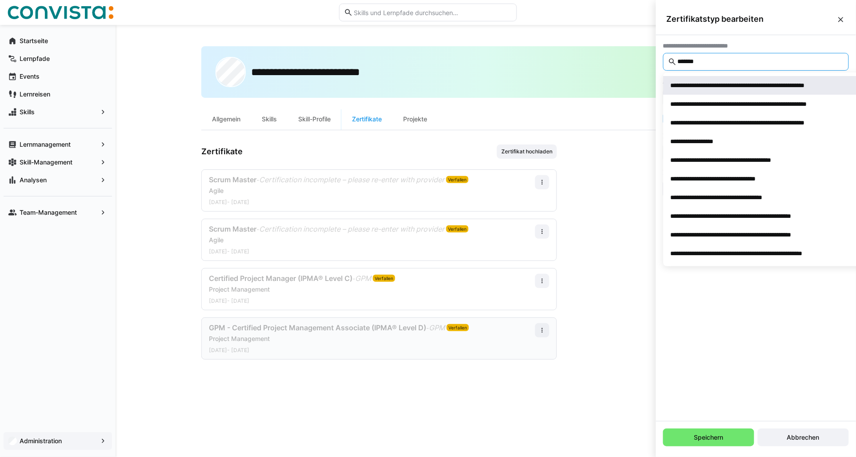
type input "*******"
click at [743, 88] on div "**********" at bounding box center [764, 85] width 187 height 9
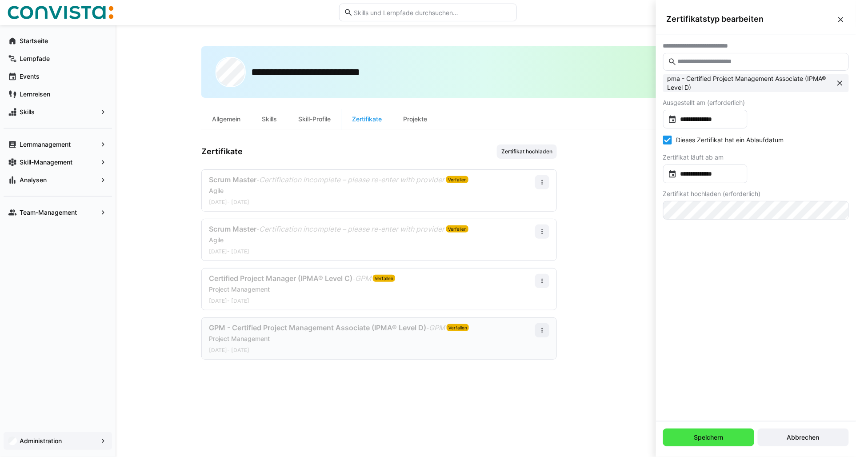
click at [694, 437] on span "Speichern" at bounding box center [709, 437] width 32 height 9
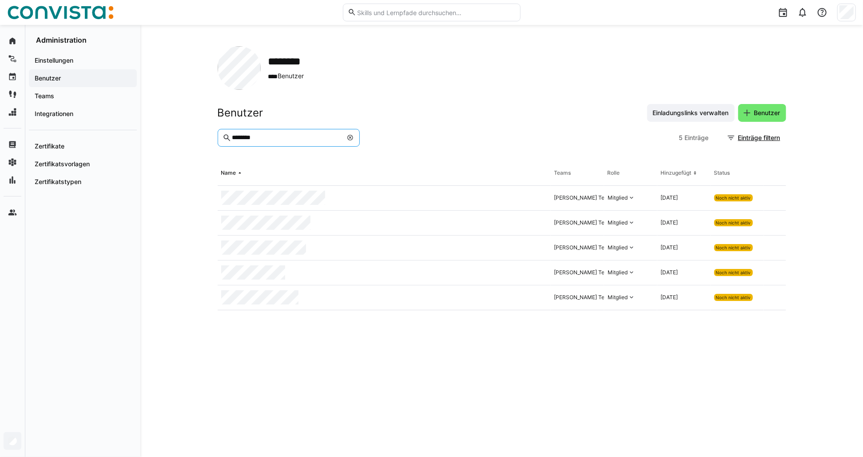
drag, startPoint x: 264, startPoint y: 135, endPoint x: 204, endPoint y: 136, distance: 59.6
click at [204, 136] on div "******** **** Benutzer Benutzer Einladungslinks verwalten Benutzer ******** 5 E…" at bounding box center [501, 241] width 723 height 432
click at [260, 138] on input "********" at bounding box center [286, 138] width 111 height 8
drag, startPoint x: 249, startPoint y: 138, endPoint x: 217, endPoint y: 138, distance: 32.4
click at [218, 138] on eds-input "********" at bounding box center [289, 138] width 142 height 18
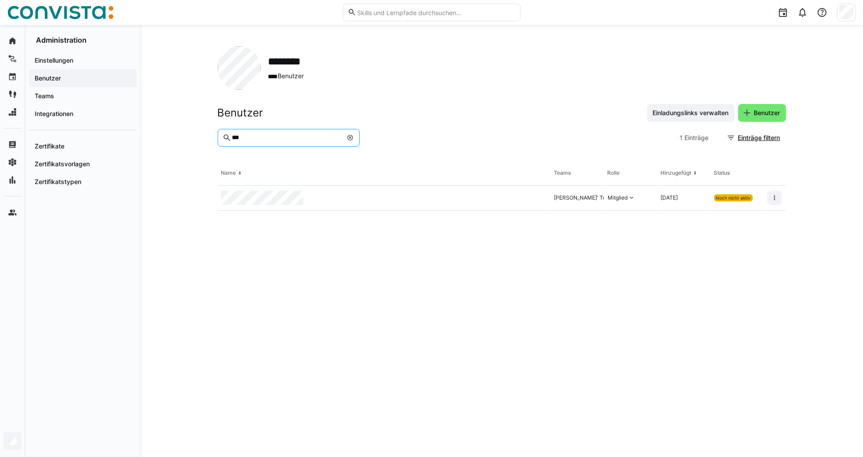
type input "***"
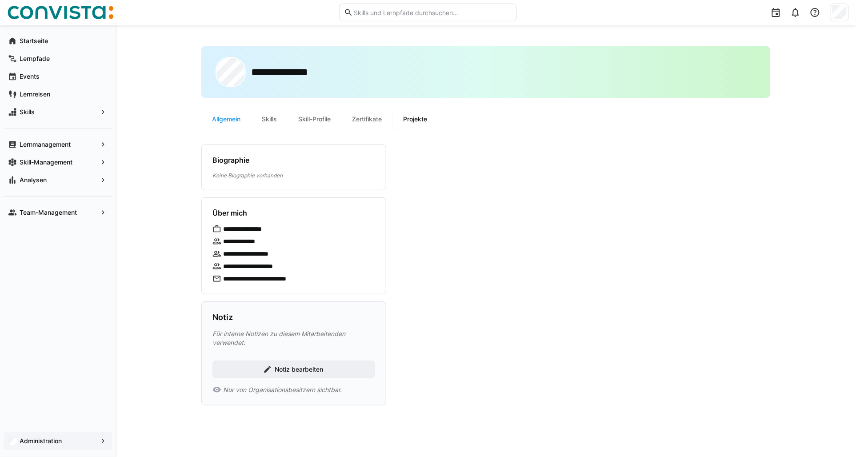
drag, startPoint x: 431, startPoint y: 119, endPoint x: 426, endPoint y: 123, distance: 6.7
click at [430, 119] on div "Projekte" at bounding box center [414, 118] width 45 height 21
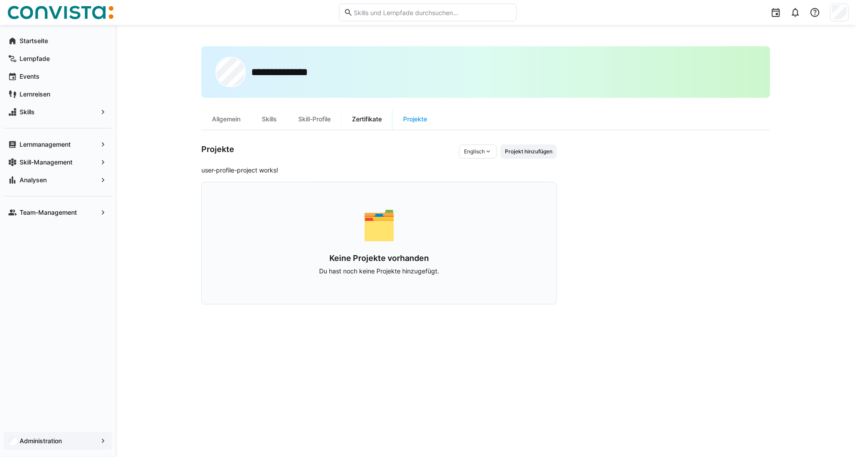
click at [359, 117] on div "Zertifikate" at bounding box center [366, 118] width 51 height 21
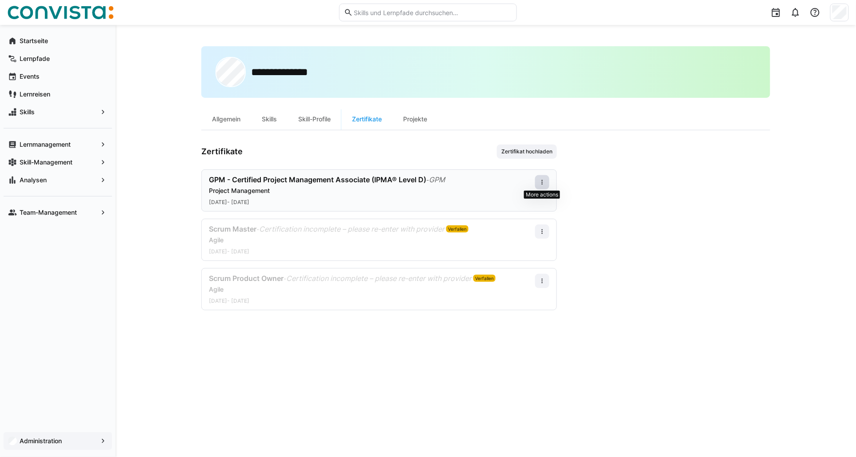
click at [542, 182] on eds-icon at bounding box center [542, 182] width 7 height 7
click at [529, 217] on div "Bearbeiten" at bounding box center [526, 220] width 36 height 7
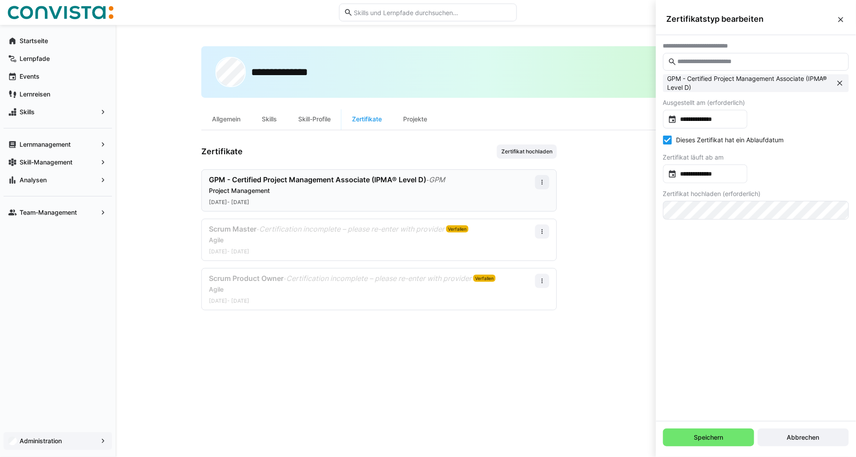
drag, startPoint x: 842, startPoint y: 82, endPoint x: 720, endPoint y: 65, distance: 122.9
click at [839, 82] on eds-icon at bounding box center [839, 83] width 9 height 9
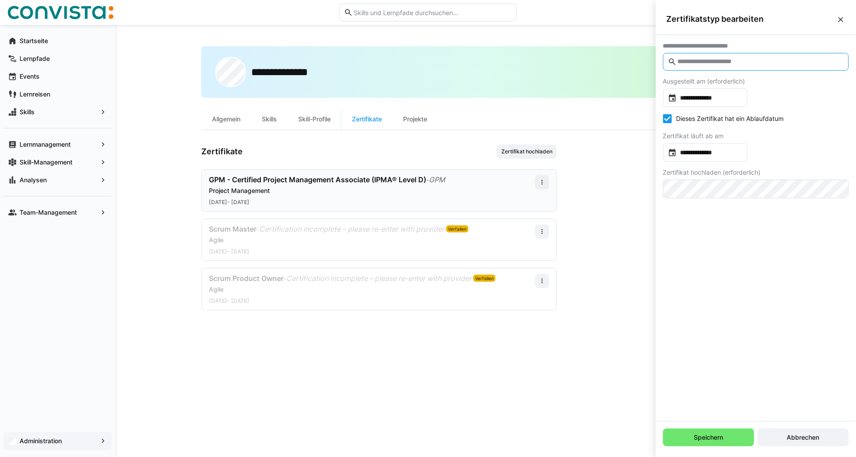
click at [702, 60] on input "text" at bounding box center [760, 62] width 167 height 8
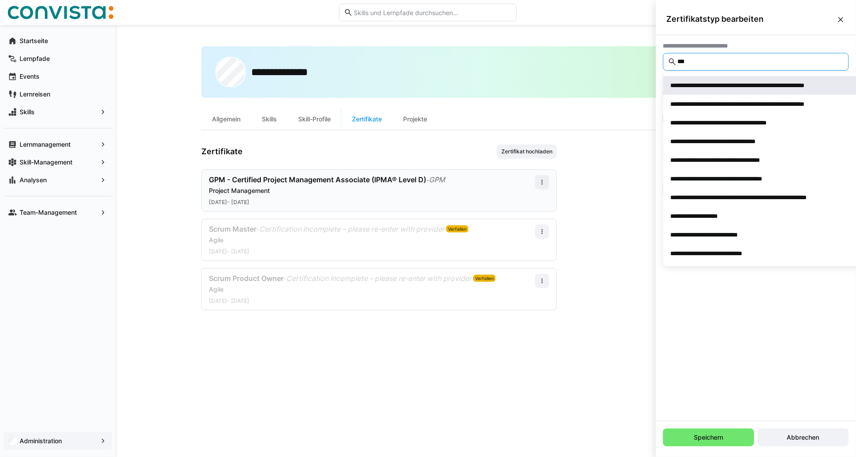
type input "***"
click at [717, 86] on div "**********" at bounding box center [764, 85] width 187 height 9
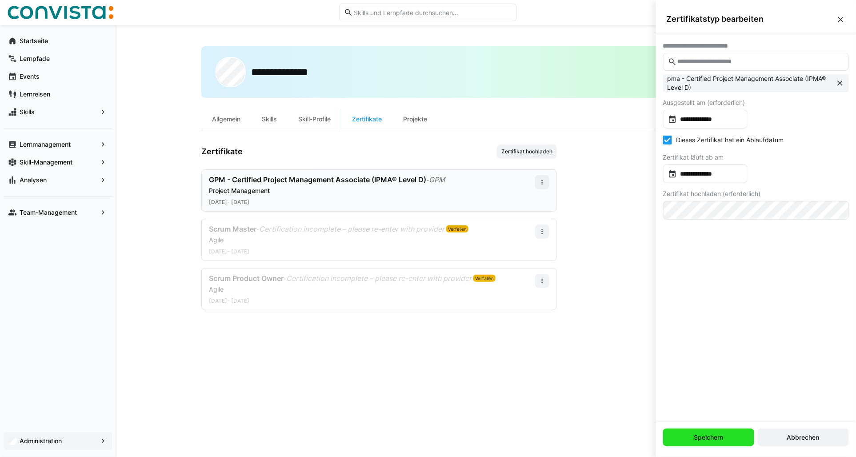
click at [695, 438] on span "Speichern" at bounding box center [709, 437] width 32 height 9
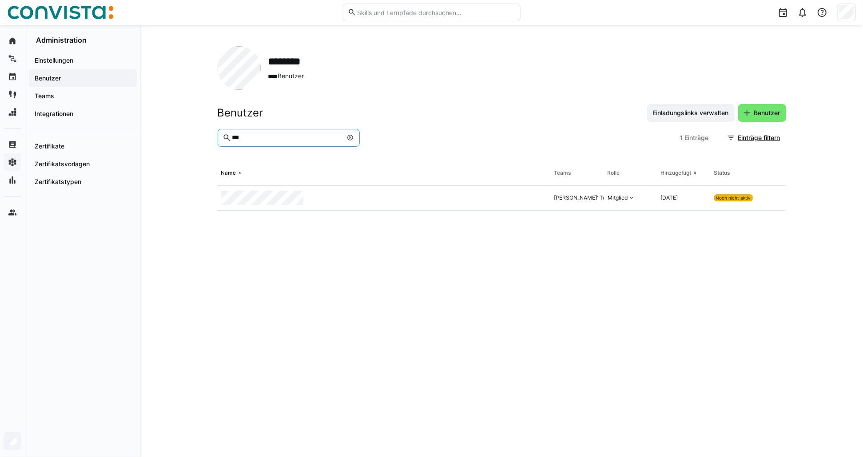
drag, startPoint x: 252, startPoint y: 140, endPoint x: 210, endPoint y: 136, distance: 42.0
click at [214, 137] on div "******** **** Benutzer Benutzer Einladungslinks verwalten Benutzer *** 1 Einträ…" at bounding box center [501, 241] width 723 height 432
type input "*****"
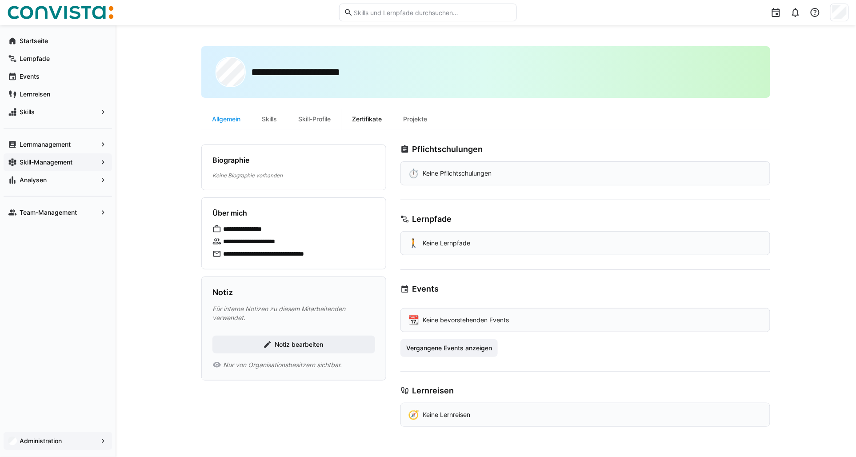
click at [377, 120] on div "Zertifikate" at bounding box center [366, 118] width 51 height 21
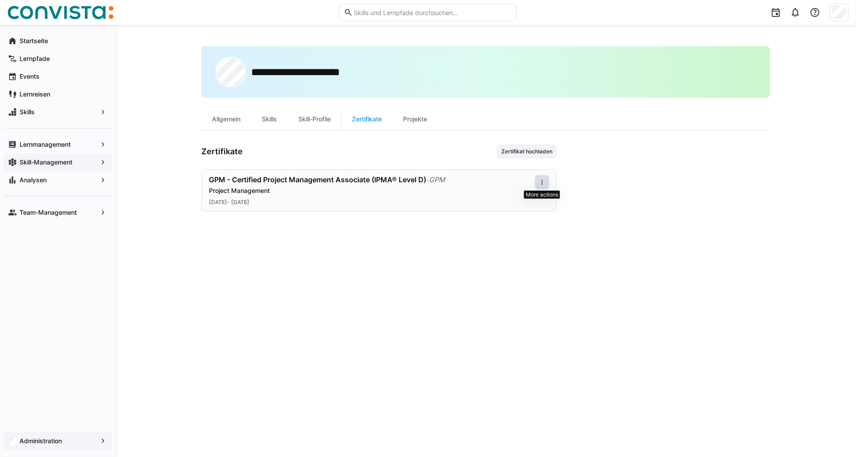
click at [543, 180] on eds-icon at bounding box center [542, 182] width 7 height 7
click at [523, 224] on div "Bearbeiten" at bounding box center [526, 220] width 36 height 7
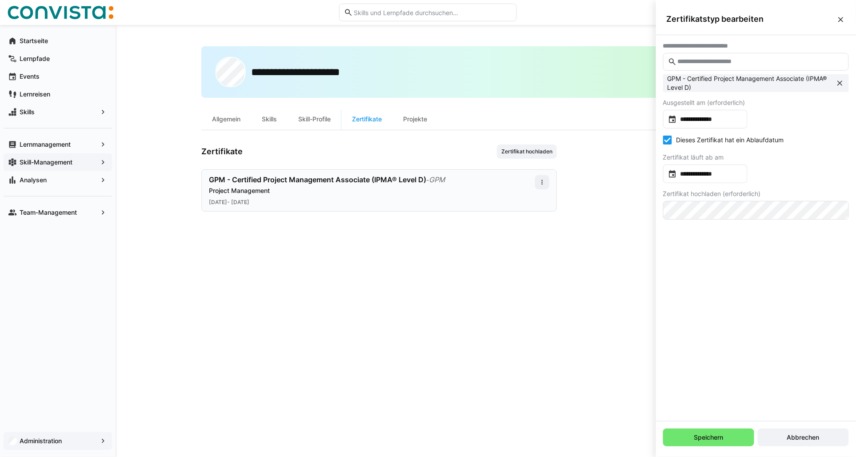
drag, startPoint x: 842, startPoint y: 81, endPoint x: 793, endPoint y: 77, distance: 49.1
click at [840, 81] on eds-icon at bounding box center [839, 83] width 9 height 9
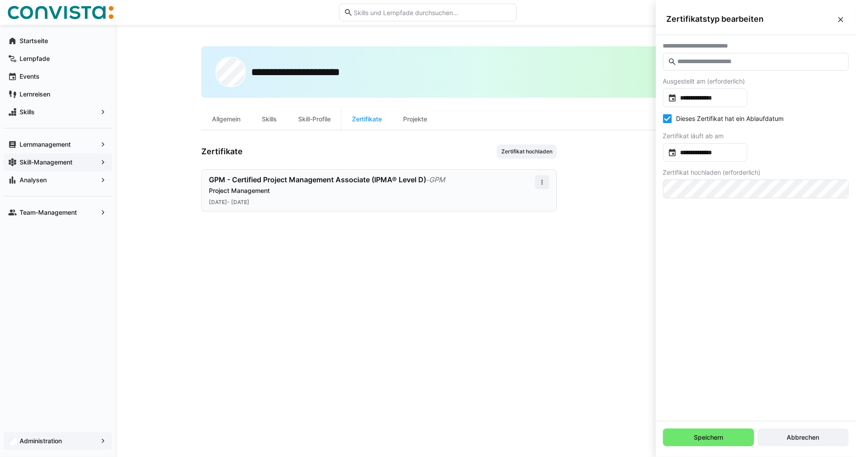
click at [691, 59] on input "text" at bounding box center [760, 62] width 167 height 8
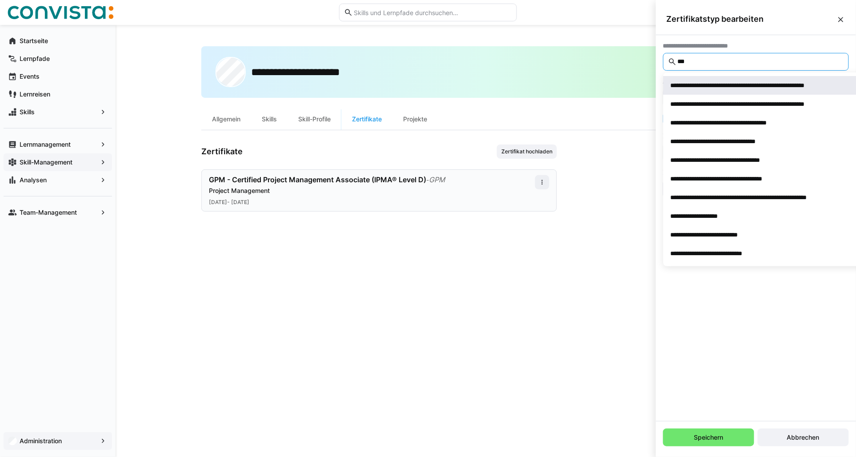
type input "***"
click at [705, 86] on div "**********" at bounding box center [764, 85] width 187 height 9
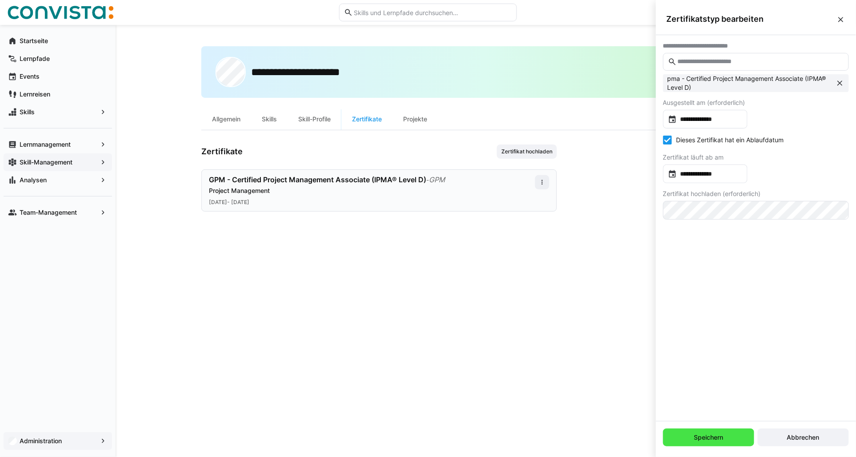
click at [705, 441] on span "Speichern" at bounding box center [709, 437] width 32 height 9
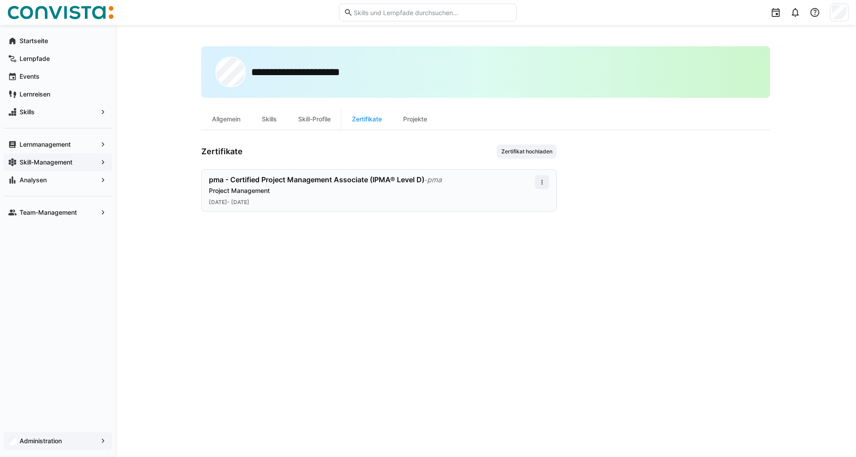
click at [0, 0] on app-navigation-label "Administration" at bounding box center [0, 0] width 0 height 0
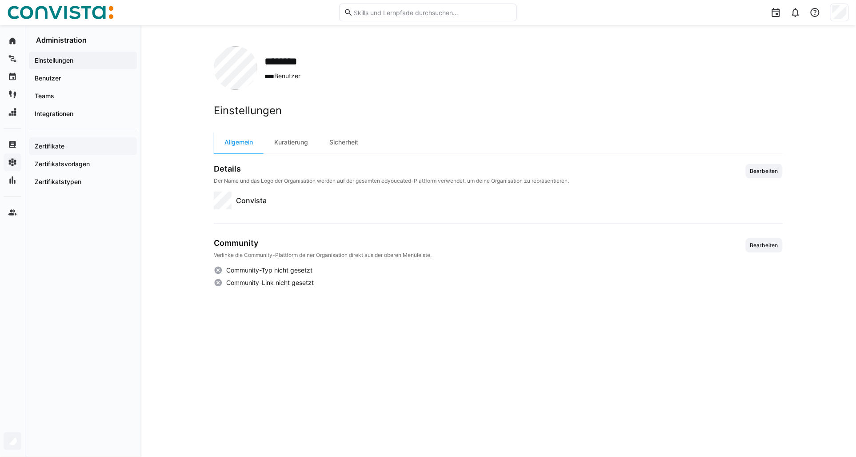
click at [0, 0] on app-navigation-label "Zertifikate" at bounding box center [0, 0] width 0 height 0
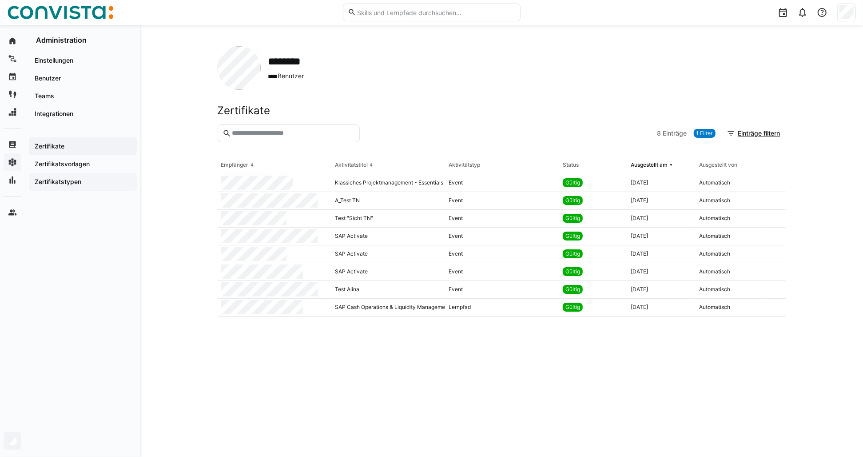
click at [0, 0] on app-navigation-label "Zertifikatstypen" at bounding box center [0, 0] width 0 height 0
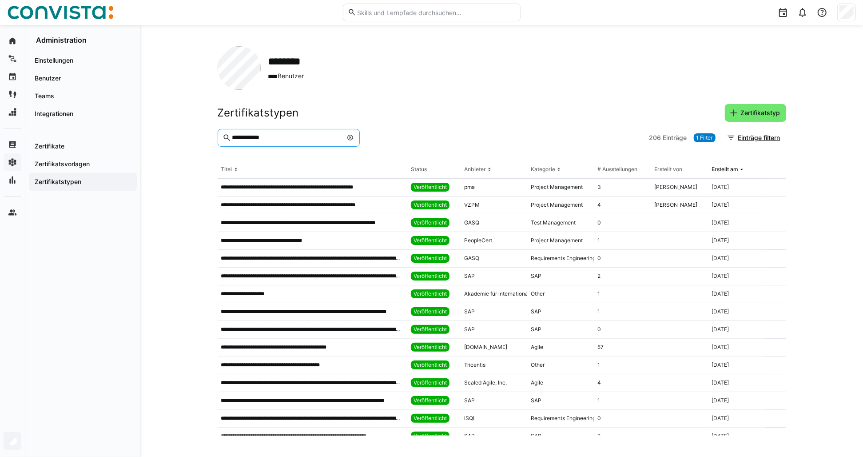
drag, startPoint x: 271, startPoint y: 139, endPoint x: 228, endPoint y: 143, distance: 42.8
click at [228, 143] on eds-input "**********" at bounding box center [289, 138] width 142 height 18
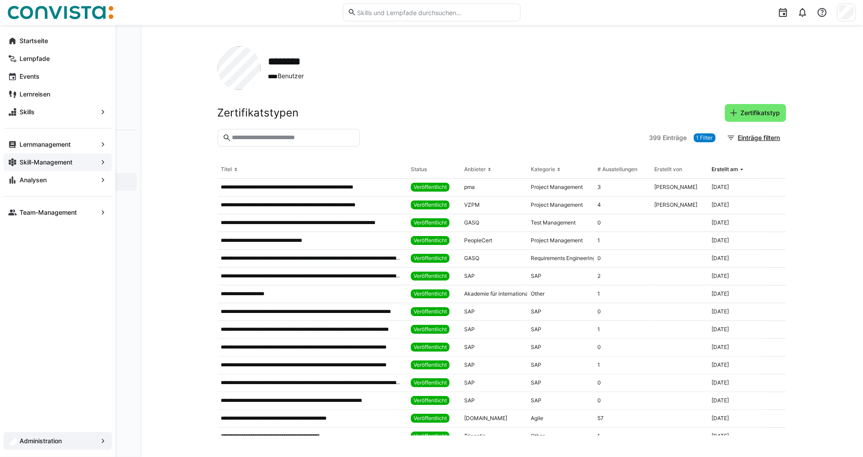
click at [256, 136] on input "text" at bounding box center [293, 138] width 124 height 8
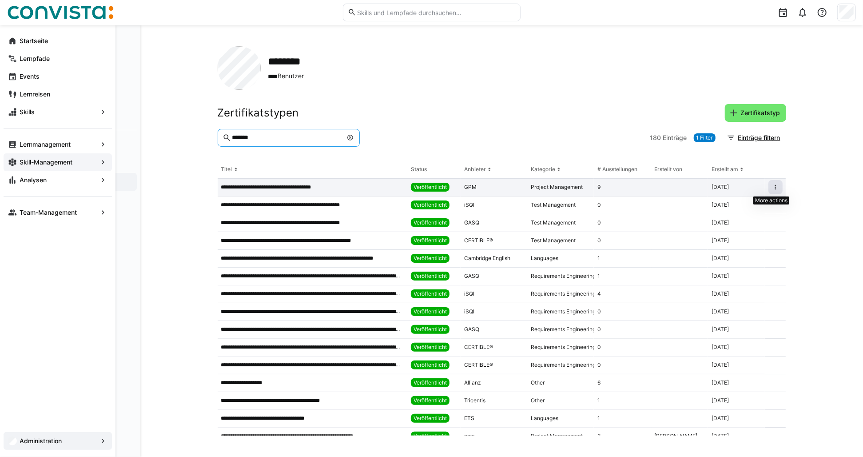
type input "*******"
click at [772, 184] on eds-icon at bounding box center [775, 187] width 7 height 7
click at [749, 204] on div "Bearbeiten" at bounding box center [746, 206] width 54 height 7
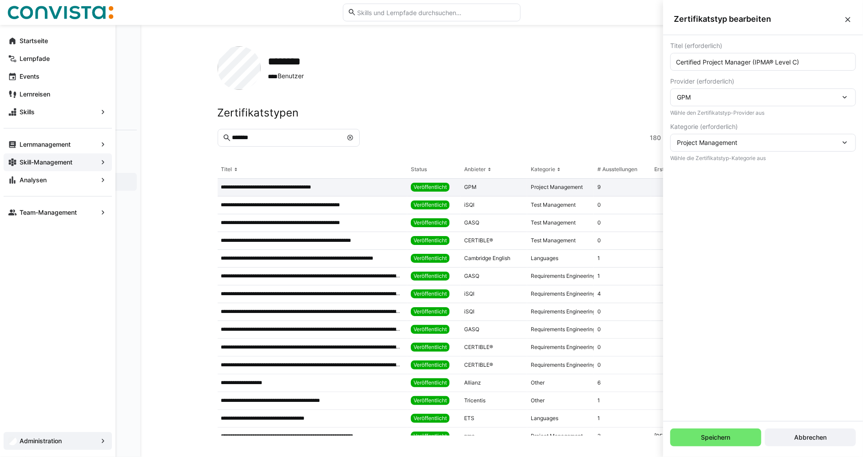
click at [677, 64] on input "Certified Project Manager (IPMA® Level C)" at bounding box center [763, 62] width 176 height 8
type input "GPM - Certified Project Manager (IPMA® Level C)"
click at [707, 442] on span "Speichern" at bounding box center [716, 437] width 32 height 9
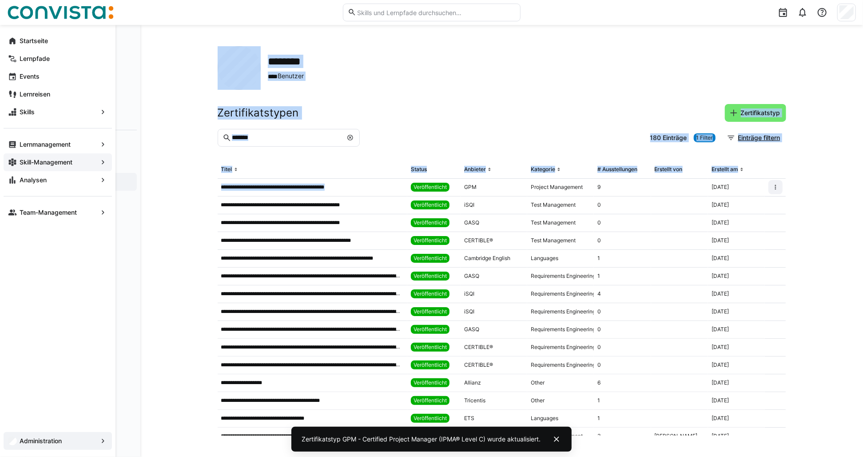
drag, startPoint x: 351, startPoint y: 185, endPoint x: 211, endPoint y: 187, distance: 140.4
click at [211, 187] on div "**********" at bounding box center [501, 241] width 723 height 432
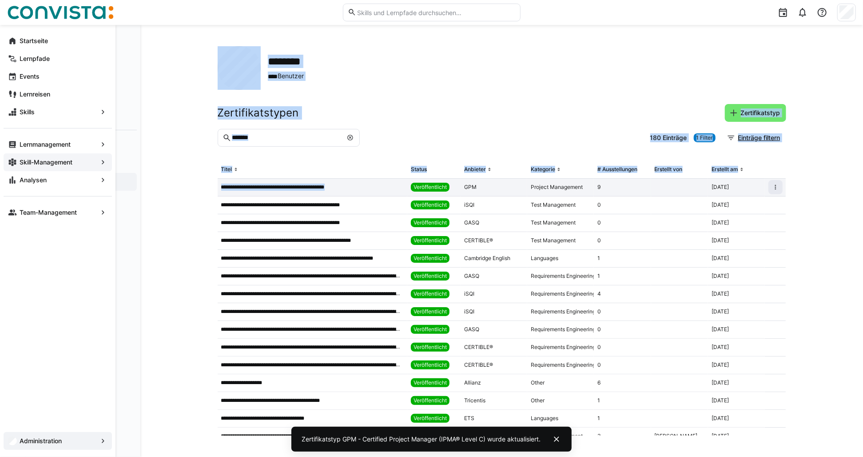
drag, startPoint x: 211, startPoint y: 187, endPoint x: 282, endPoint y: 188, distance: 71.1
click at [249, 185] on p "**********" at bounding box center [283, 187] width 125 height 7
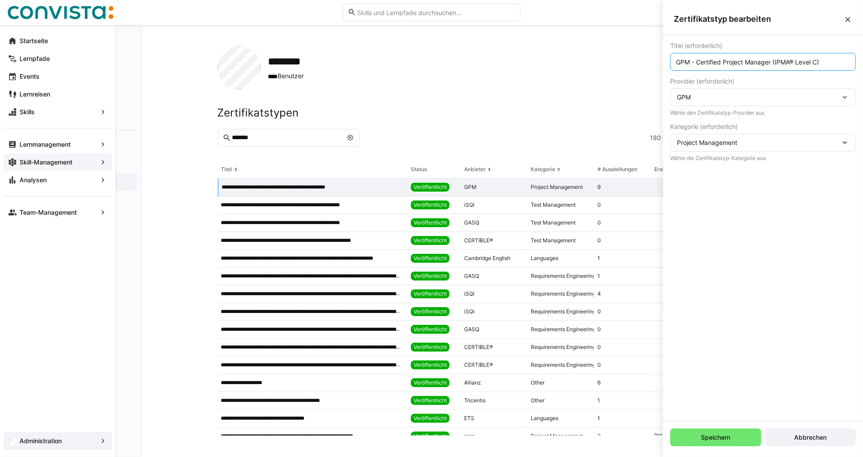
drag, startPoint x: 843, startPoint y: 60, endPoint x: 629, endPoint y: 63, distance: 214.7
click at [629, 63] on body "**********" at bounding box center [431, 228] width 863 height 457
click at [559, 60] on div "******** **** Benutzer" at bounding box center [502, 68] width 569 height 44
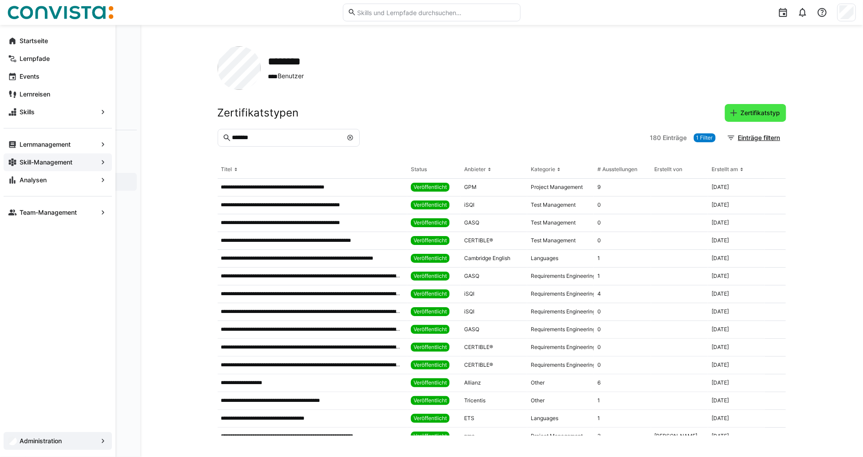
click at [743, 109] on span "Zertifikatstyp" at bounding box center [761, 112] width 42 height 9
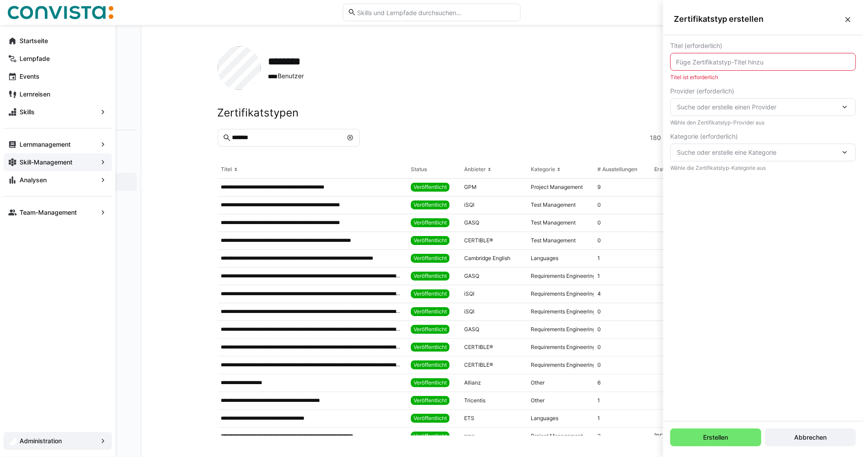
click at [727, 65] on input "text" at bounding box center [763, 62] width 176 height 8
paste input "GPM - Certified Project Manager (IPMA® Level C)"
drag, startPoint x: 692, startPoint y: 60, endPoint x: 652, endPoint y: 68, distance: 40.3
click at [653, 68] on body "**********" at bounding box center [431, 228] width 863 height 457
type input "pma - Certified Project Manager (IPMA® Level C)"
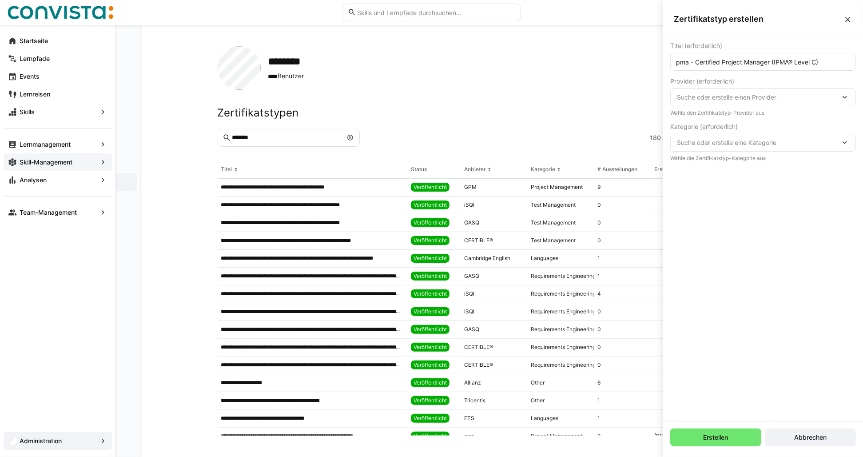
click at [698, 98] on span "Suche oder erstelle einen Provider" at bounding box center [759, 97] width 164 height 9
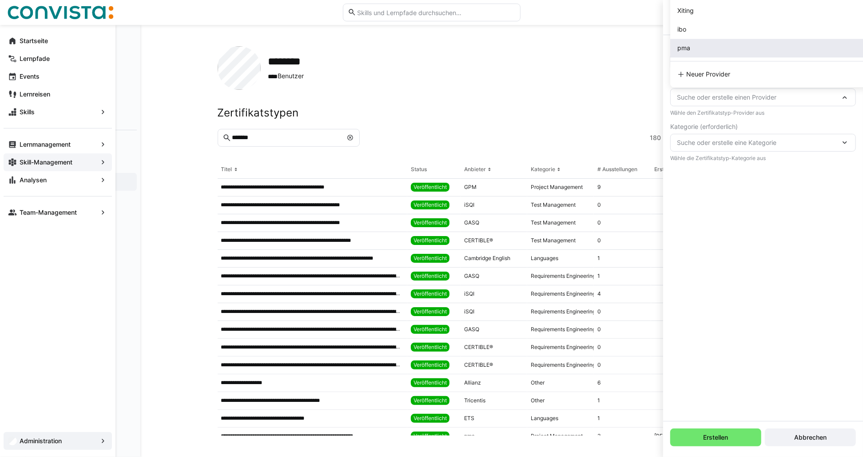
click at [700, 48] on div "pma" at bounding box center [770, 48] width 184 height 9
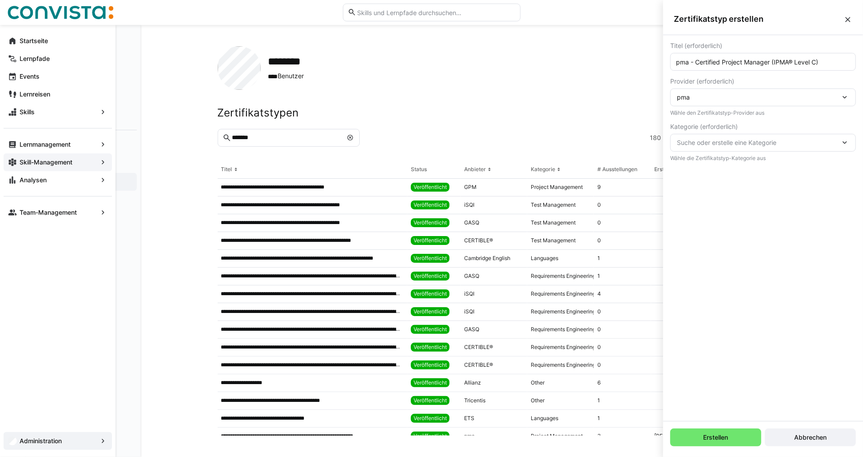
click at [713, 141] on span "Suche oder erstelle eine Kategorie" at bounding box center [759, 142] width 164 height 9
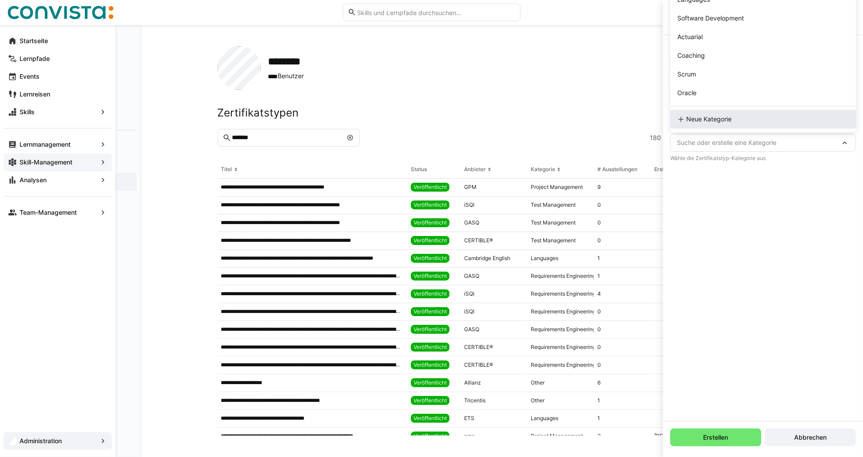
click at [688, 114] on div "Neue Kategorie" at bounding box center [764, 119] width 186 height 19
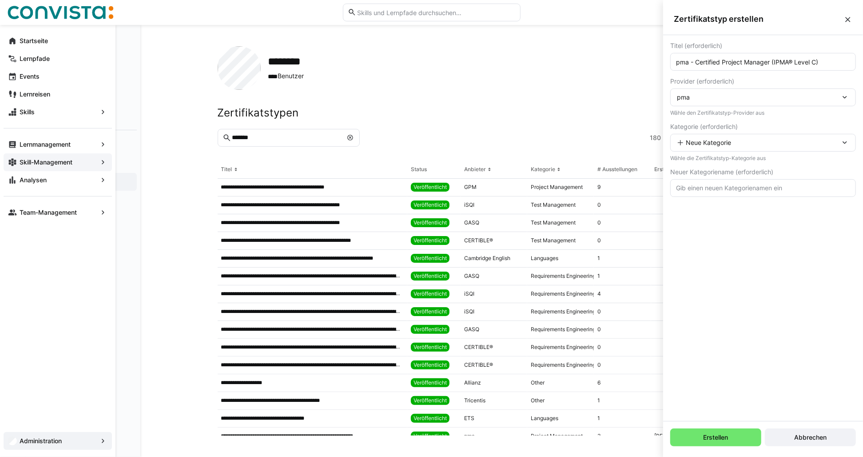
click at [694, 185] on input "text" at bounding box center [763, 188] width 176 height 8
type input "Project Management"
click at [704, 437] on span "Erstellen" at bounding box center [717, 437] width 28 height 9
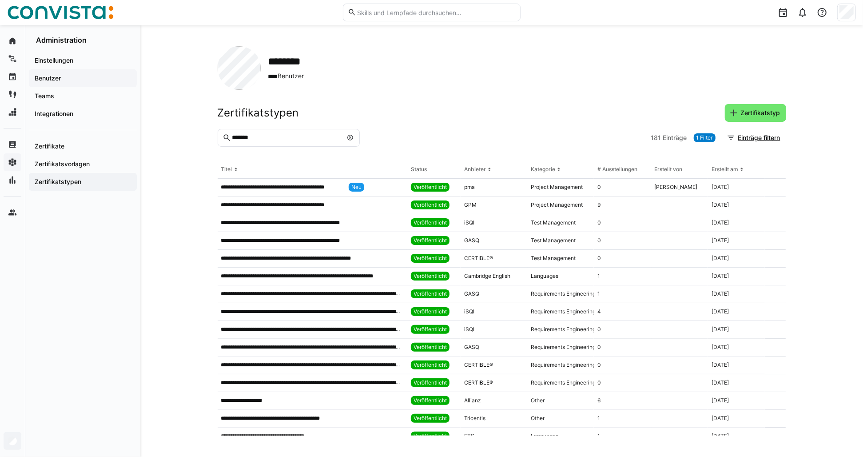
drag, startPoint x: 55, startPoint y: 81, endPoint x: 46, endPoint y: 88, distance: 11.1
click at [55, 81] on span "Benutzer" at bounding box center [82, 78] width 99 height 9
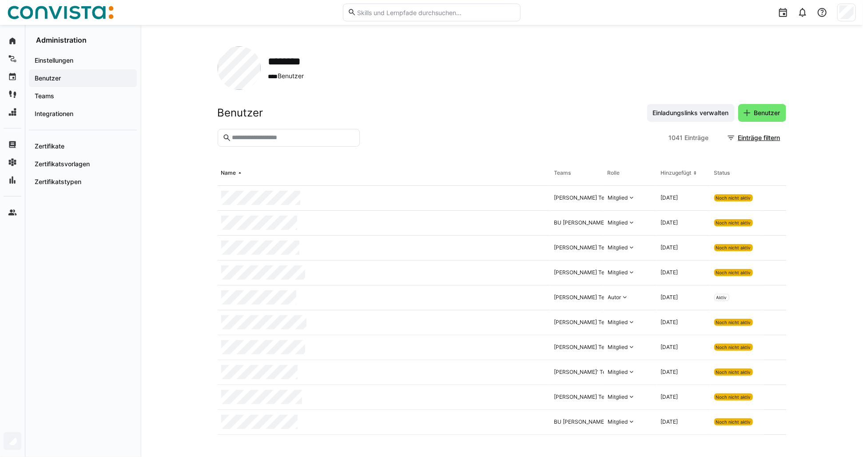
click at [256, 141] on input "text" at bounding box center [293, 138] width 124 height 8
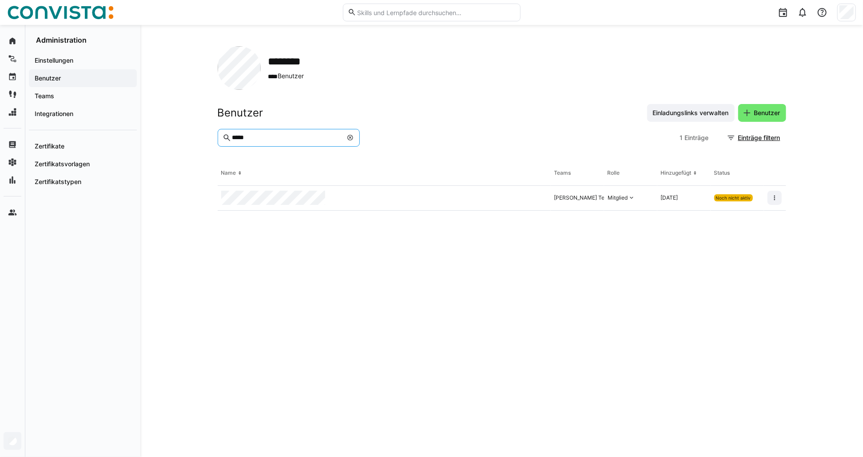
type input "*****"
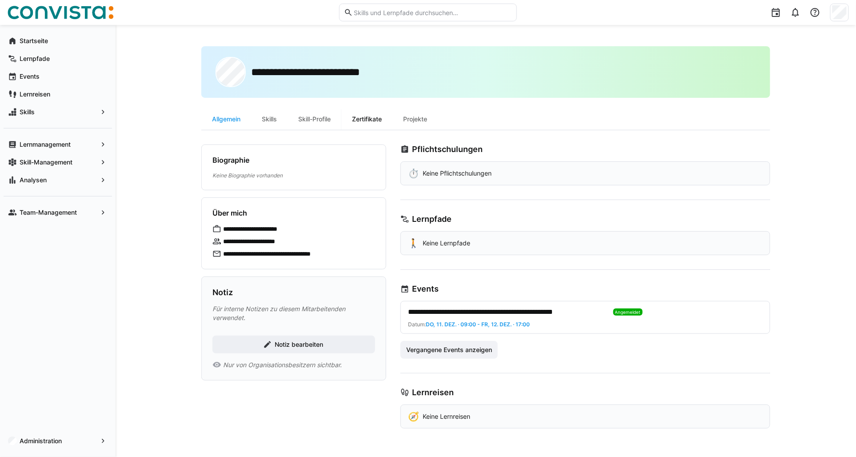
click at [365, 116] on div "Zertifikate" at bounding box center [366, 118] width 51 height 21
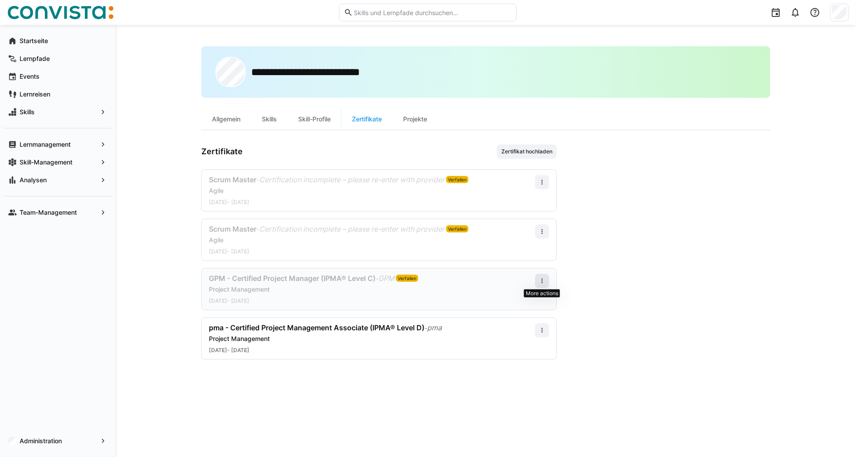
click at [541, 281] on eds-icon at bounding box center [542, 280] width 7 height 7
click at [530, 321] on div "Bearbeiten" at bounding box center [526, 319] width 36 height 7
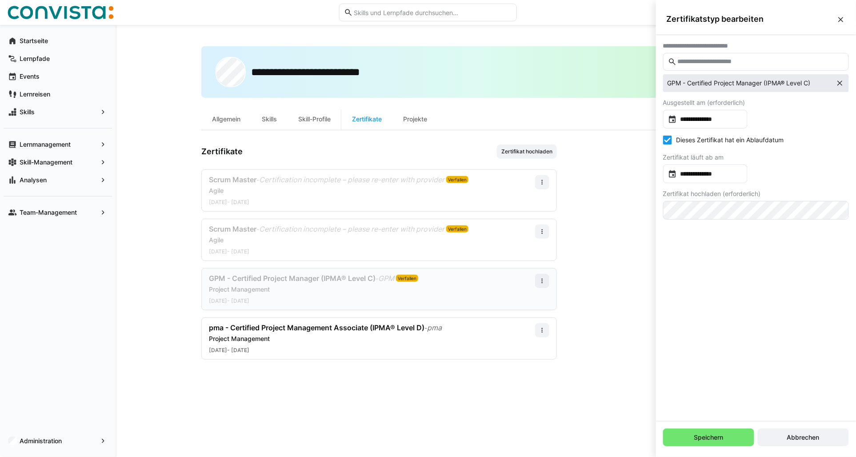
drag, startPoint x: 847, startPoint y: 82, endPoint x: 828, endPoint y: 83, distance: 19.1
click at [847, 82] on eds-option "GPM - Certified Project Manager (IPMA® Level C)" at bounding box center [756, 83] width 186 height 18
drag, startPoint x: 838, startPoint y: 83, endPoint x: 805, endPoint y: 88, distance: 33.2
click at [839, 83] on eds-icon at bounding box center [839, 83] width 9 height 9
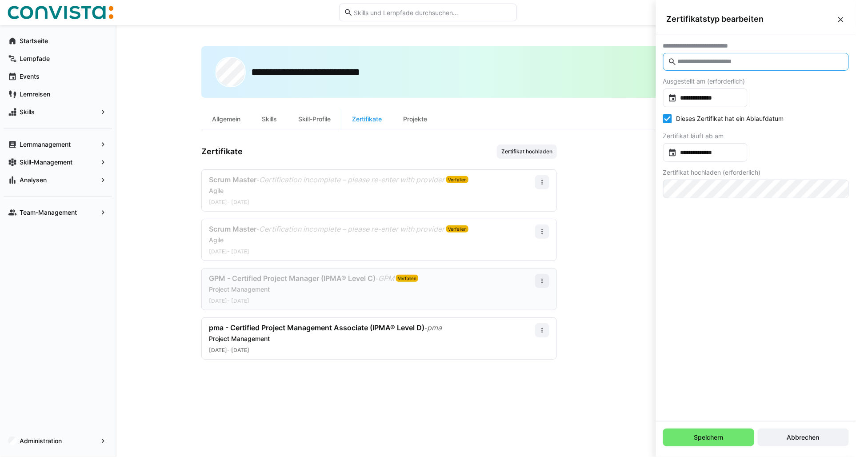
click at [709, 62] on input "text" at bounding box center [760, 62] width 167 height 8
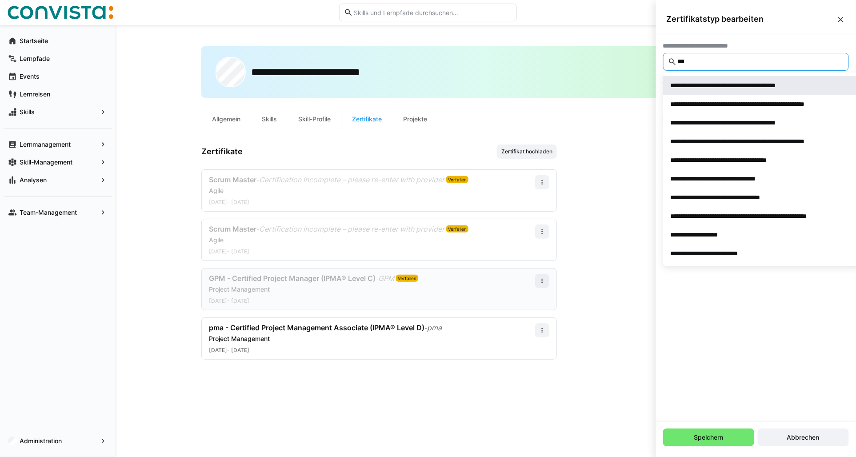
type input "***"
click at [721, 86] on div "**********" at bounding box center [743, 85] width 144 height 9
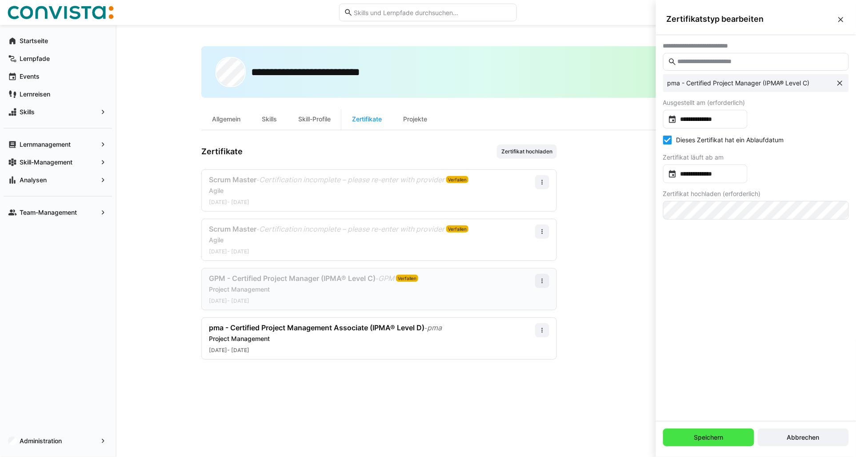
click at [709, 439] on span "Speichern" at bounding box center [709, 437] width 32 height 9
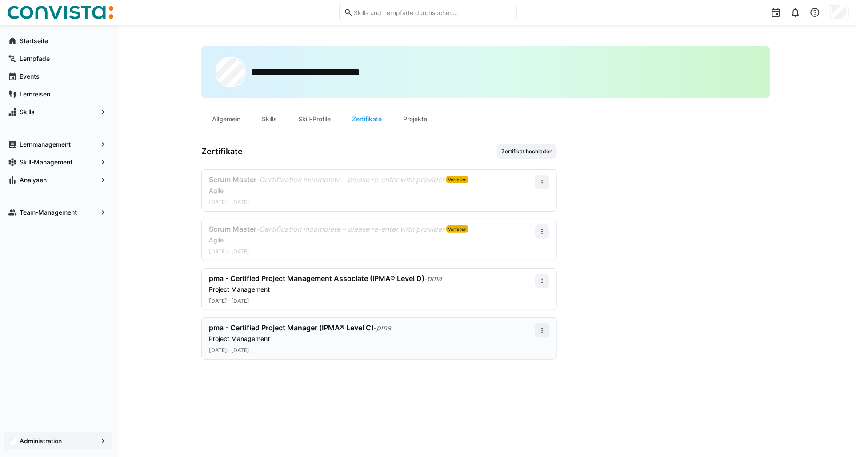
click at [0, 0] on app-navigation-label "Administration" at bounding box center [0, 0] width 0 height 0
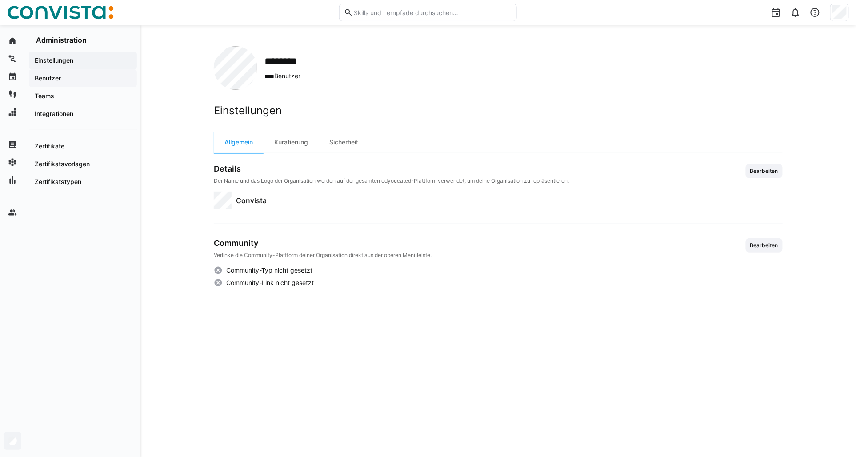
click at [52, 82] on span "Benutzer" at bounding box center [82, 78] width 99 height 9
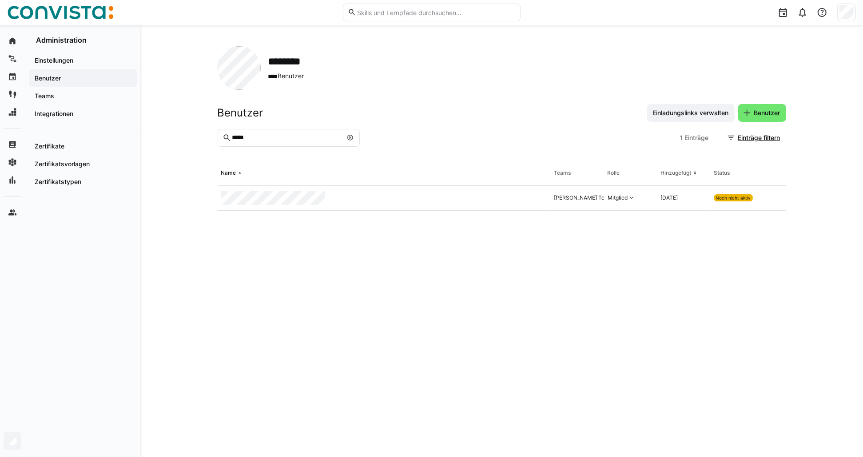
drag, startPoint x: 252, startPoint y: 142, endPoint x: 224, endPoint y: 141, distance: 28.9
click at [224, 141] on eds-input "*****" at bounding box center [289, 138] width 142 height 18
drag, startPoint x: 250, startPoint y: 136, endPoint x: 201, endPoint y: 141, distance: 49.1
click at [208, 141] on div "******** **** Benutzer Benutzer Einladungslinks verwalten Benutzer ***** 1 Eint…" at bounding box center [501, 241] width 723 height 432
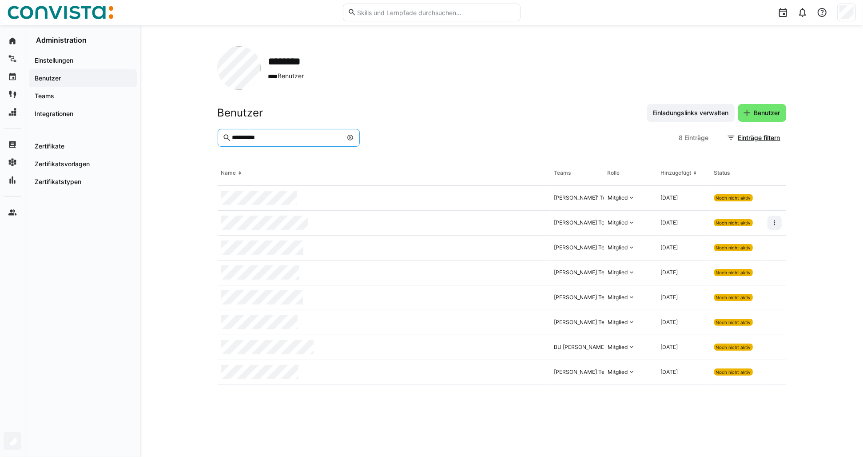
type input "**********"
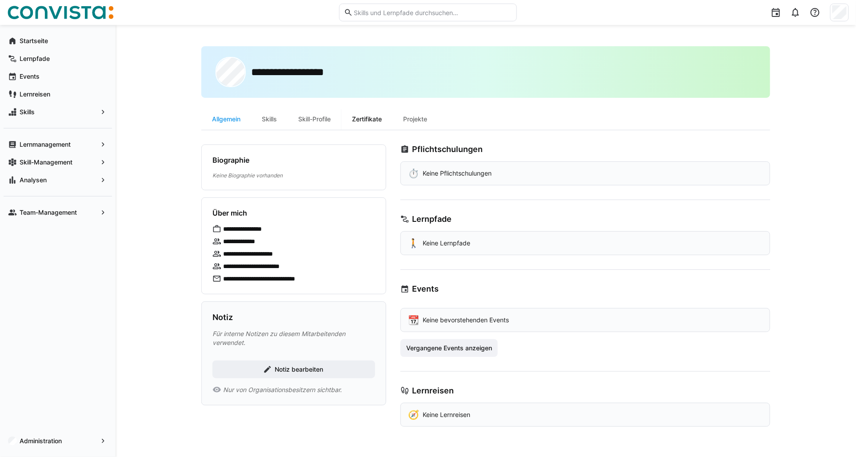
click at [364, 116] on div "Zertifikate" at bounding box center [366, 118] width 51 height 21
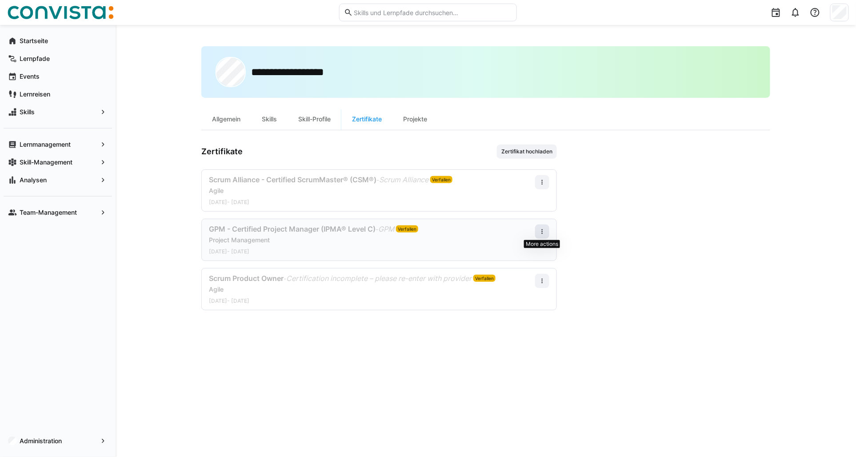
click at [541, 234] on eds-icon at bounding box center [542, 231] width 7 height 7
click at [533, 266] on div "Bearbeiten" at bounding box center [526, 269] width 36 height 7
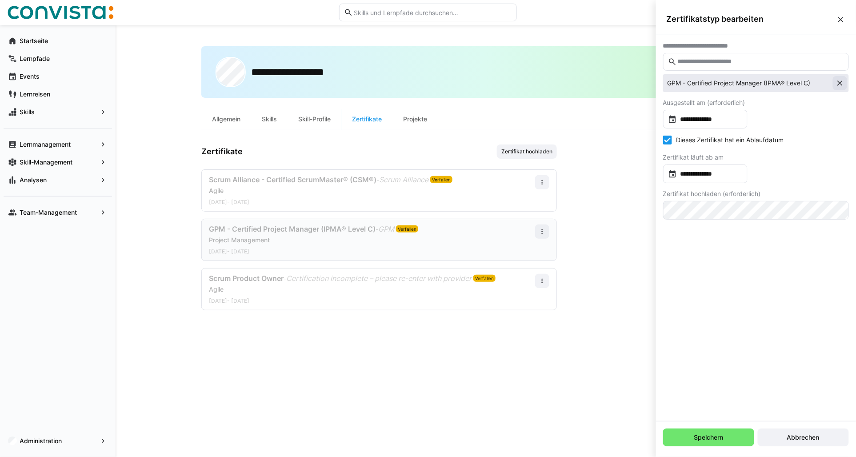
click at [842, 79] on eds-icon at bounding box center [839, 83] width 9 height 9
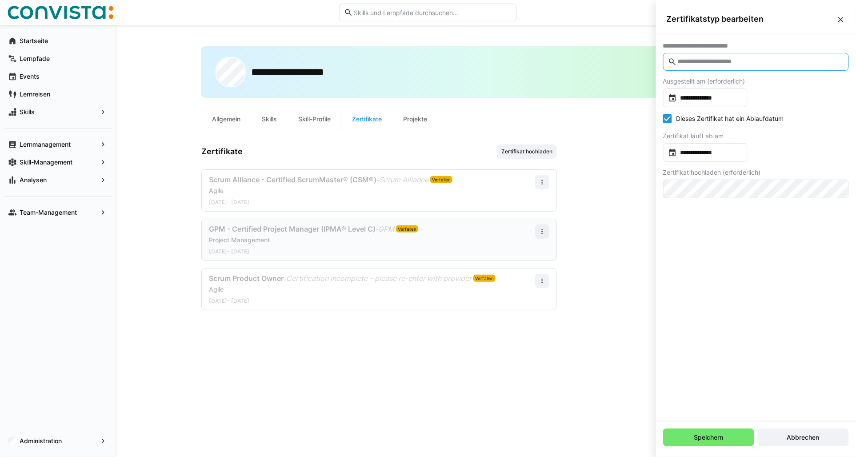
click at [734, 61] on input "text" at bounding box center [760, 62] width 167 height 8
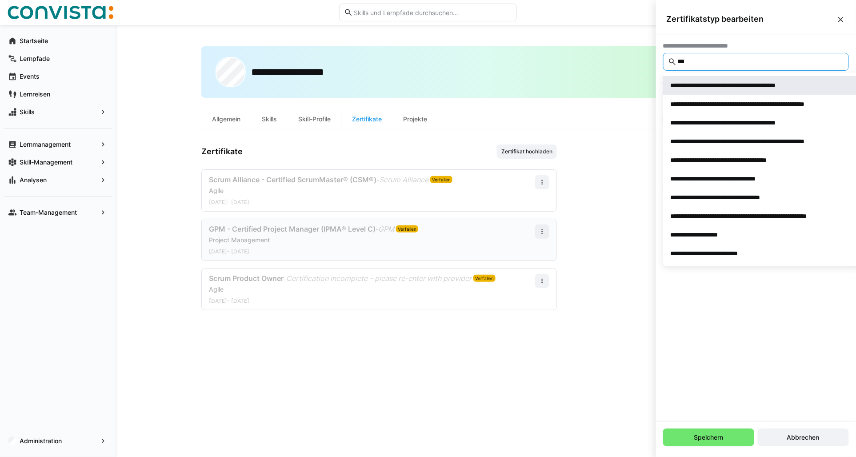
type input "***"
click at [740, 92] on span "**********" at bounding box center [766, 85] width 206 height 19
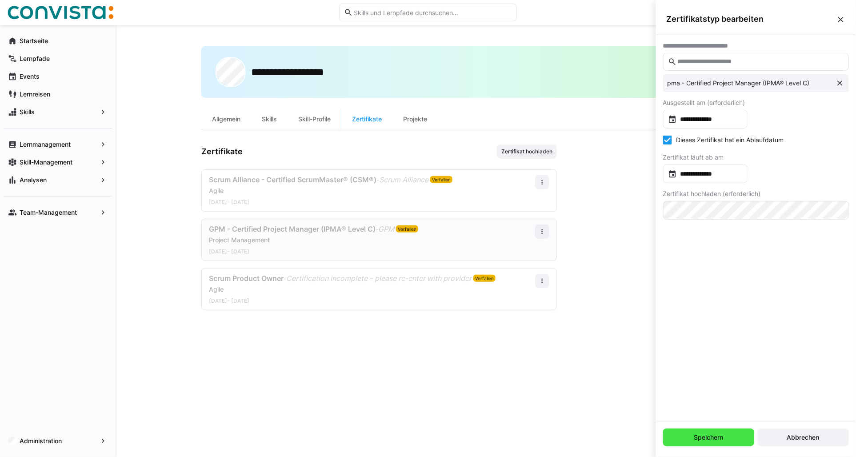
click at [708, 440] on span "Speichern" at bounding box center [709, 437] width 32 height 9
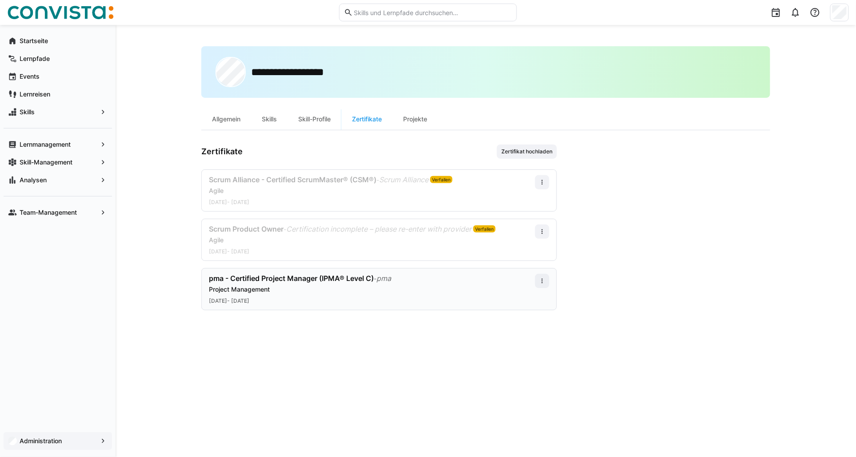
click at [68, 443] on span "Administration" at bounding box center [57, 440] width 79 height 9
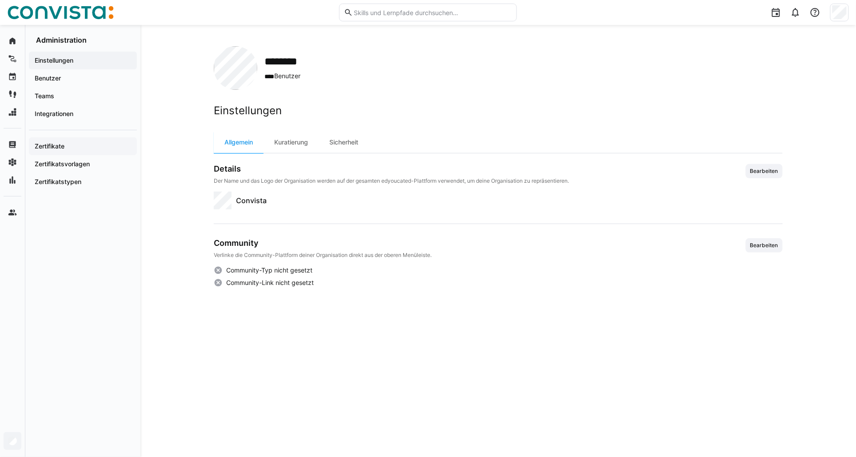
click at [0, 0] on app-navigation-label "Zertifikate" at bounding box center [0, 0] width 0 height 0
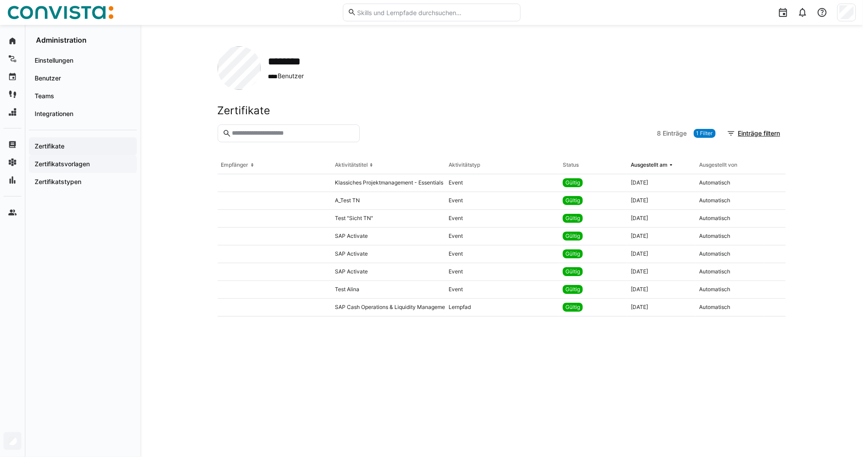
click at [0, 0] on app-navigation-label "Zertifikatsvorlagen" at bounding box center [0, 0] width 0 height 0
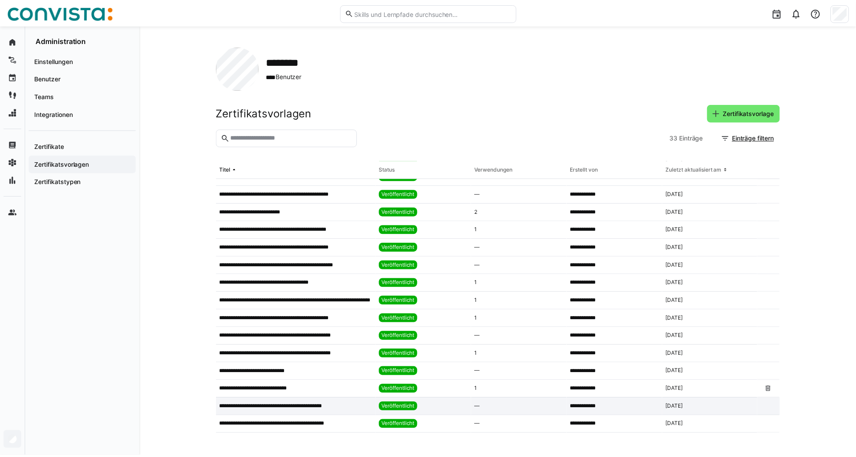
scroll to position [329, 0]
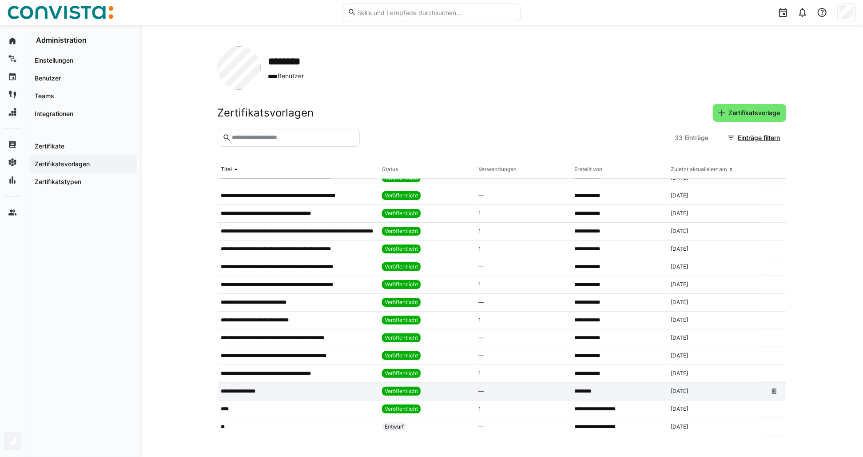
click at [304, 394] on app-table-first-column "**********" at bounding box center [298, 390] width 154 height 7
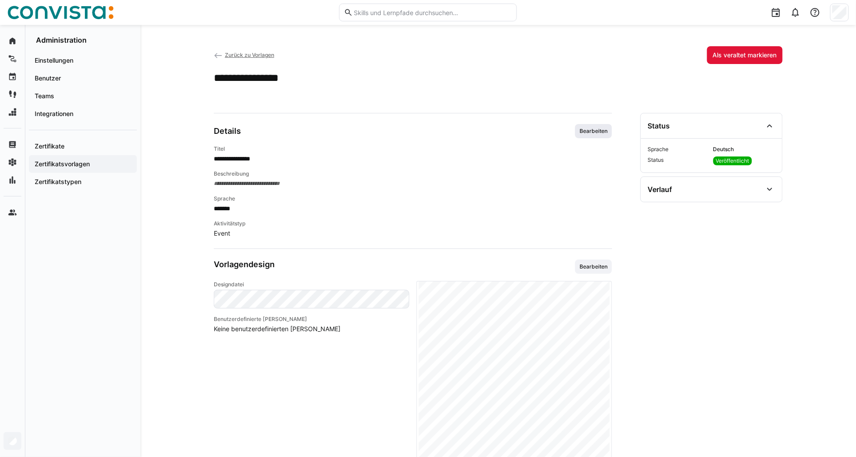
click at [594, 136] on span "Bearbeiten" at bounding box center [593, 131] width 37 height 14
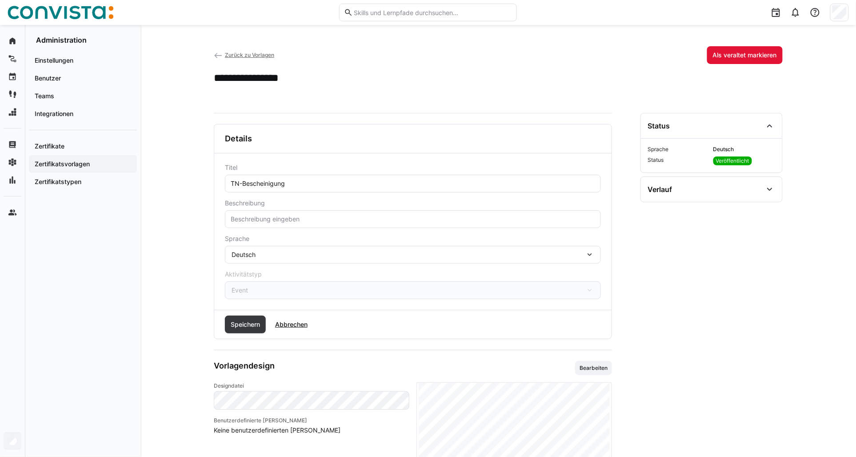
click at [236, 53] on span "Zurück zu Vorlagen" at bounding box center [249, 55] width 49 height 7
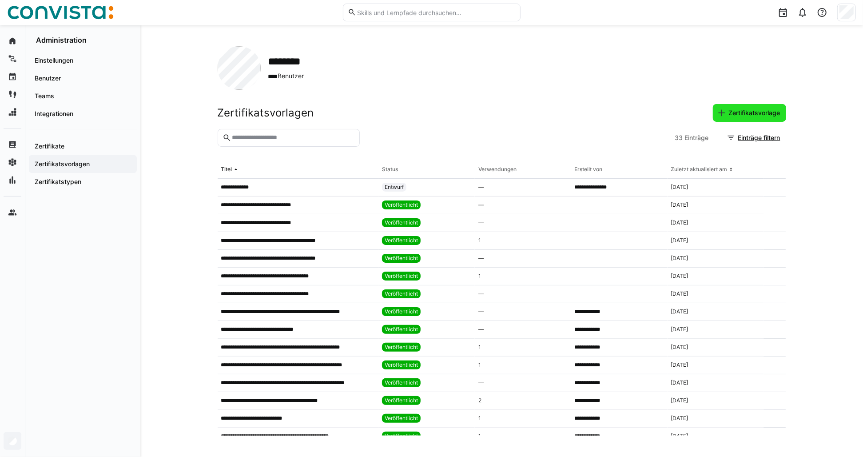
click at [744, 118] on span "Zertifikatsvorlage" at bounding box center [749, 113] width 73 height 18
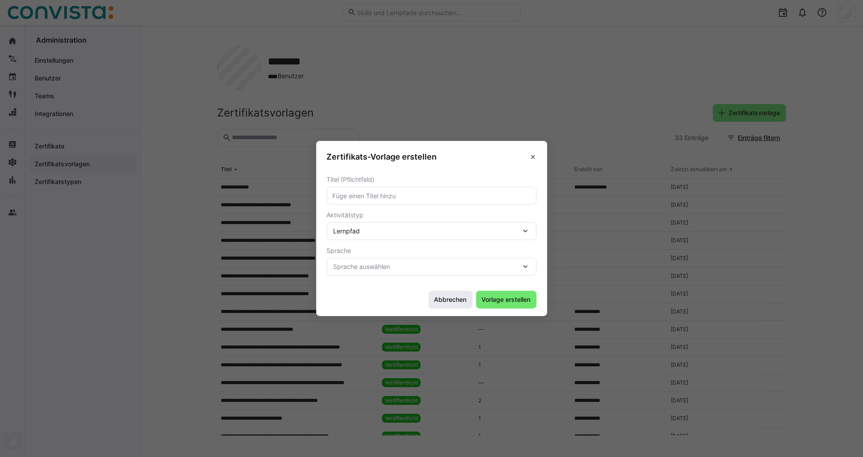
click at [454, 295] on span "Abbrechen" at bounding box center [450, 299] width 35 height 9
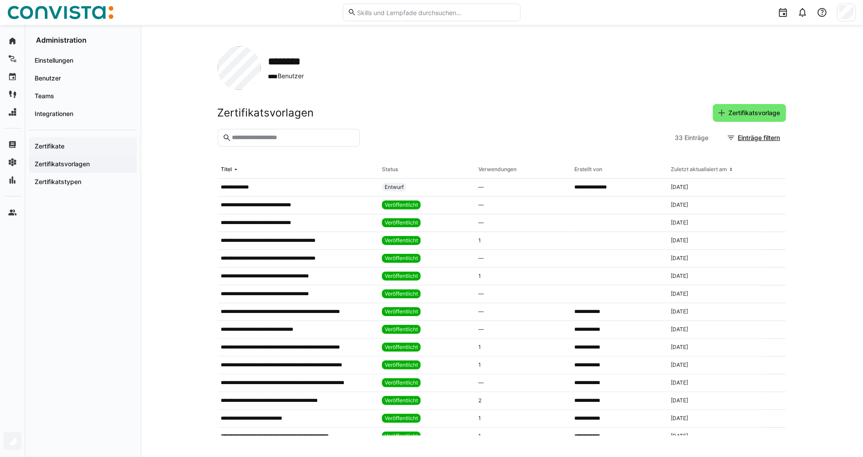
click at [74, 145] on span "Zertifikate" at bounding box center [82, 146] width 99 height 9
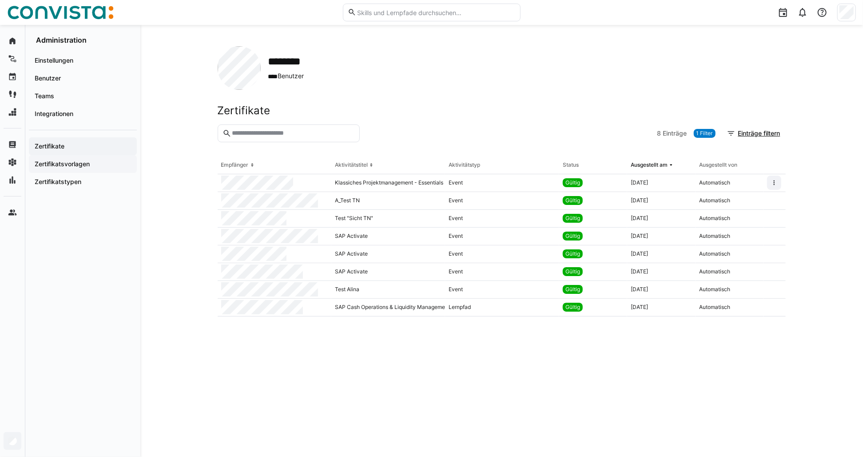
click at [0, 0] on app-navigation-label "Zertifikatsvorlagen" at bounding box center [0, 0] width 0 height 0
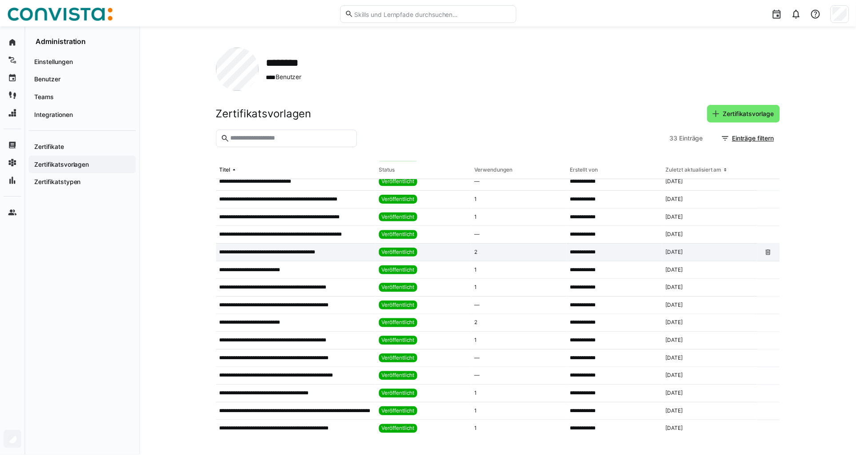
scroll to position [329, 0]
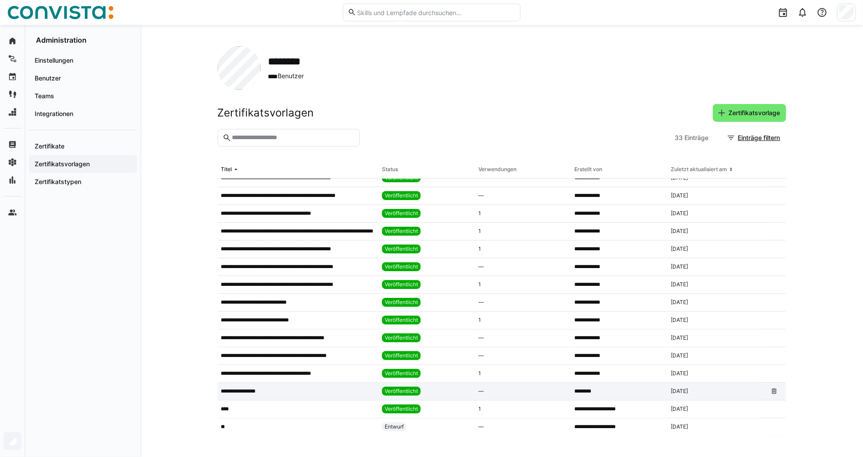
click at [239, 394] on p "**********" at bounding box center [245, 390] width 48 height 7
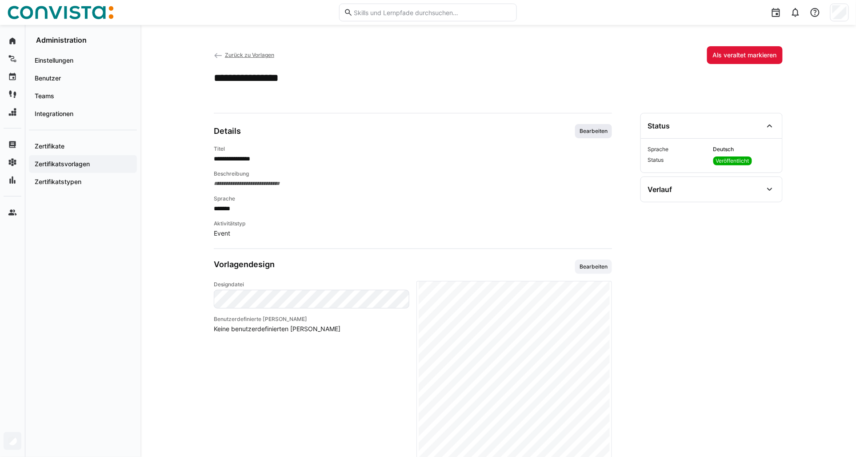
click at [591, 135] on span "Bearbeiten" at bounding box center [593, 131] width 37 height 14
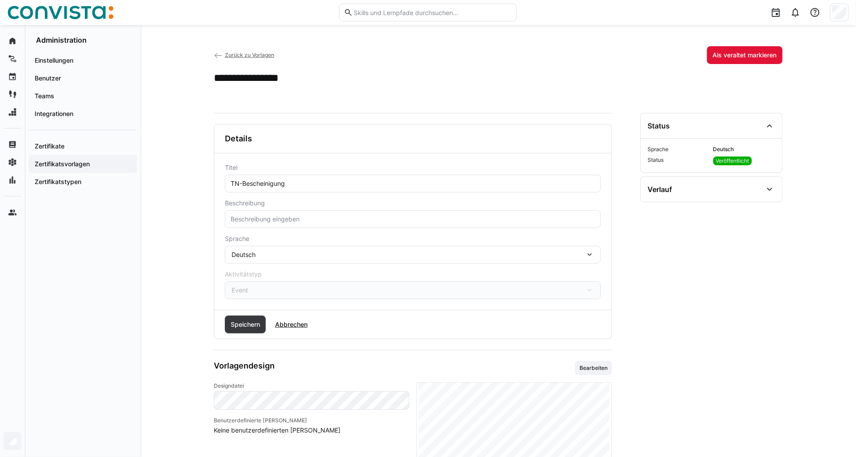
click at [148, 216] on div "**********" at bounding box center [497, 375] width 715 height 701
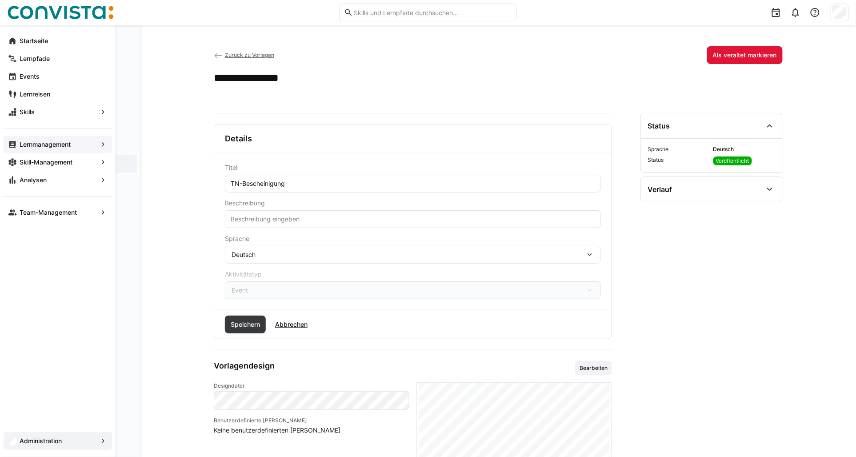
click at [0, 0] on app-navigation-label "Lernmanagement" at bounding box center [0, 0] width 0 height 0
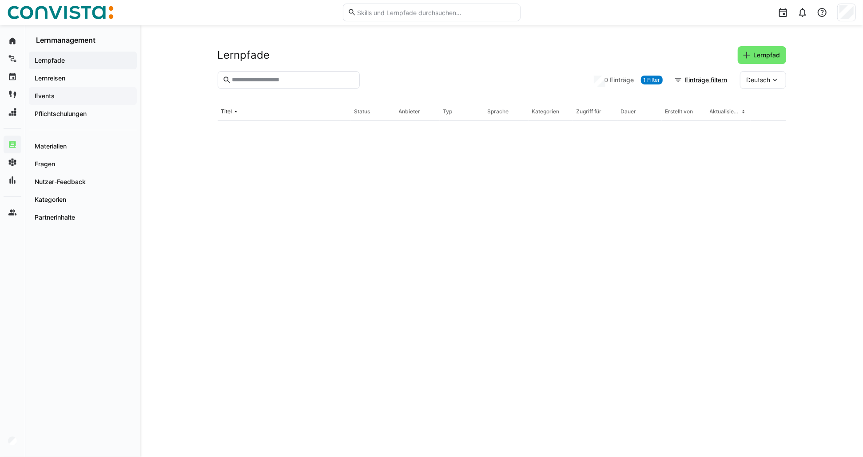
click at [61, 92] on span "Events" at bounding box center [82, 96] width 99 height 9
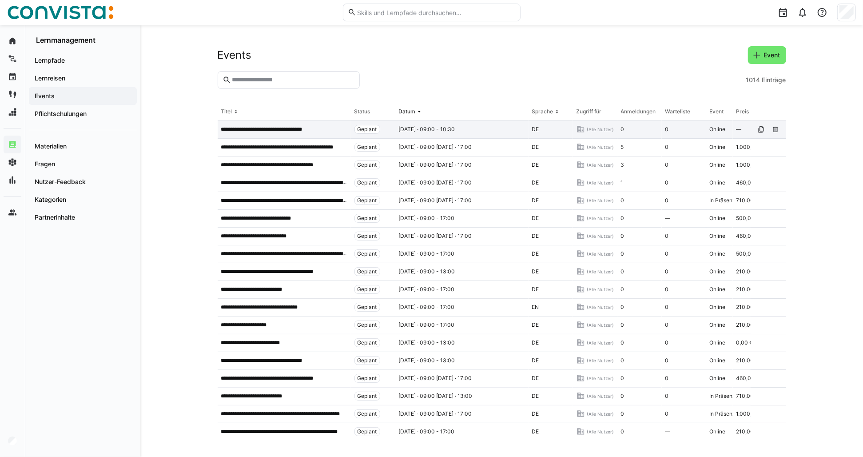
click at [279, 132] on p "**********" at bounding box center [269, 129] width 96 height 7
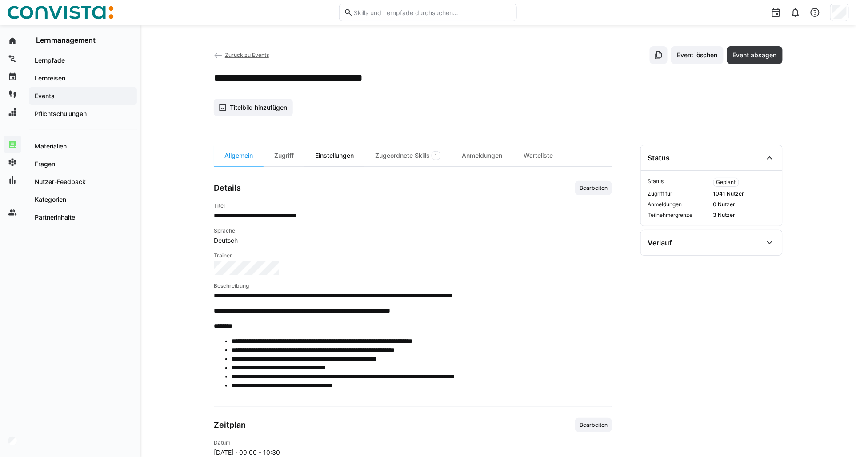
click at [316, 159] on div "Einstellungen" at bounding box center [334, 155] width 60 height 21
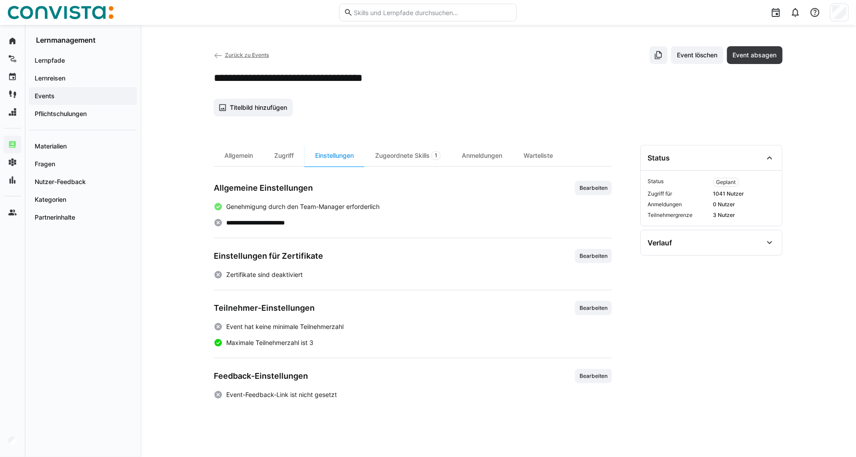
click at [588, 264] on div "Einstellungen für Zertifikate Bearbeiten Zertifikate sind deaktiviert" at bounding box center [413, 264] width 398 height 30
click at [588, 260] on span "Bearbeiten" at bounding box center [593, 256] width 37 height 14
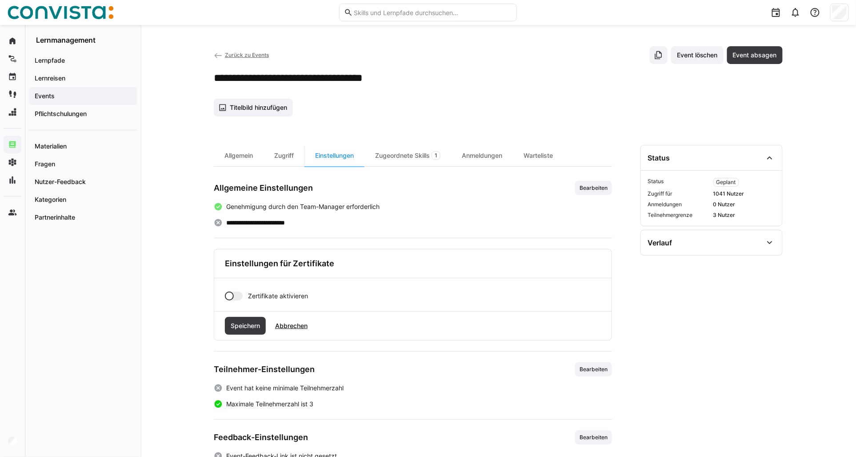
click at [243, 298] on app-toggle "Zertifikate aktivieren" at bounding box center [413, 296] width 376 height 9
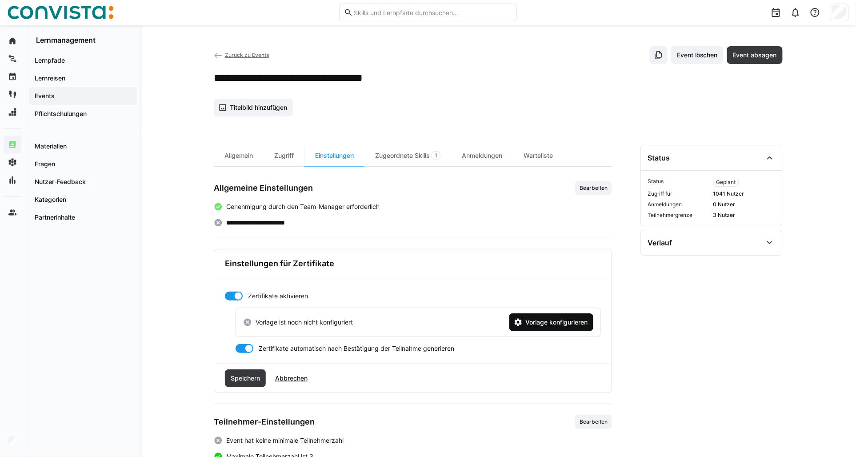
click at [536, 322] on span "Vorlage konfigurieren" at bounding box center [556, 322] width 65 height 9
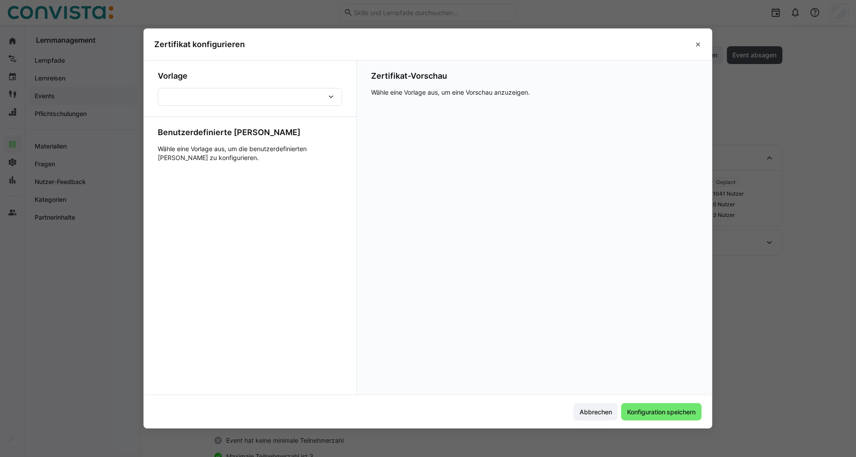
click at [228, 101] on div at bounding box center [250, 97] width 184 height 18
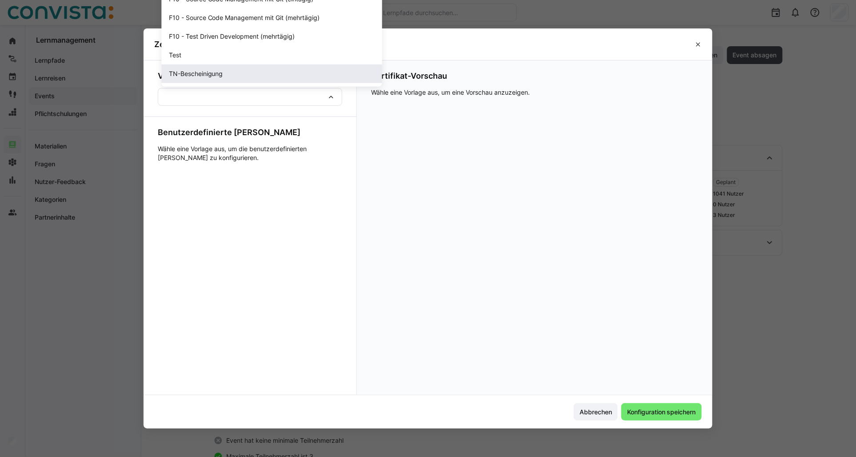
click at [228, 77] on div "TN-Bescheinigung" at bounding box center [272, 73] width 206 height 9
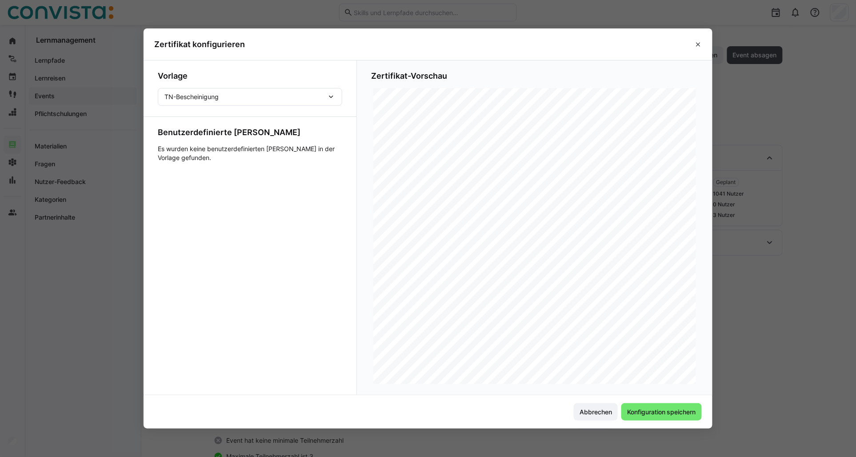
click at [322, 99] on div "TN-Bescheinigung" at bounding box center [245, 97] width 162 height 8
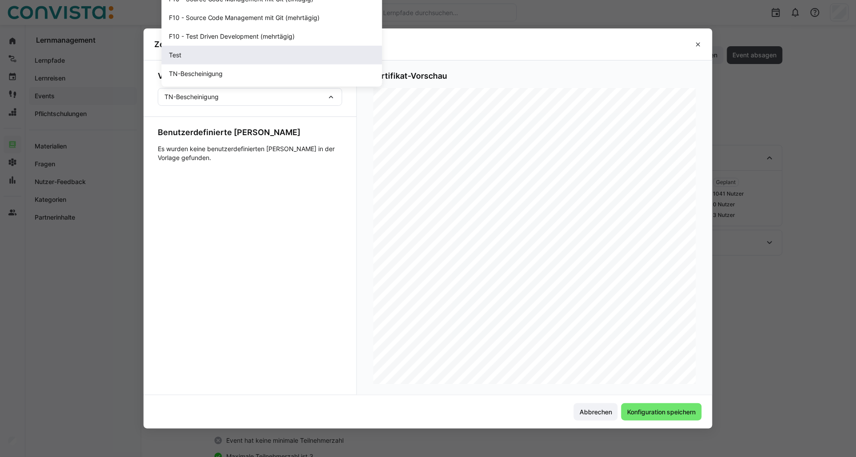
click at [236, 46] on span "Test" at bounding box center [272, 55] width 220 height 19
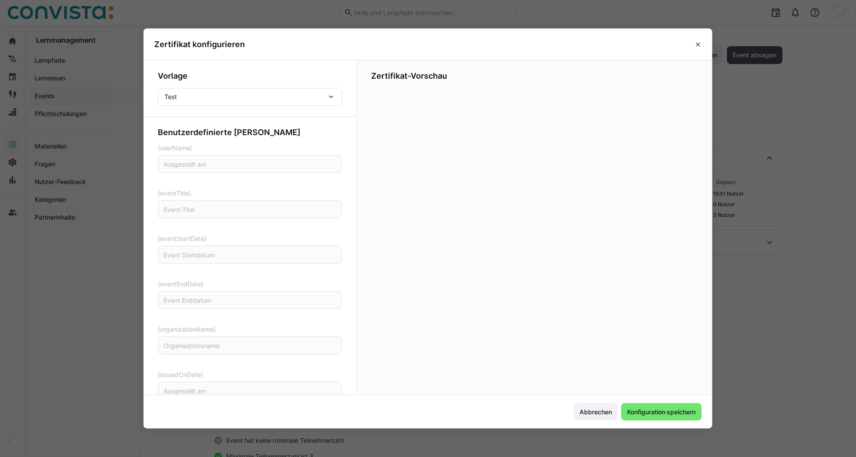
click at [296, 97] on div "Test" at bounding box center [245, 97] width 162 height 8
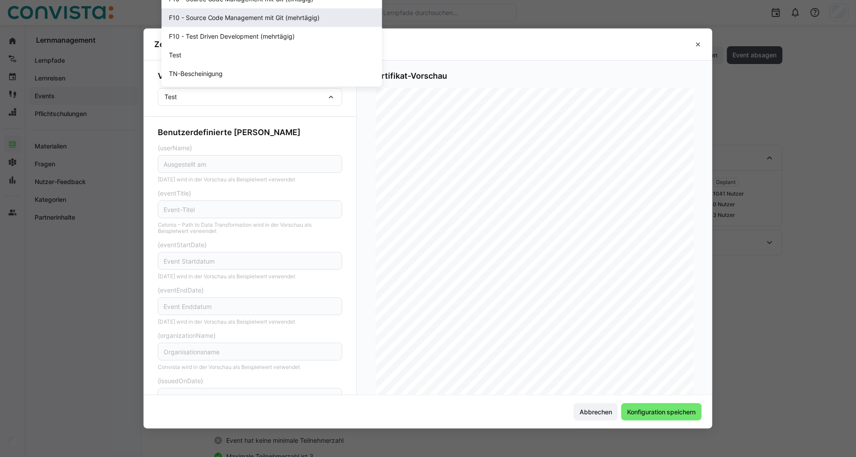
click at [223, 20] on span "F10 - Source Code Management mit Git (mehrtägig)" at bounding box center [244, 17] width 151 height 9
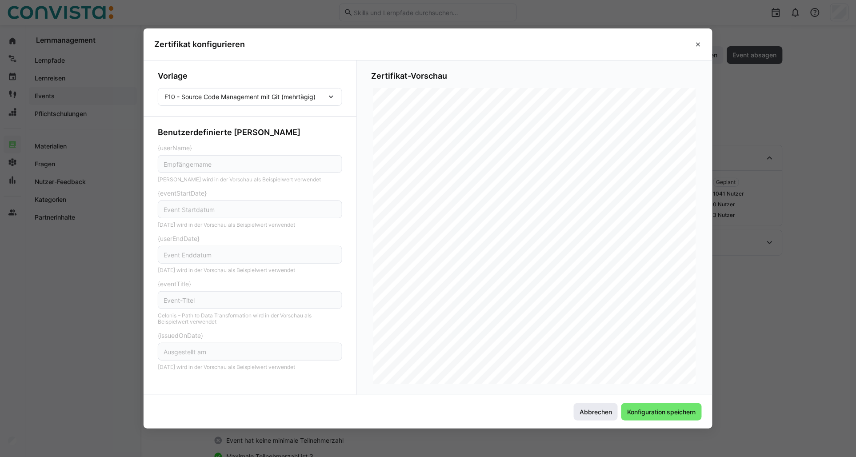
click at [597, 417] on span "Abbrechen" at bounding box center [596, 412] width 44 height 18
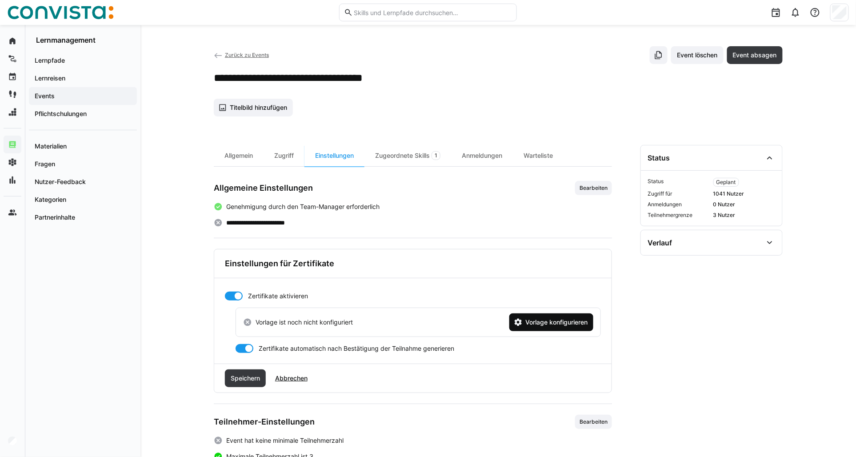
click at [536, 323] on span "Vorlage konfigurieren" at bounding box center [556, 322] width 65 height 9
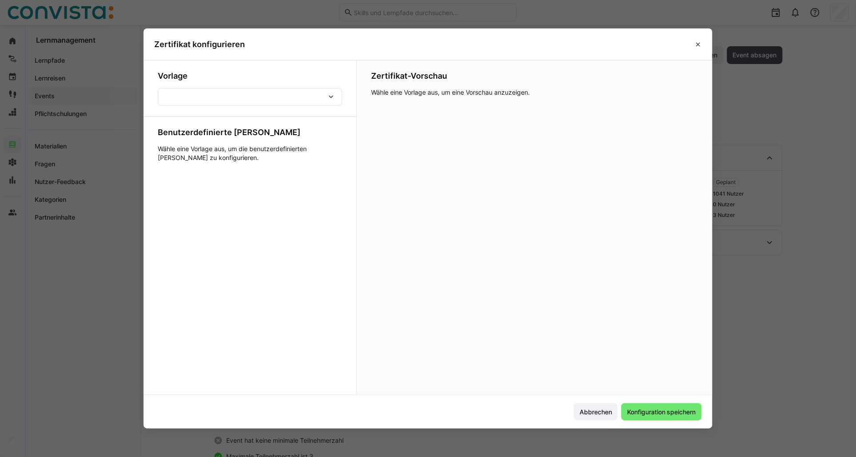
click at [279, 104] on div at bounding box center [250, 97] width 184 height 18
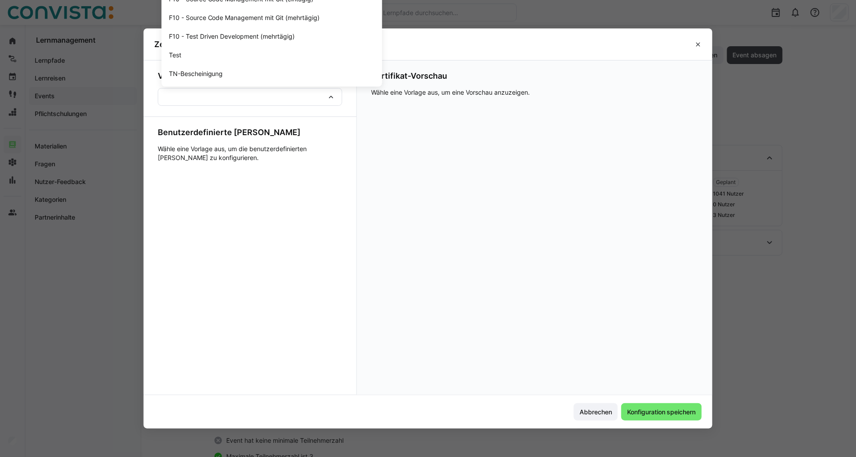
drag, startPoint x: 594, startPoint y: 417, endPoint x: 513, endPoint y: 392, distance: 84.6
click at [594, 417] on span "Abbrechen" at bounding box center [596, 412] width 44 height 18
